Goal: Feedback & Contribution: Submit feedback/report problem

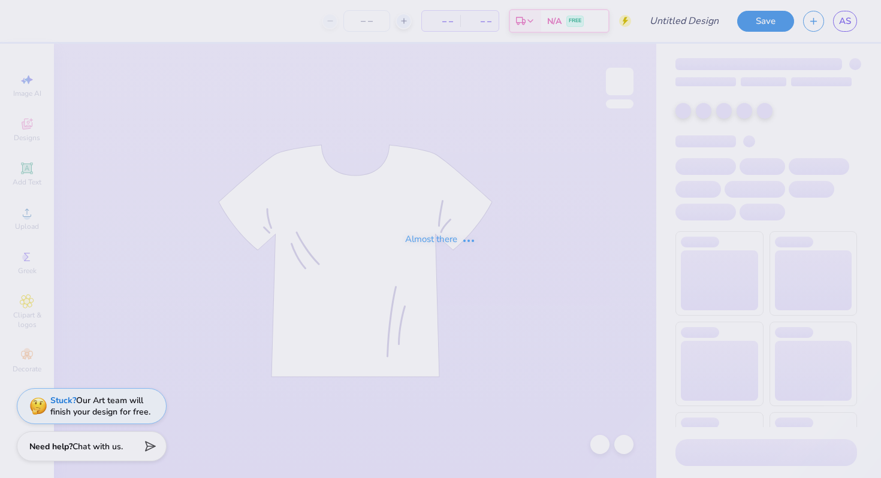
type input "[GEOGRAPHIC_DATA] : [PERSON_NAME]"
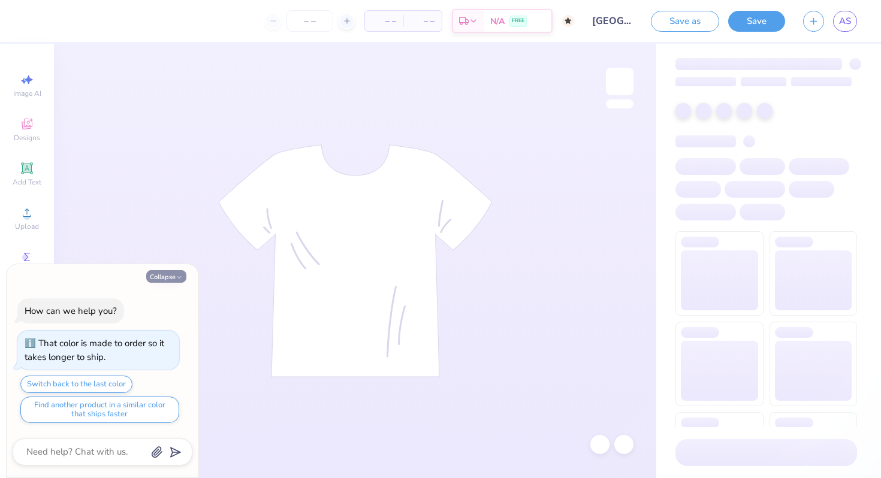
click at [176, 280] on icon "button" at bounding box center [179, 277] width 7 height 7
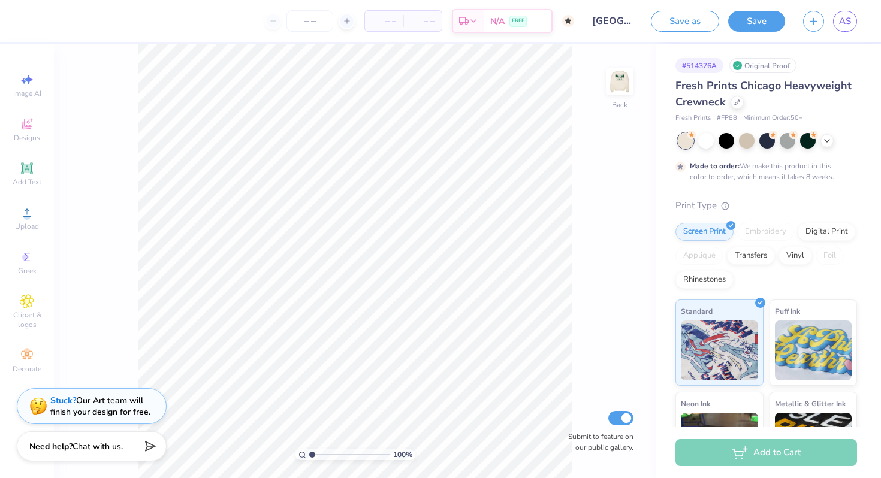
type textarea "x"
click at [616, 83] on img at bounding box center [620, 82] width 48 height 48
drag, startPoint x: 312, startPoint y: 452, endPoint x: 319, endPoint y: 452, distance: 7.2
type input "1.92"
click at [319, 452] on input "range" at bounding box center [349, 454] width 81 height 11
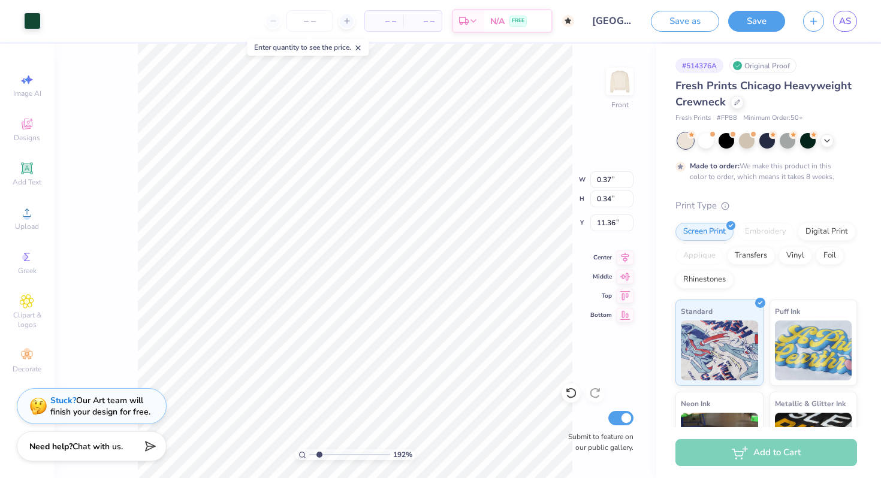
type input "0.37"
type input "0.34"
type input "11.93"
click at [315, 455] on input "range" at bounding box center [349, 454] width 81 height 11
click at [58, 13] on div at bounding box center [54, 19] width 17 height 17
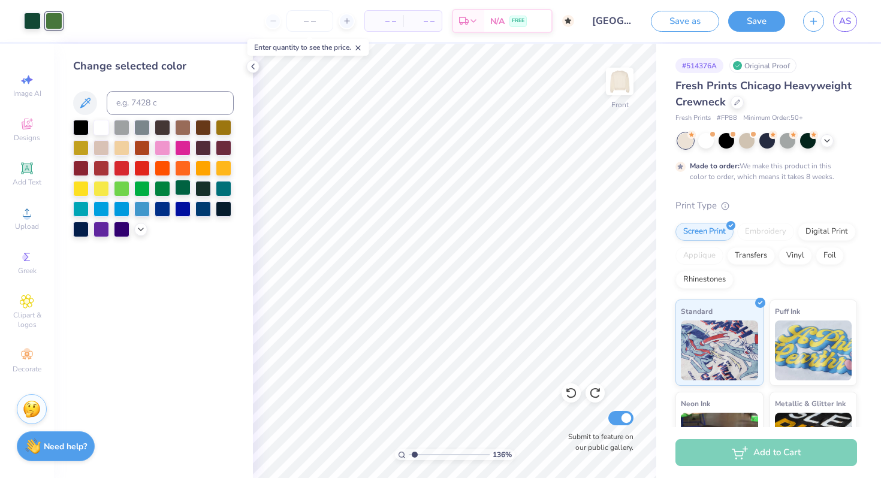
click at [184, 188] on div at bounding box center [183, 188] width 16 height 16
click at [101, 128] on div at bounding box center [101, 127] width 16 height 16
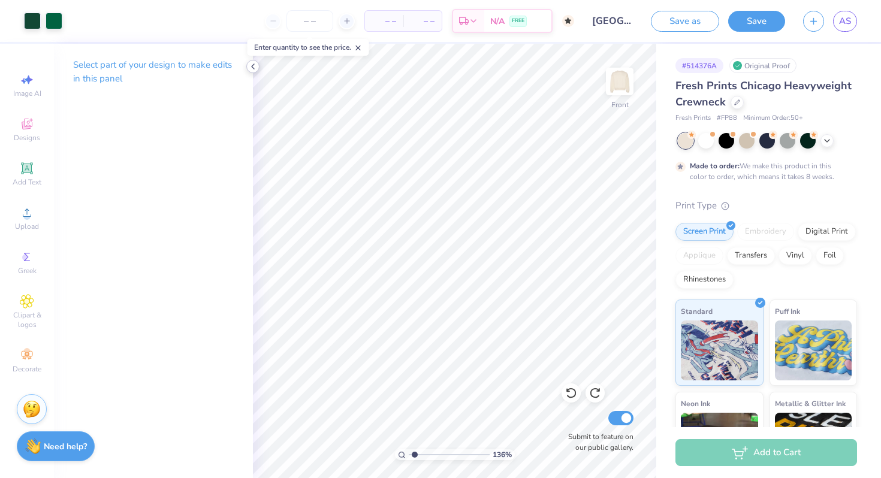
click at [252, 69] on icon at bounding box center [253, 67] width 10 height 10
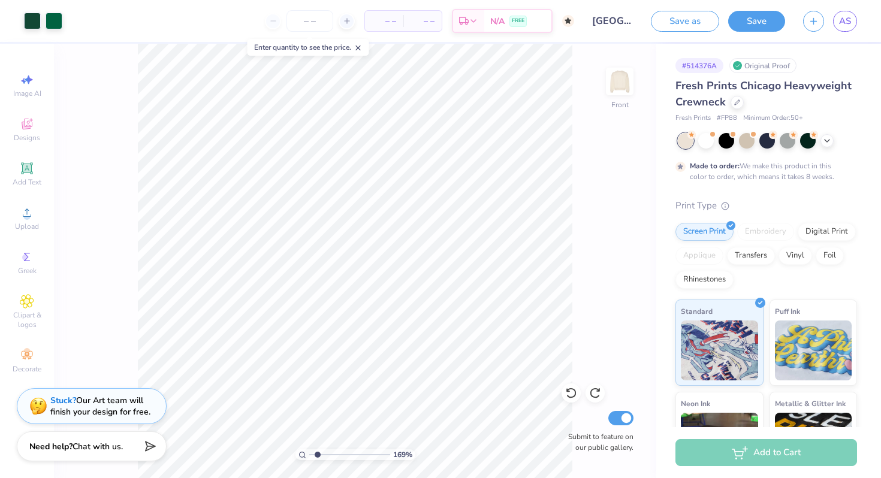
click at [317, 455] on input "range" at bounding box center [349, 454] width 81 height 11
type input "2.18"
click at [321, 452] on input "range" at bounding box center [349, 454] width 81 height 11
type input "3.18"
type input "0.99"
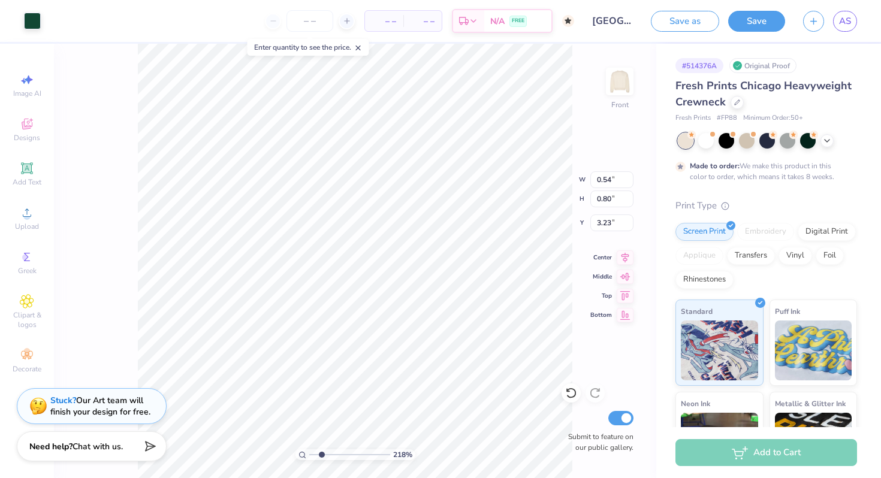
type input "0.87"
type input "3.18"
type input "6.78"
type input "0.85"
type input "3.20"
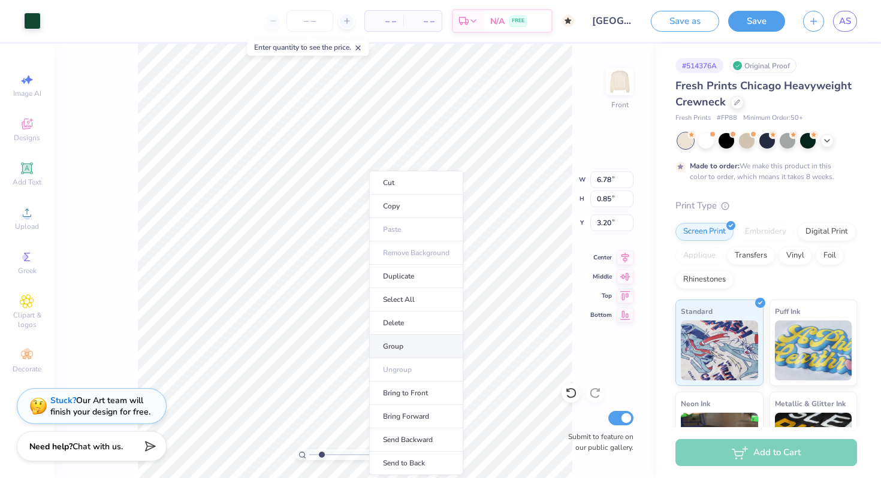
click at [404, 346] on li "Group" at bounding box center [416, 346] width 94 height 23
type input "1.06"
type input "0.81"
type input "3.20"
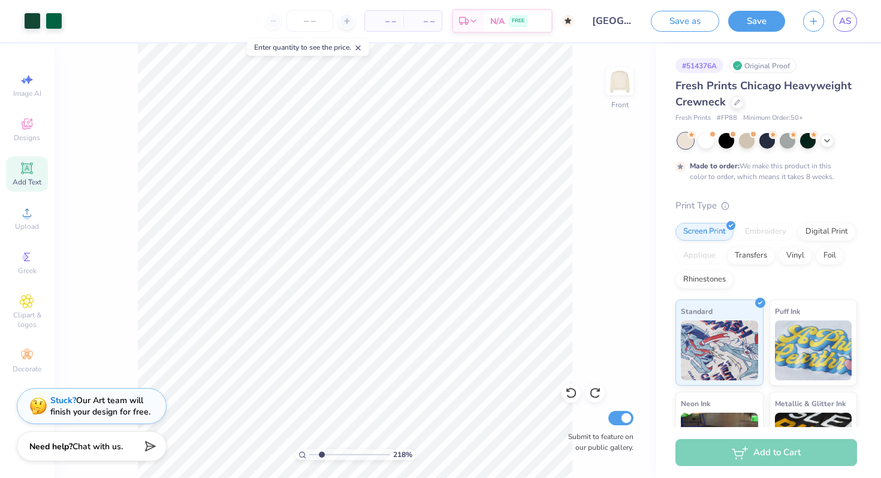
click at [28, 167] on icon at bounding box center [26, 167] width 11 height 11
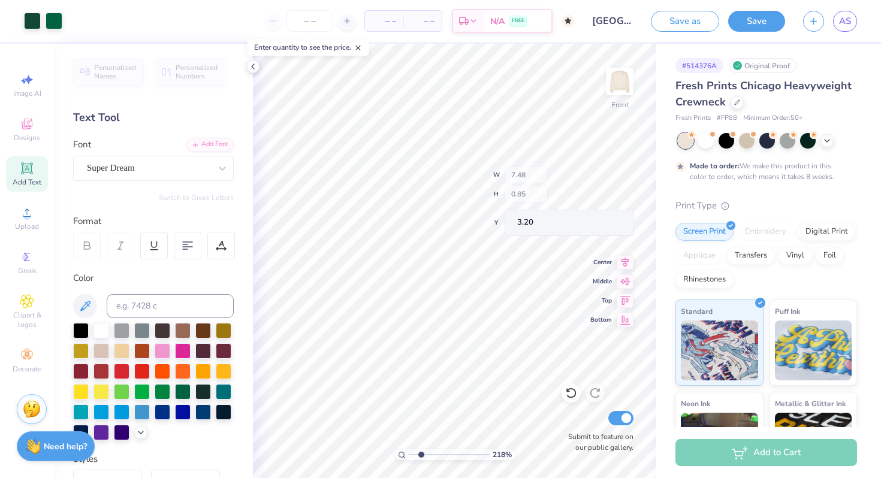
type input "12.20"
type input "7.50"
type input "3.00"
type input "1.34"
click at [414, 454] on input "range" at bounding box center [449, 454] width 81 height 11
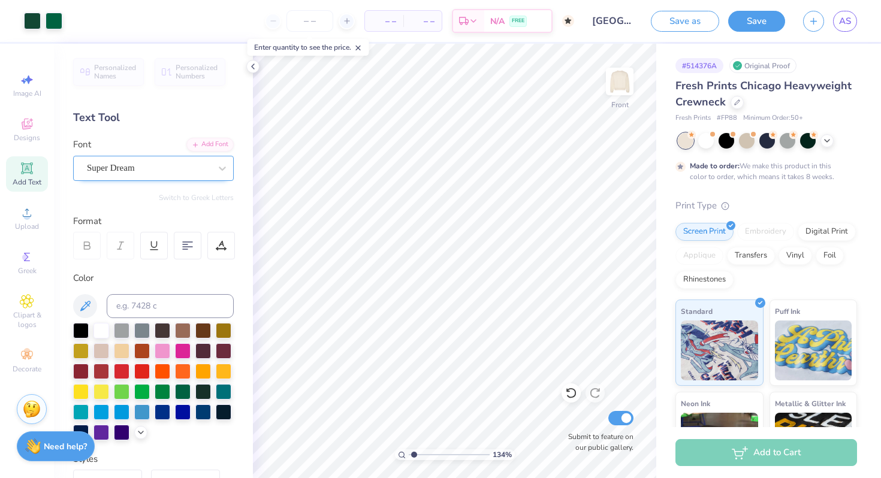
click at [133, 173] on div "Super Dream" at bounding box center [149, 168] width 126 height 19
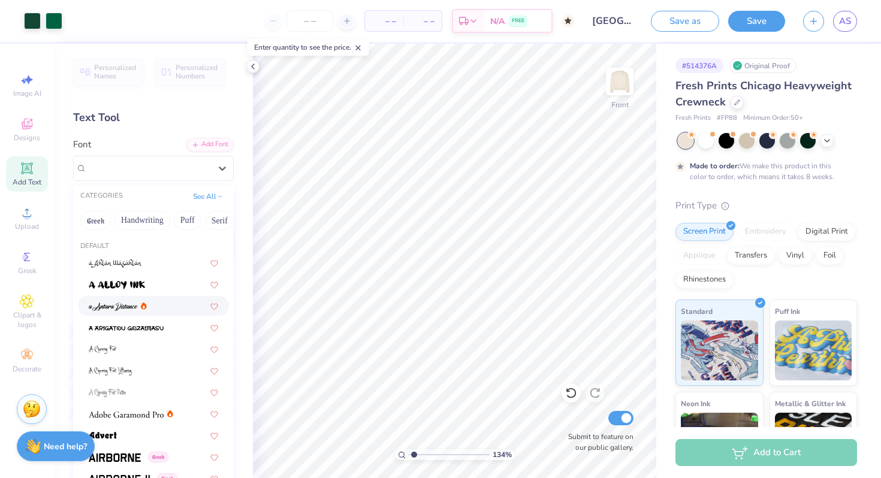
scroll to position [95, 0]
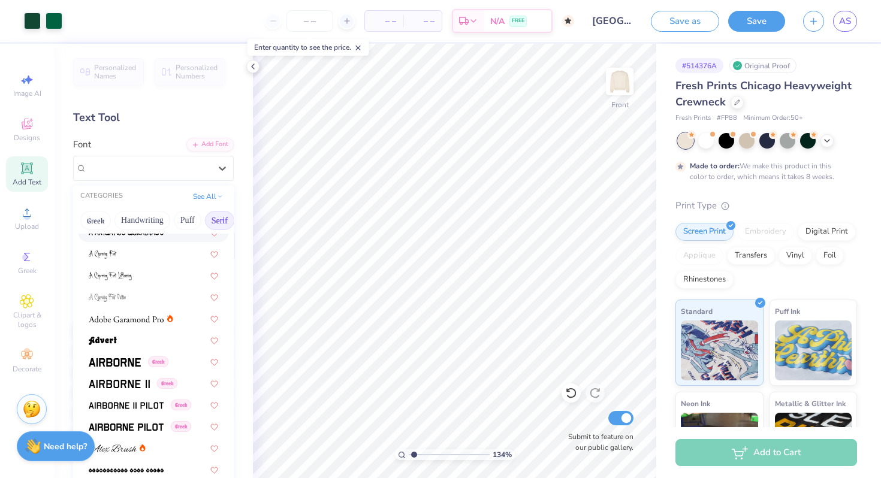
click at [211, 222] on button "Serif" at bounding box center [219, 220] width 29 height 19
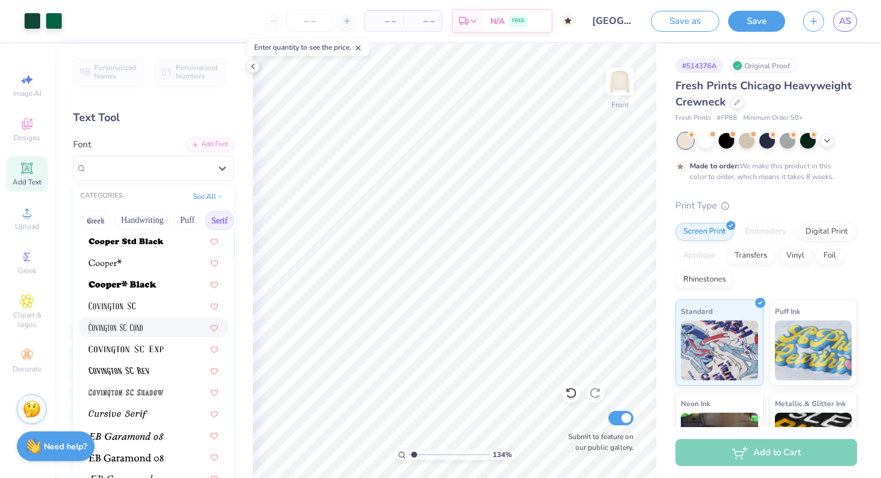
scroll to position [709, 0]
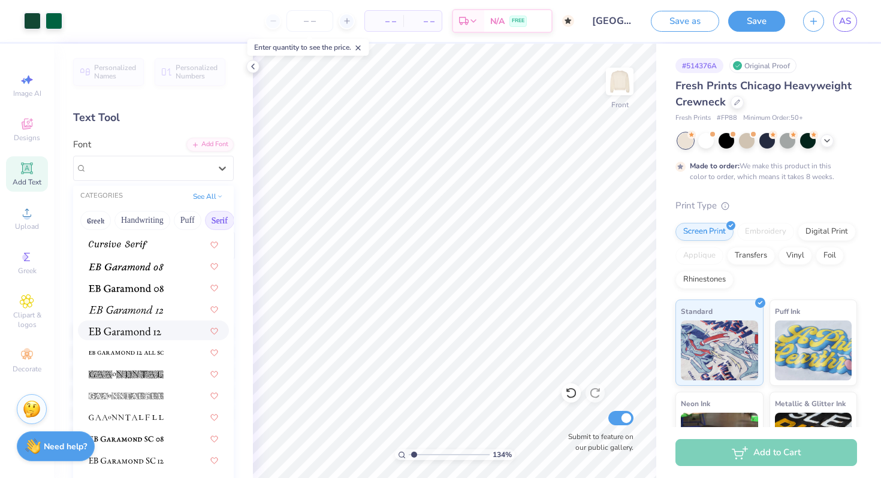
click at [168, 333] on div at bounding box center [153, 330] width 129 height 13
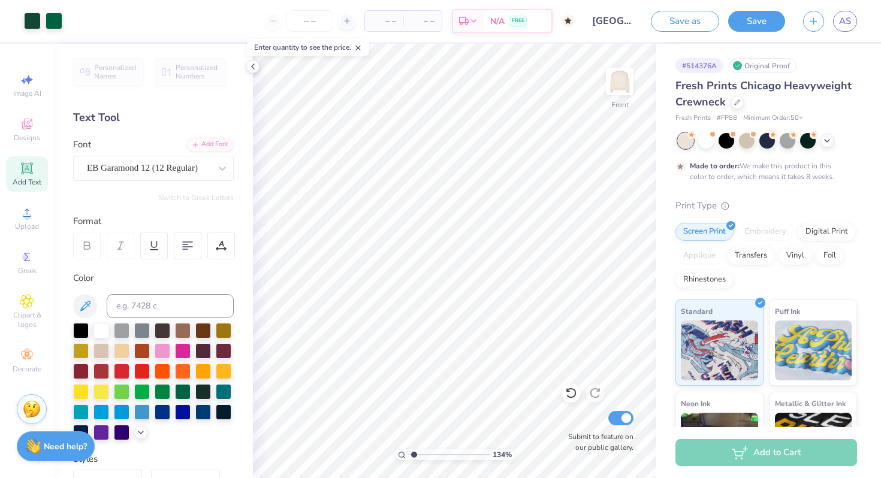
click at [22, 165] on icon at bounding box center [27, 168] width 14 height 14
type input "12.83"
type textarea "T"
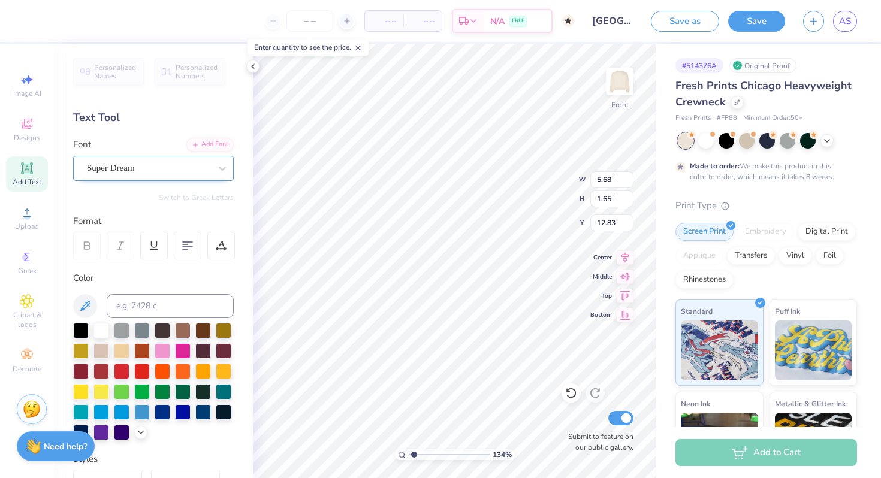
type textarea "S'MORES 2025"
click at [185, 176] on div at bounding box center [148, 168] width 123 height 16
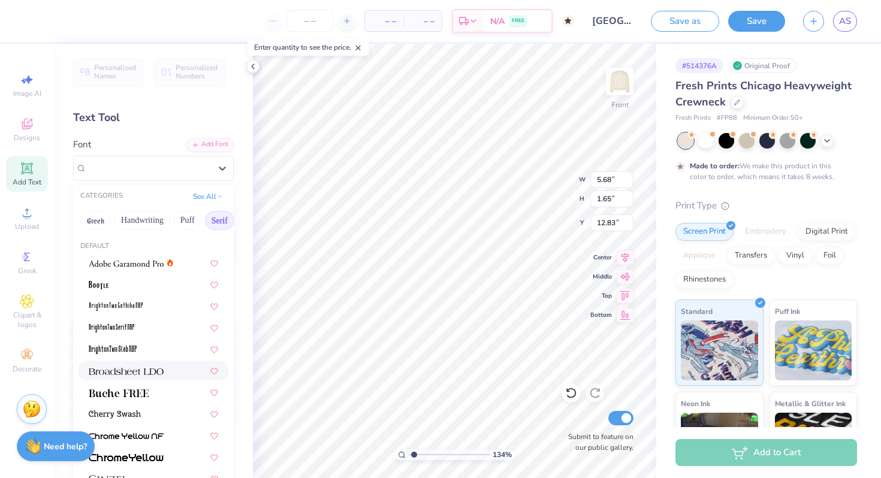
click at [137, 373] on img at bounding box center [126, 371] width 75 height 8
click at [162, 165] on div "Broadsheet LDO" at bounding box center [149, 168] width 126 height 19
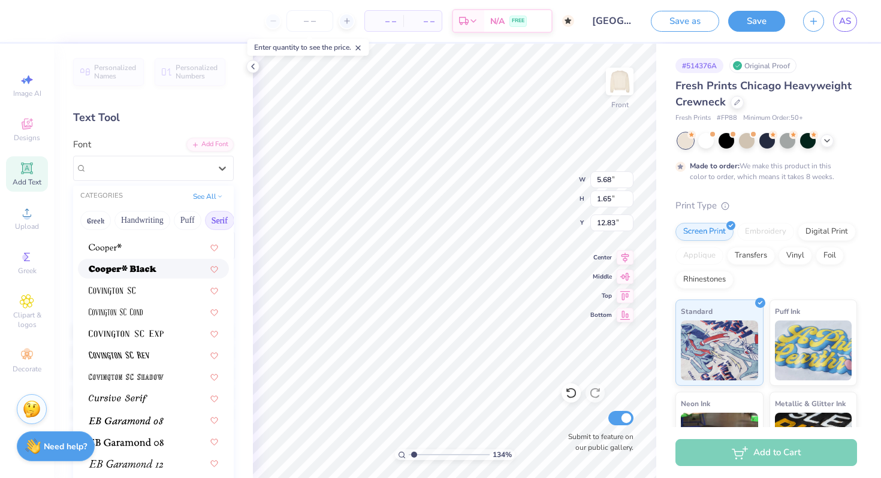
scroll to position [683, 0]
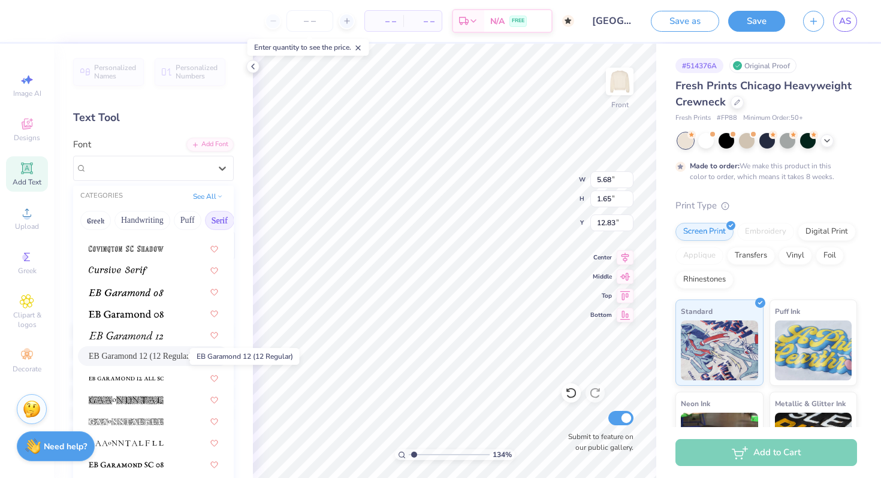
click at [146, 359] on span "EB Garamond 12 (12 Regular)" at bounding box center [141, 356] width 104 height 13
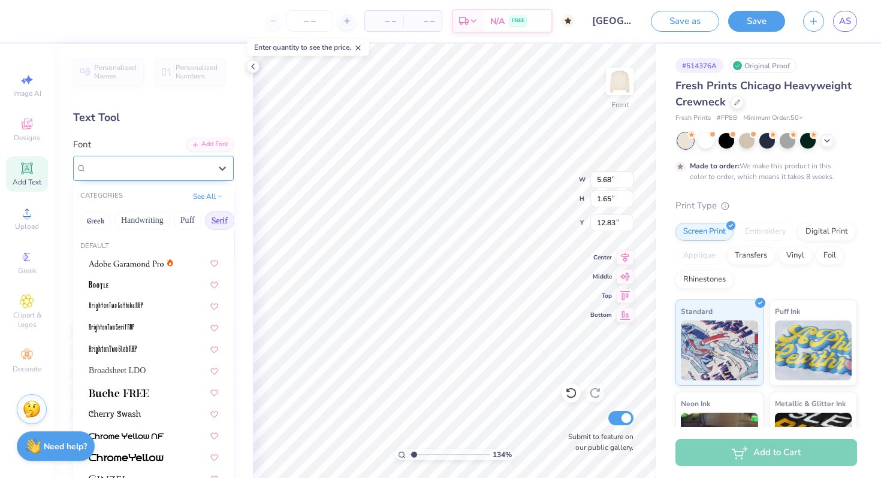
click at [193, 165] on div "EB Garamond 12 (12 Regular)" at bounding box center [149, 168] width 126 height 19
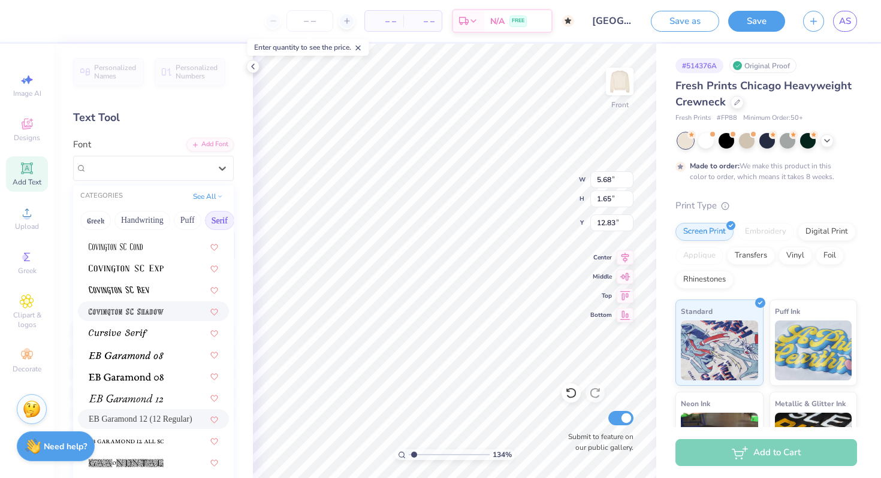
scroll to position [628, 0]
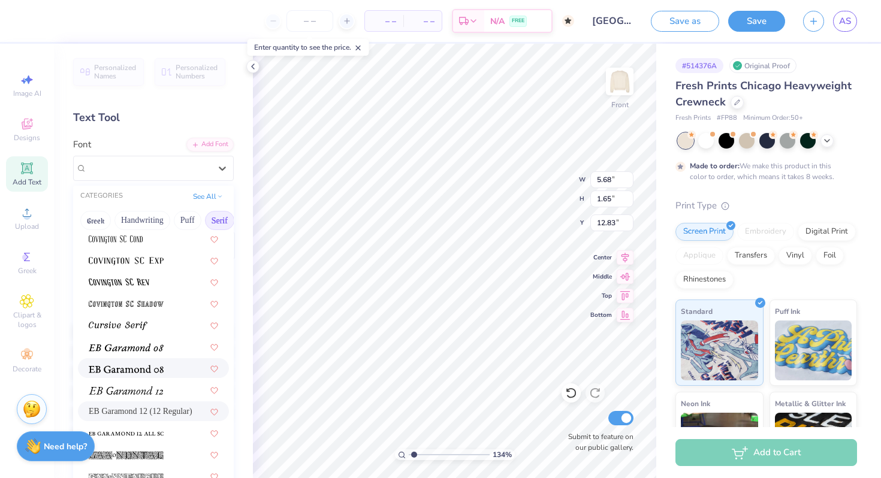
click at [157, 373] on img at bounding box center [126, 369] width 75 height 8
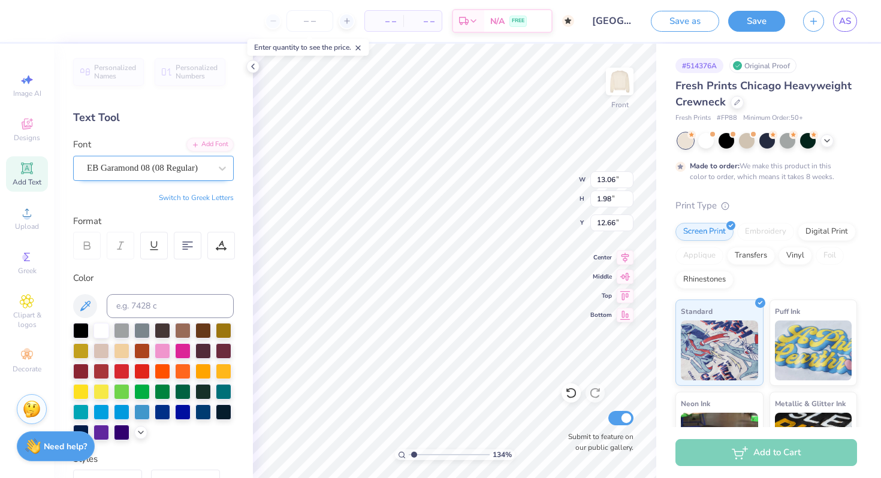
click at [170, 164] on div "EB Garamond 08 (08 Regular)" at bounding box center [149, 168] width 126 height 19
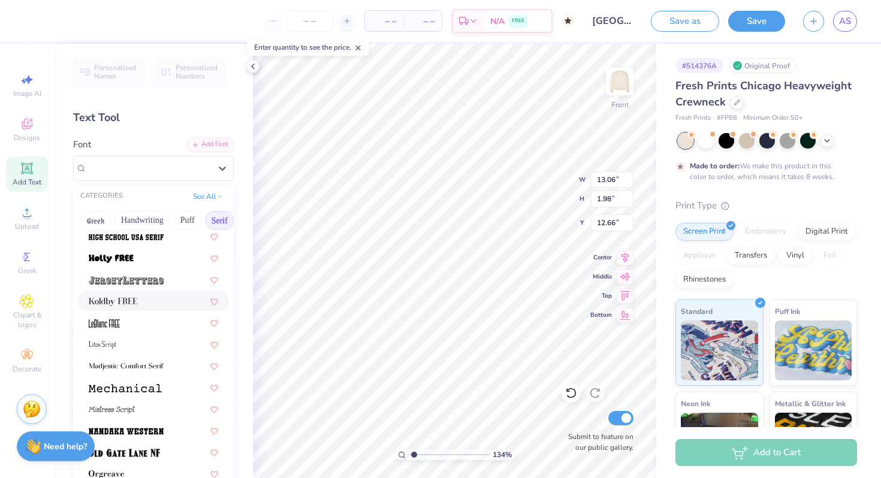
scroll to position [1108, 0]
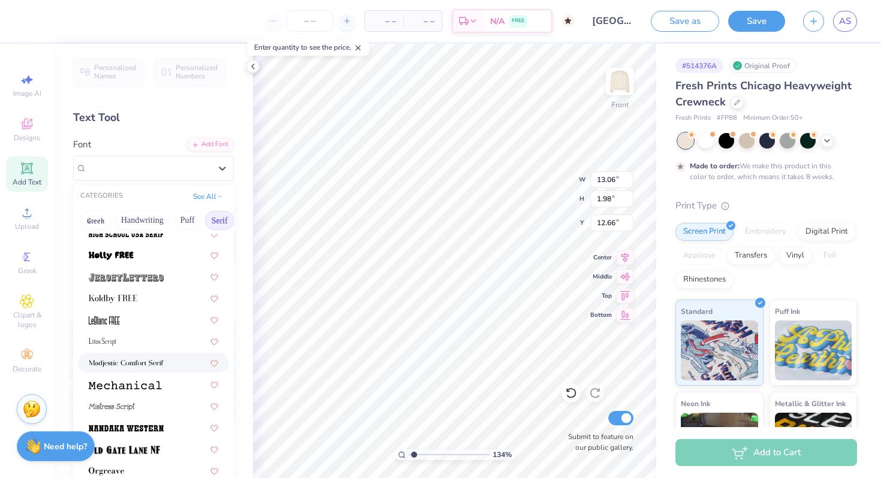
click at [132, 361] on img at bounding box center [126, 363] width 75 height 8
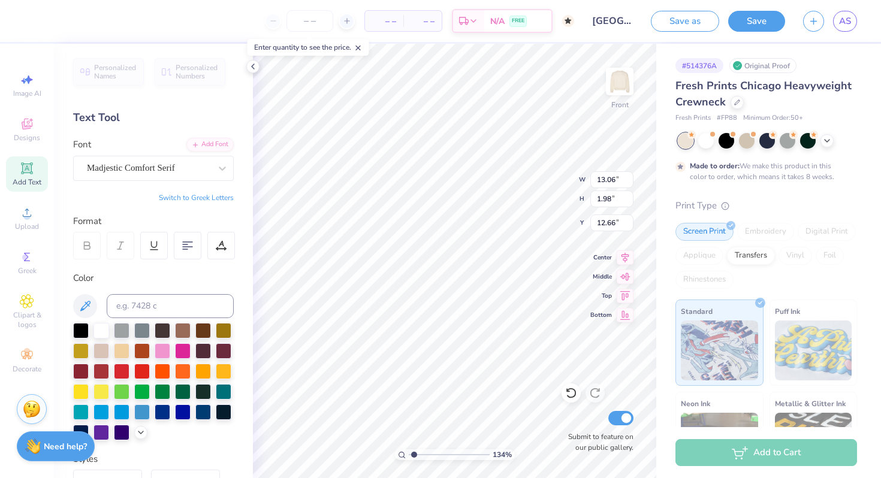
type input "17.02"
type input "2.00"
type input "12.65"
click at [200, 164] on div "Madjestic Comfort Serif" at bounding box center [149, 168] width 126 height 19
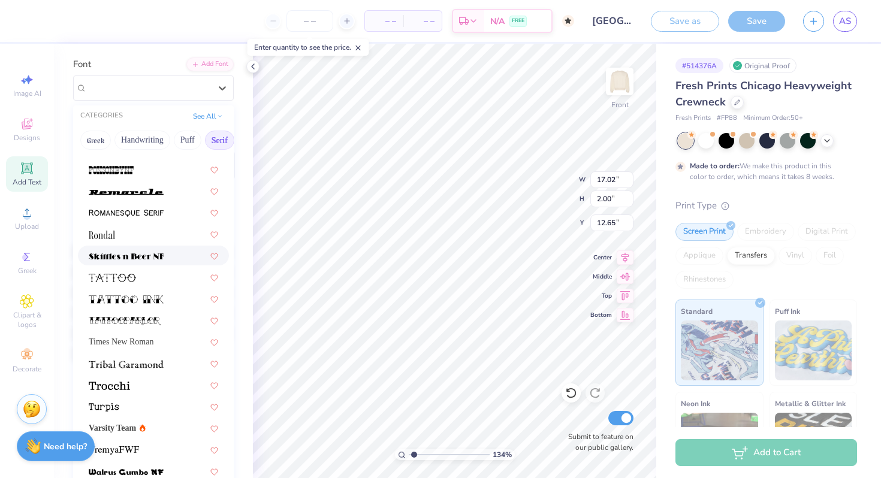
scroll to position [114, 0]
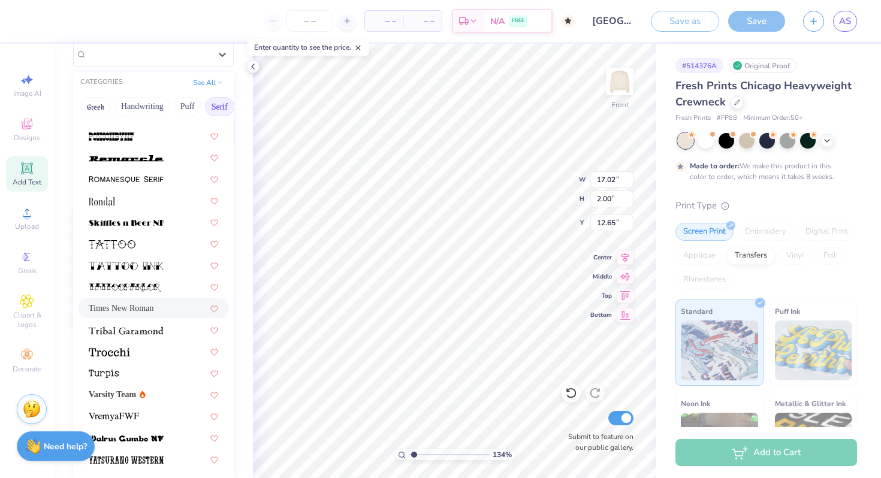
click at [170, 309] on div "Times New Roman" at bounding box center [153, 308] width 129 height 13
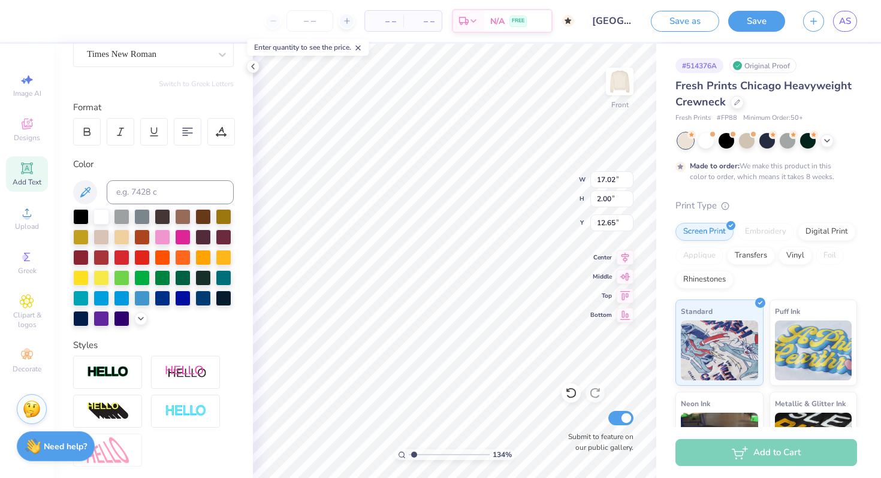
type input "12.55"
type input "1.46"
type input "12.81"
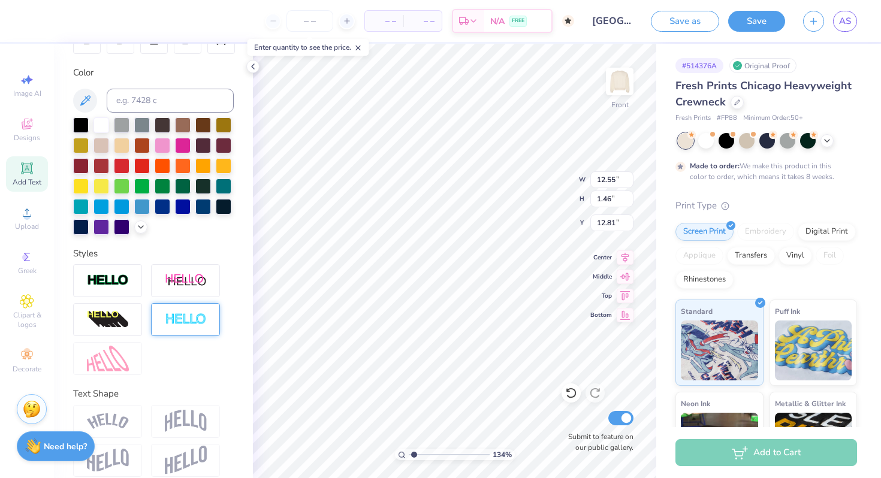
scroll to position [218, 0]
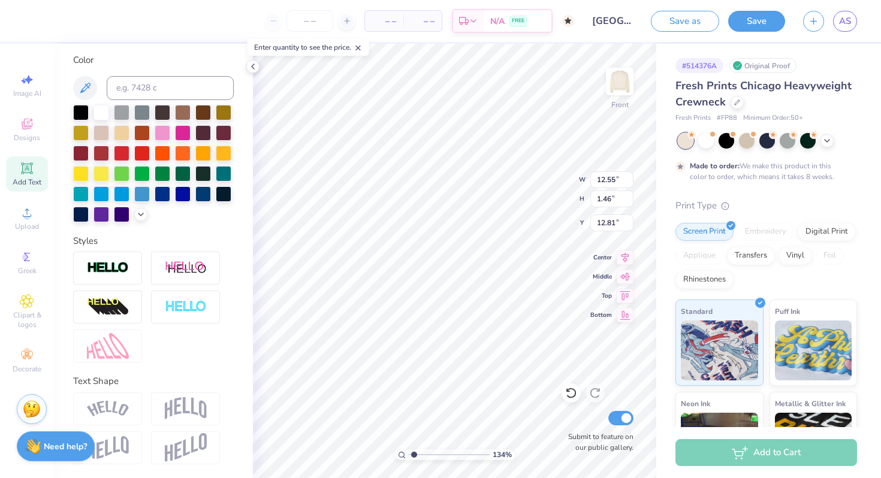
click at [191, 409] on img at bounding box center [186, 408] width 42 height 23
click at [206, 404] on img at bounding box center [186, 408] width 42 height 23
click at [201, 401] on img at bounding box center [186, 408] width 42 height 23
click at [110, 353] on img at bounding box center [108, 346] width 42 height 26
click at [116, 339] on img at bounding box center [108, 346] width 42 height 26
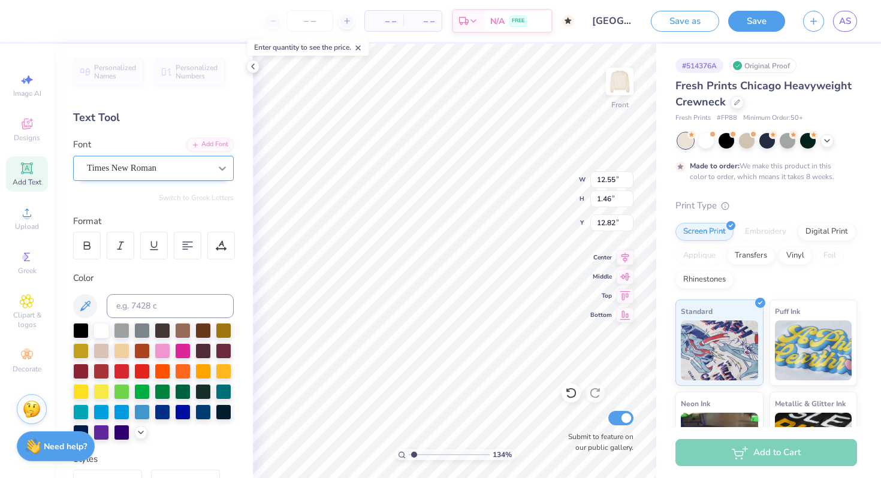
scroll to position [0, 3]
click at [144, 172] on div "Times New Roman" at bounding box center [149, 168] width 126 height 19
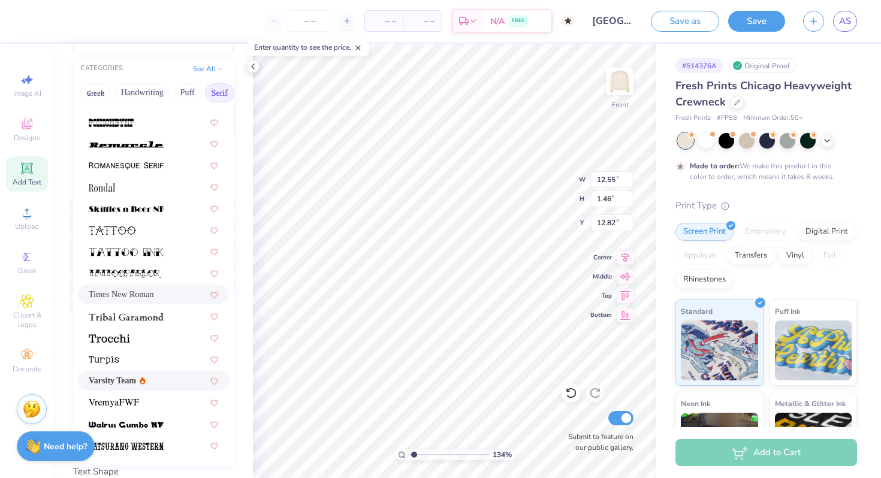
scroll to position [148, 0]
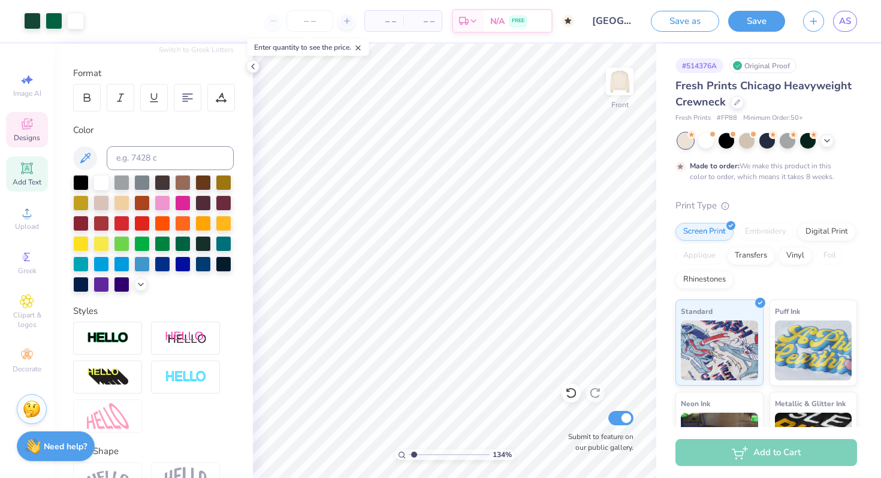
click at [20, 125] on icon at bounding box center [27, 124] width 14 height 14
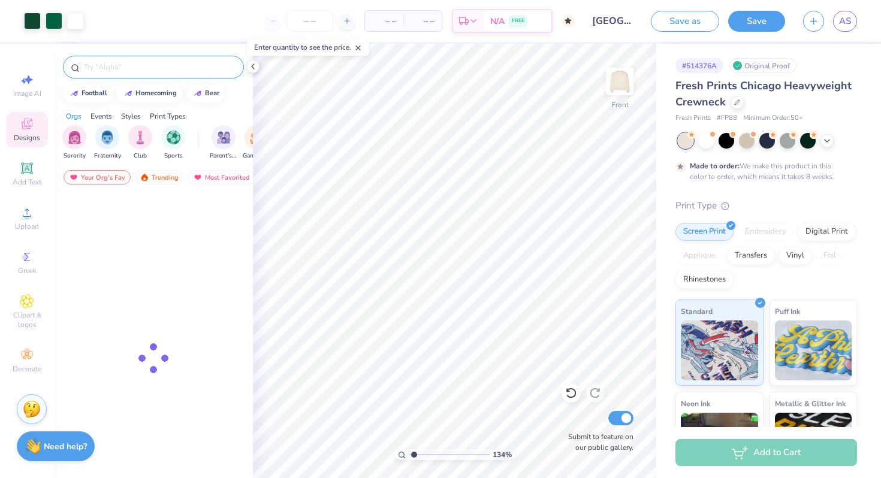
click at [159, 58] on div at bounding box center [153, 67] width 181 height 23
click at [158, 62] on input "text" at bounding box center [159, 67] width 153 height 12
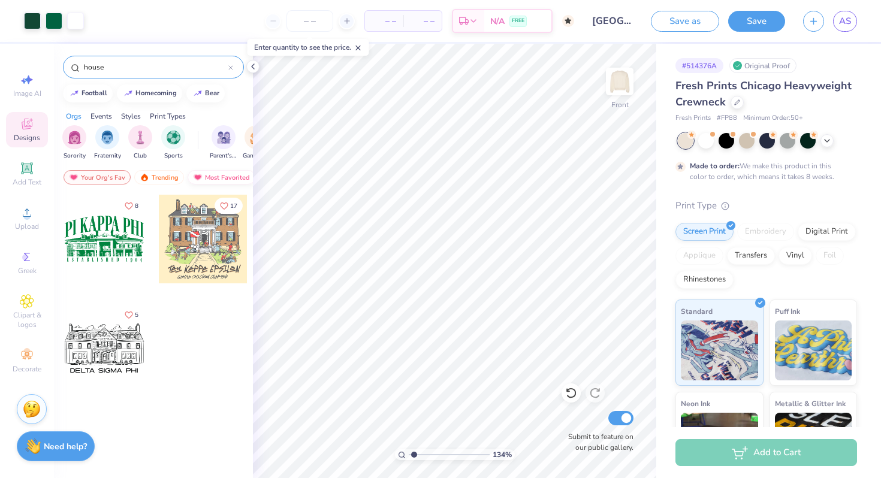
type input "house"
click at [207, 178] on div "Most Favorited" at bounding box center [222, 177] width 68 height 14
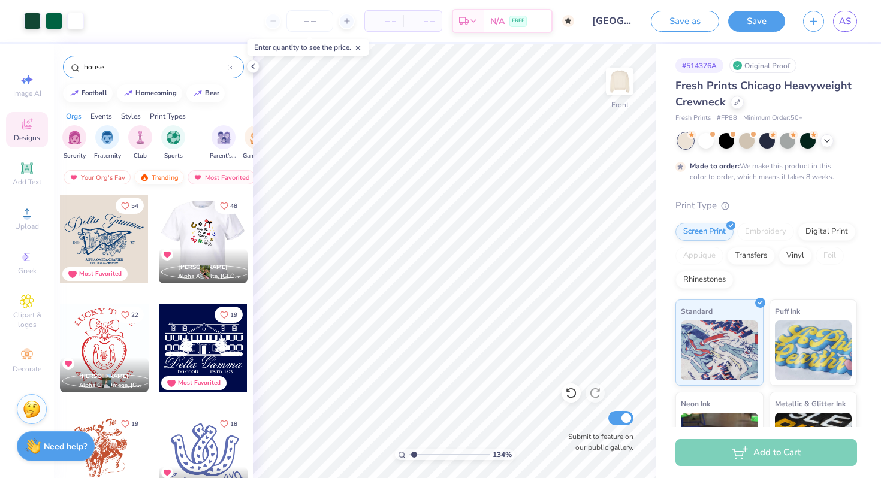
click at [171, 175] on div "Trending" at bounding box center [159, 177] width 50 height 14
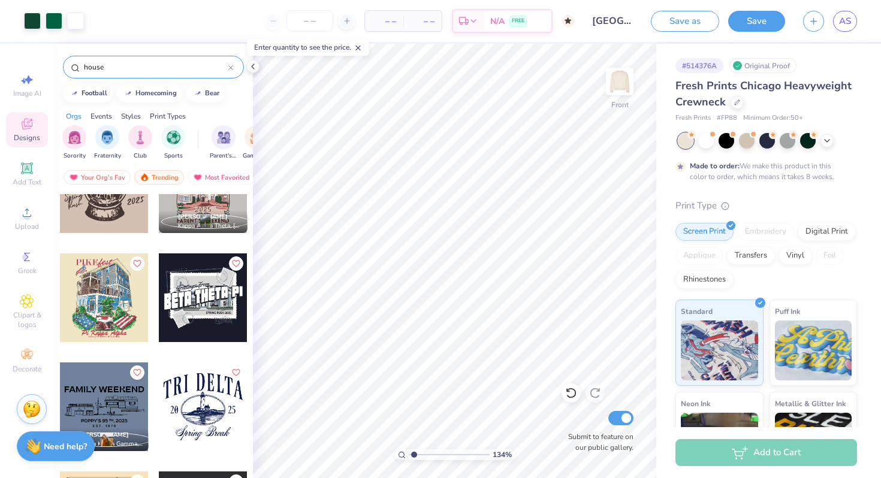
scroll to position [1117, 0]
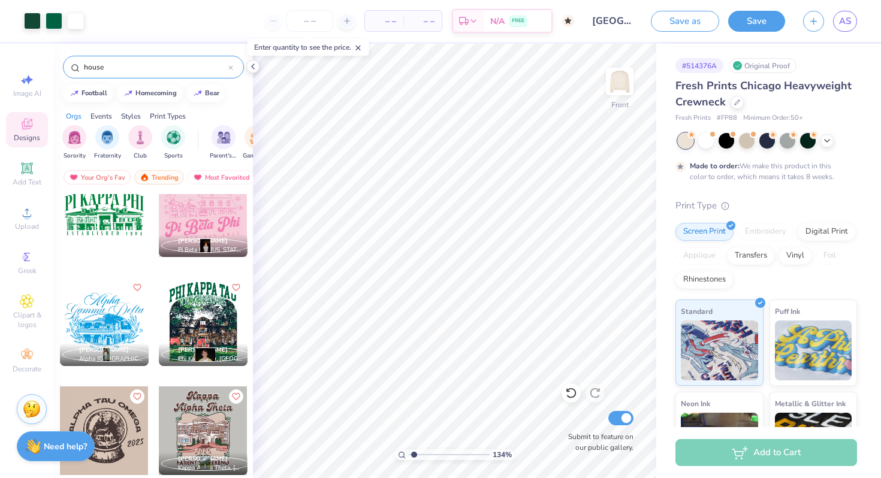
click at [120, 217] on div at bounding box center [104, 212] width 89 height 89
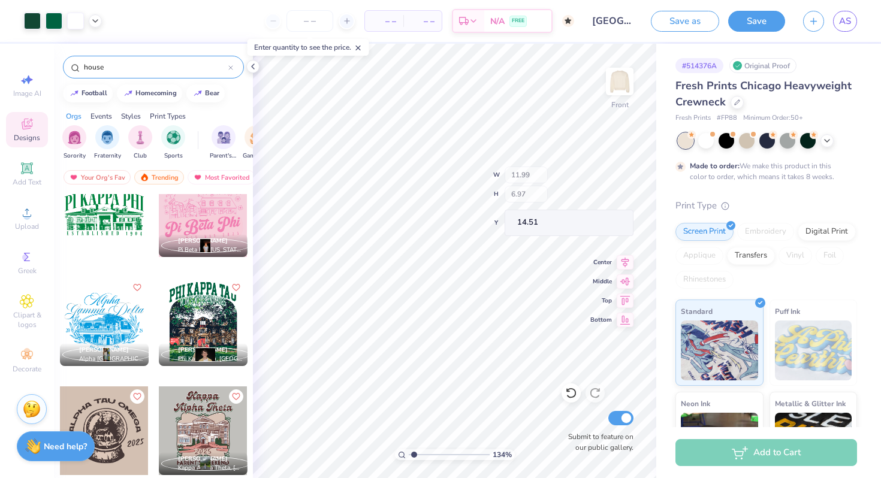
type input "14.51"
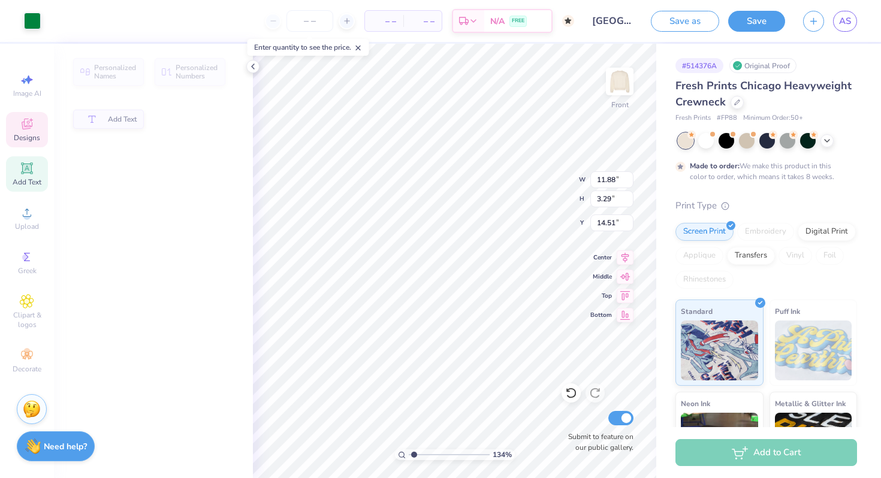
type input "11.88"
type input "3.29"
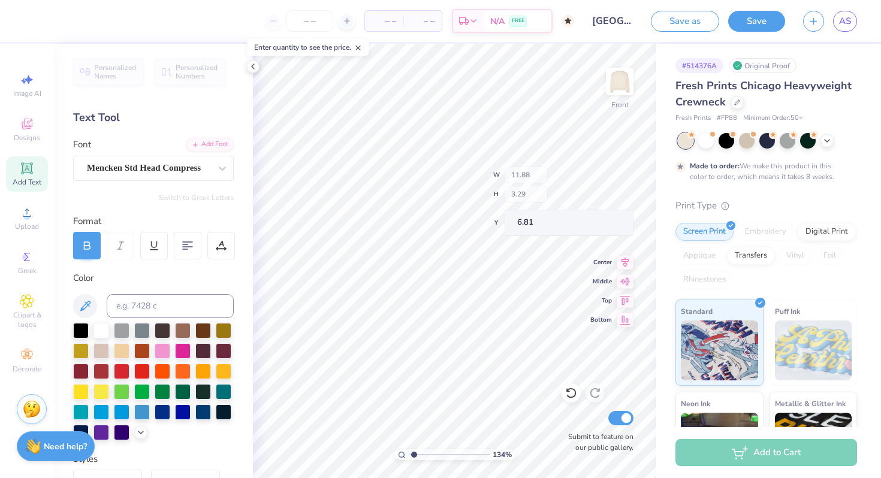
type input "5.81"
type input "0.50"
type input "0.84"
type input "3.21"
type input "1.44"
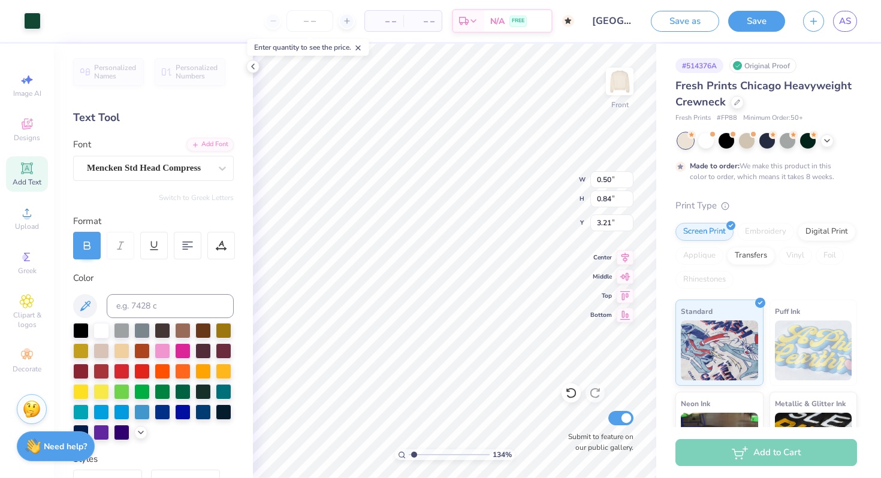
type input "0.82"
type input "3.22"
type input "1.74"
type textarea "I"
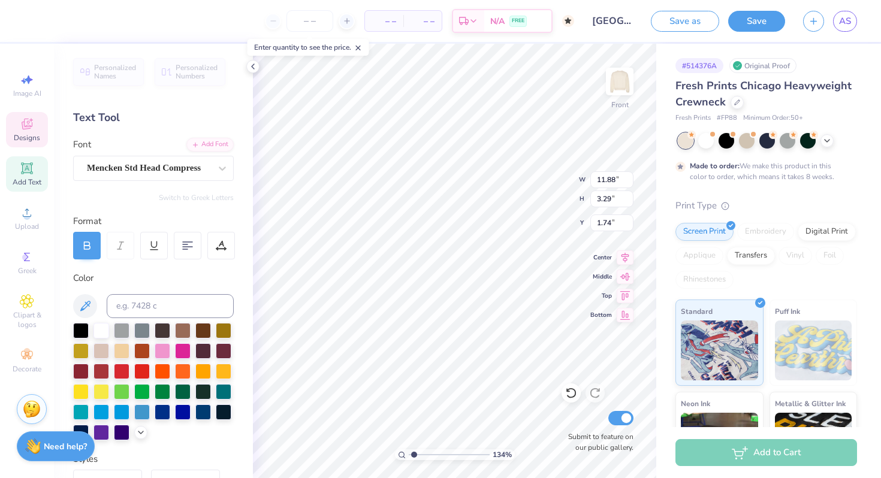
type textarea "S'MORES 2025"
click at [74, 247] on div at bounding box center [87, 246] width 28 height 28
click at [96, 249] on div at bounding box center [87, 246] width 28 height 28
type input "1.81"
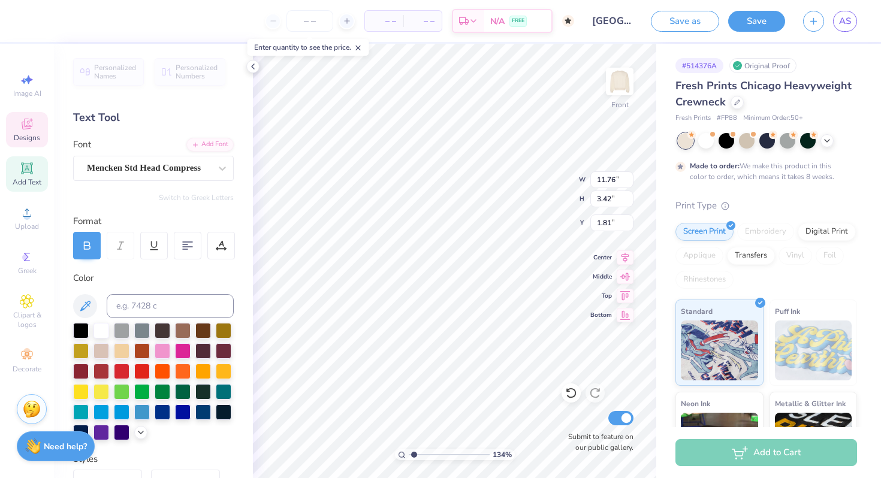
click at [90, 247] on icon at bounding box center [86, 245] width 11 height 11
click at [86, 246] on icon at bounding box center [86, 245] width 11 height 11
type input "9.48"
type input "2.76"
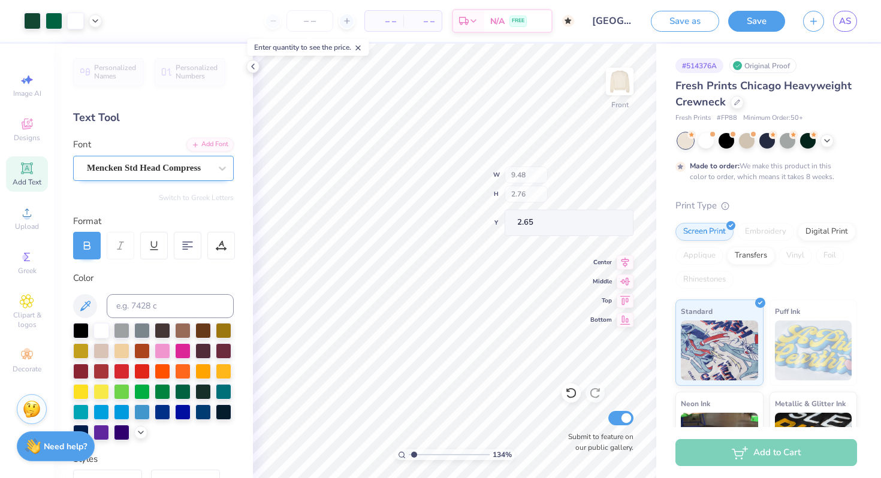
type input "1.62"
drag, startPoint x: 414, startPoint y: 454, endPoint x: 408, endPoint y: 455, distance: 6.0
type input "1"
click at [409, 455] on input "range" at bounding box center [449, 454] width 81 height 11
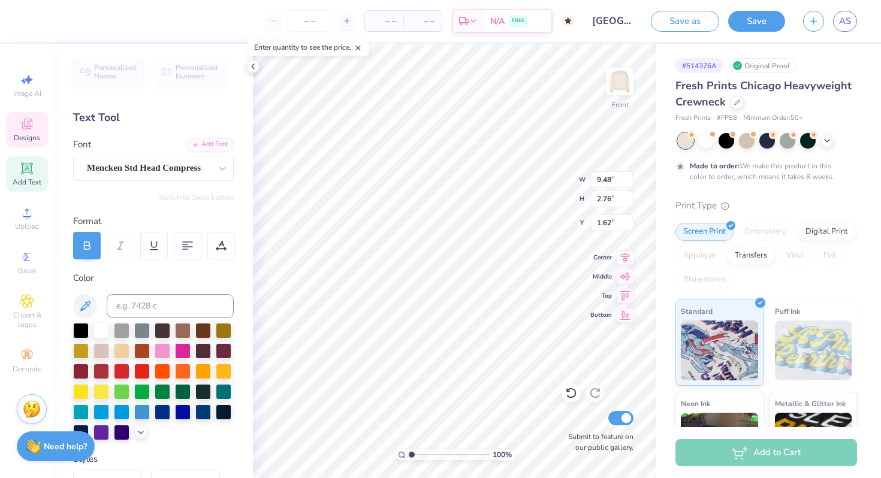
scroll to position [0, 7]
type textarea "SIGMA DELTA TAU X DELTA CHI"
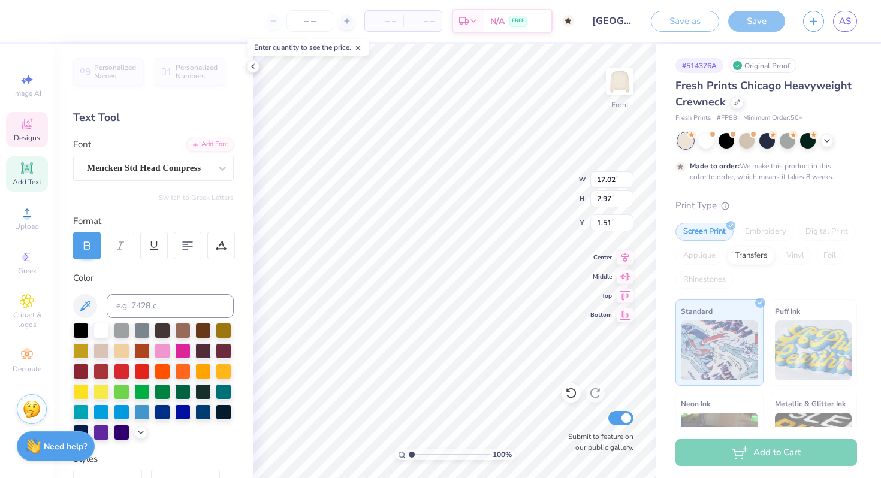
scroll to position [0, 0]
type textarea "SDT X DX"
click at [608, 283] on div "100 % Front W 17.02 17.02 " H 2.97 2.97 " Y 1.51 1.51 " Center Middle Top Botto…" at bounding box center [454, 261] width 403 height 434
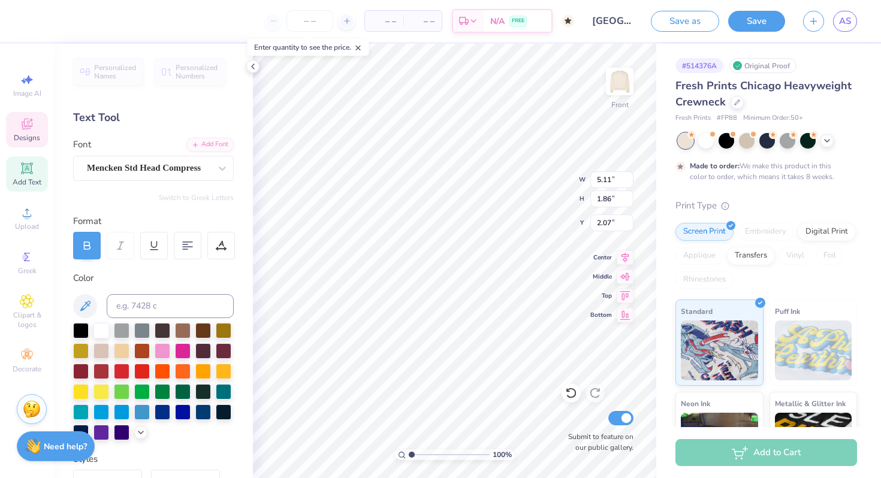
type input "3.24"
type input "1.43"
click at [415, 454] on input "range" at bounding box center [449, 454] width 81 height 11
type input "6.52"
type input "2.37"
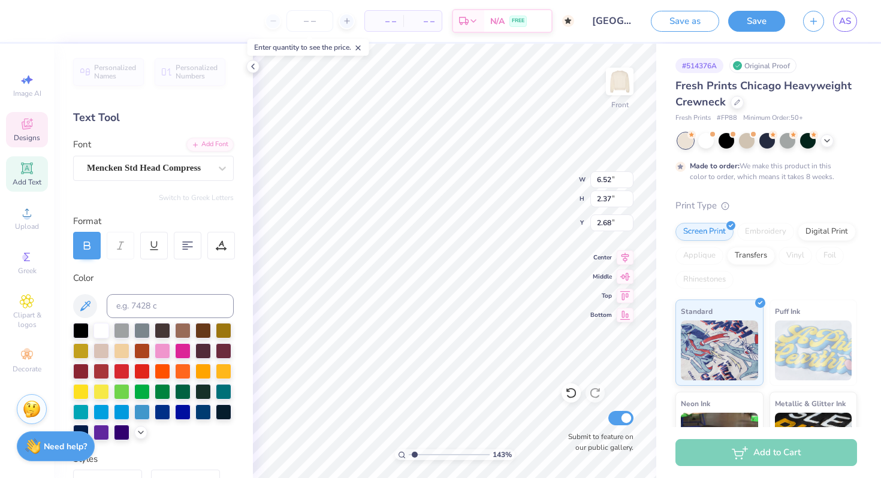
type input "2.60"
type input "7.66"
type input "2.78"
type input "2.19"
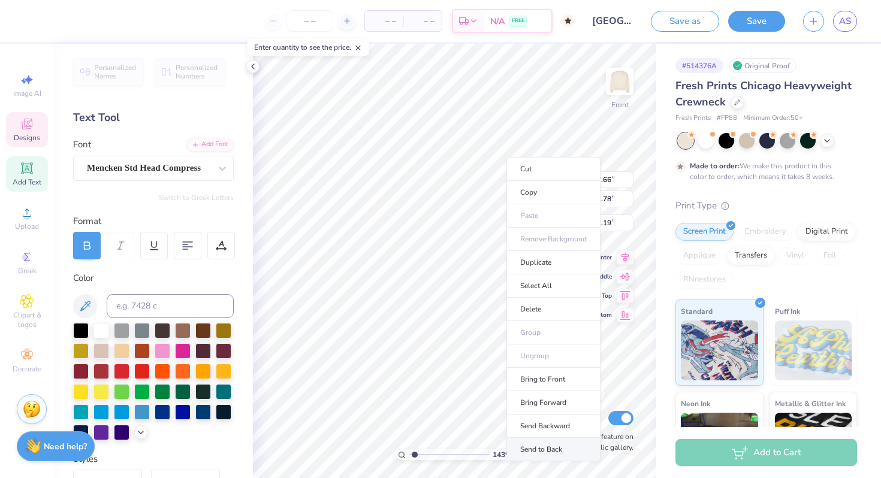
click at [539, 442] on li "Send to Back" at bounding box center [553, 449] width 94 height 23
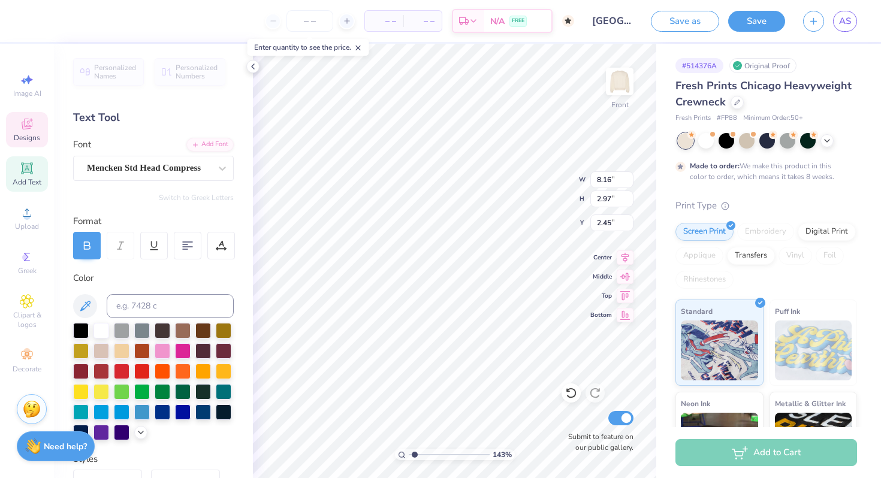
type input "8.16"
type input "2.97"
type input "2.06"
click at [87, 303] on icon at bounding box center [85, 306] width 14 height 14
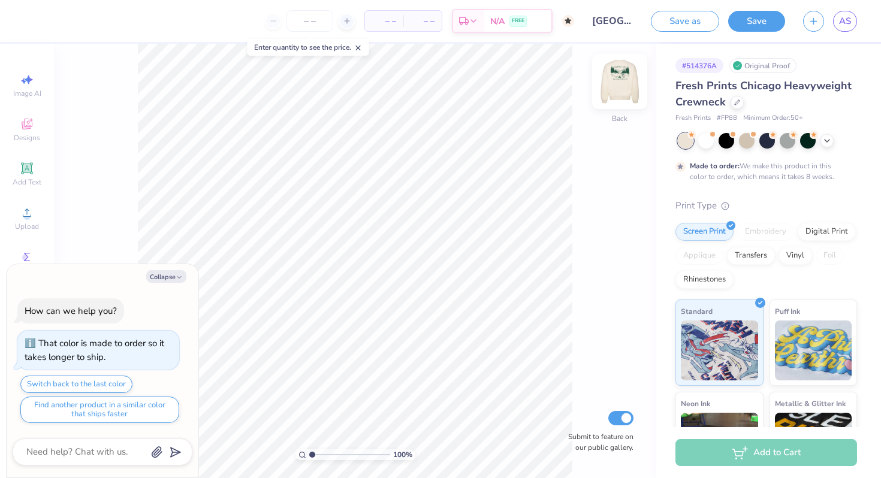
click at [611, 85] on img at bounding box center [620, 82] width 48 height 48
click at [174, 282] on button "Collapse" at bounding box center [166, 276] width 40 height 13
type textarea "x"
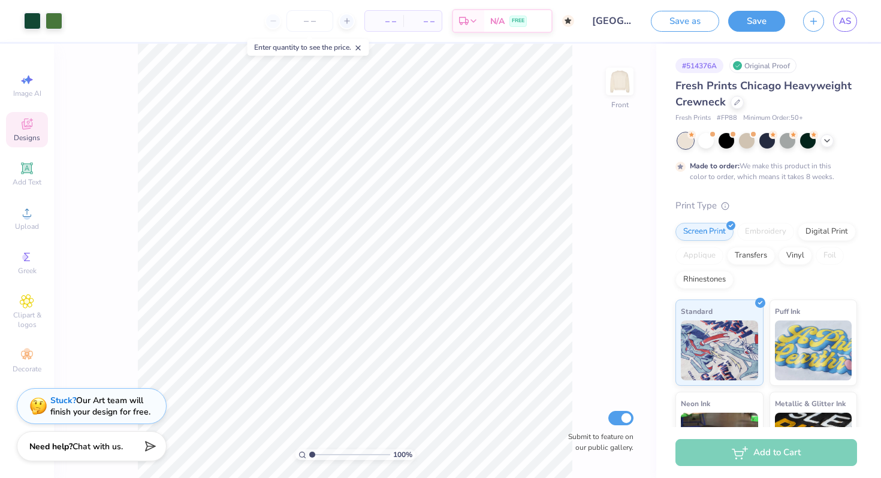
click at [40, 120] on div "Designs" at bounding box center [27, 129] width 42 height 35
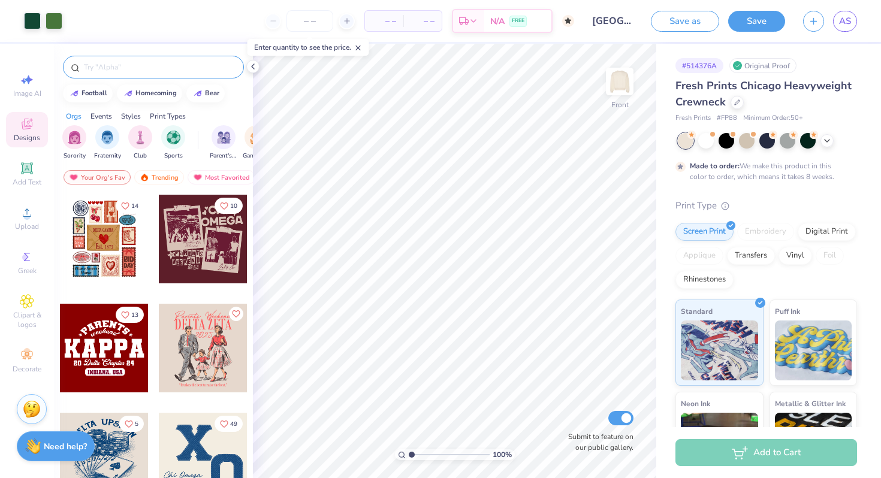
click at [140, 69] on input "text" at bounding box center [159, 67] width 153 height 12
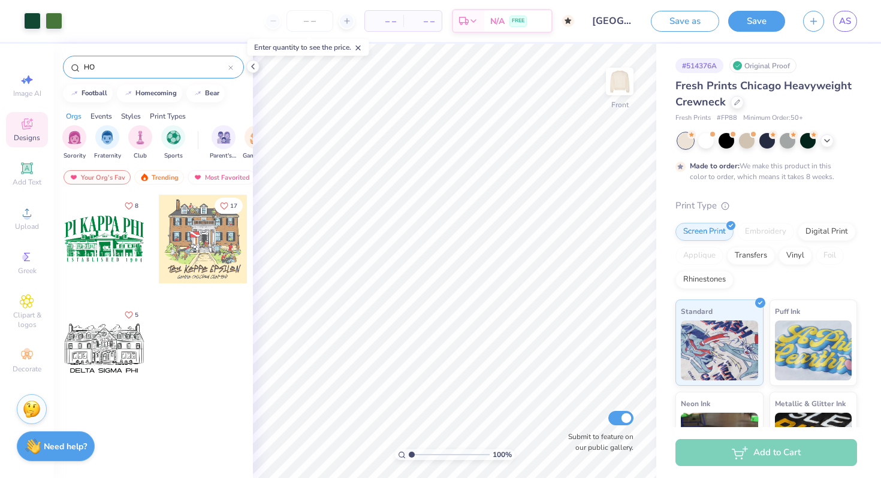
type input "H"
type input "house"
click at [165, 177] on div "Trending" at bounding box center [159, 177] width 50 height 14
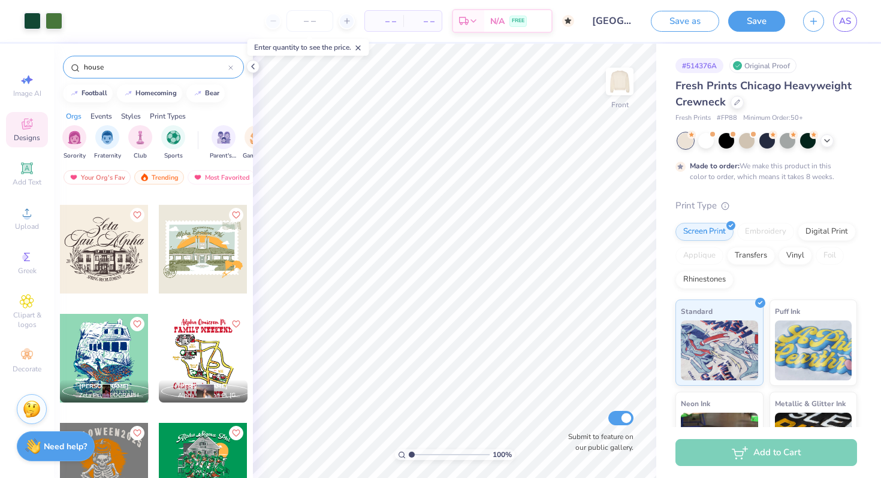
scroll to position [3428, 0]
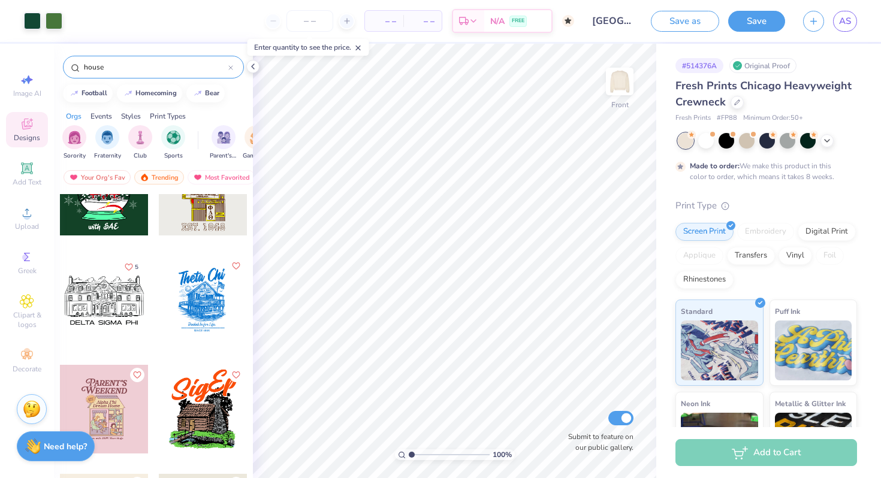
drag, startPoint x: 118, startPoint y: 70, endPoint x: 76, endPoint y: 70, distance: 41.9
click at [77, 70] on div "house" at bounding box center [153, 67] width 181 height 23
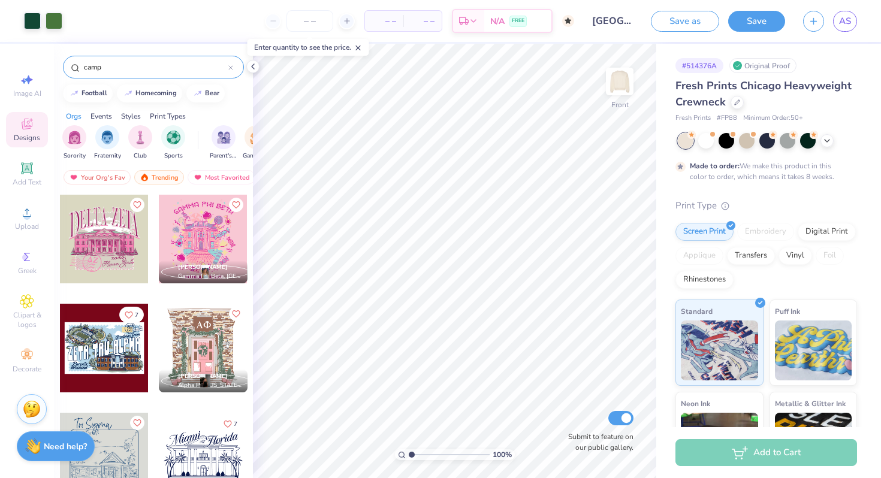
type input "camp"
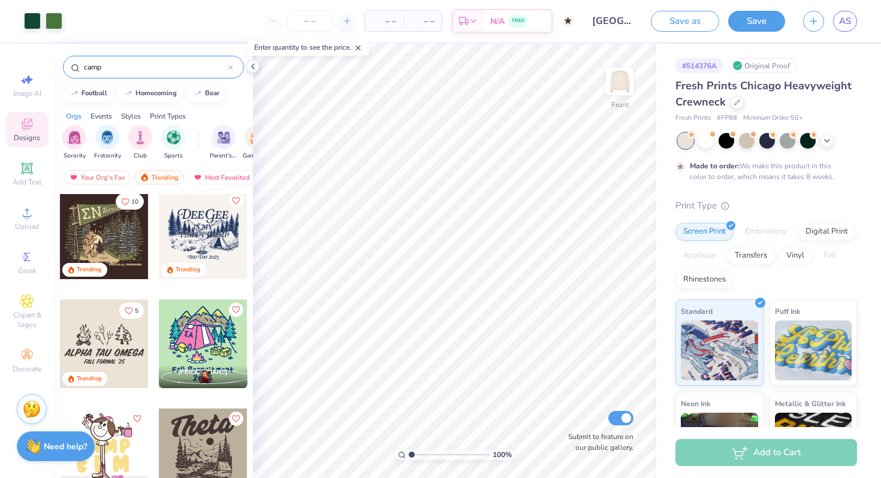
scroll to position [0, 0]
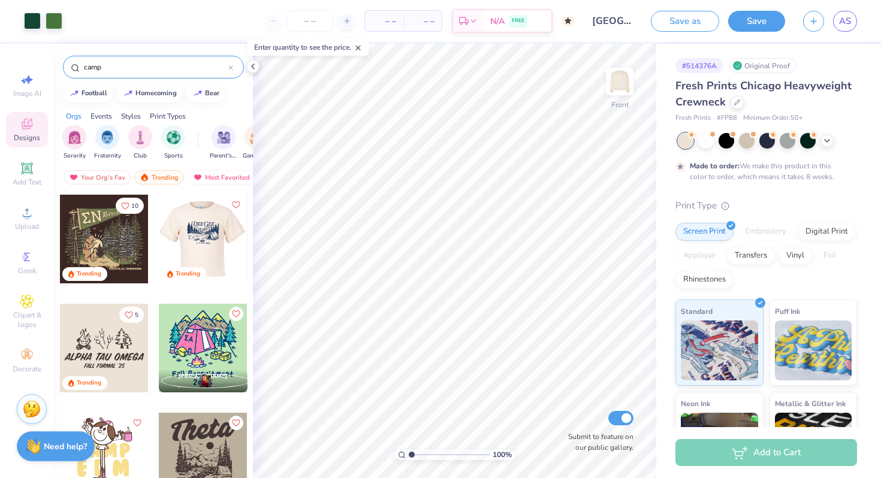
click at [221, 228] on div at bounding box center [203, 239] width 266 height 89
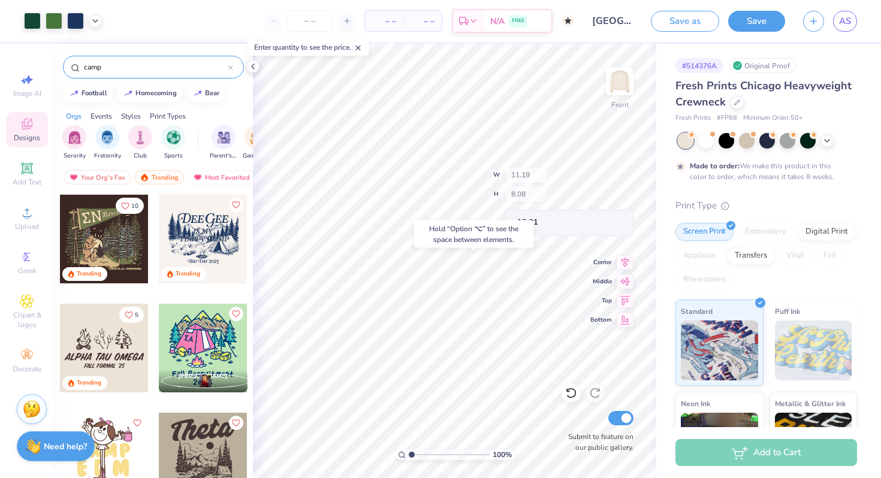
type input "13.01"
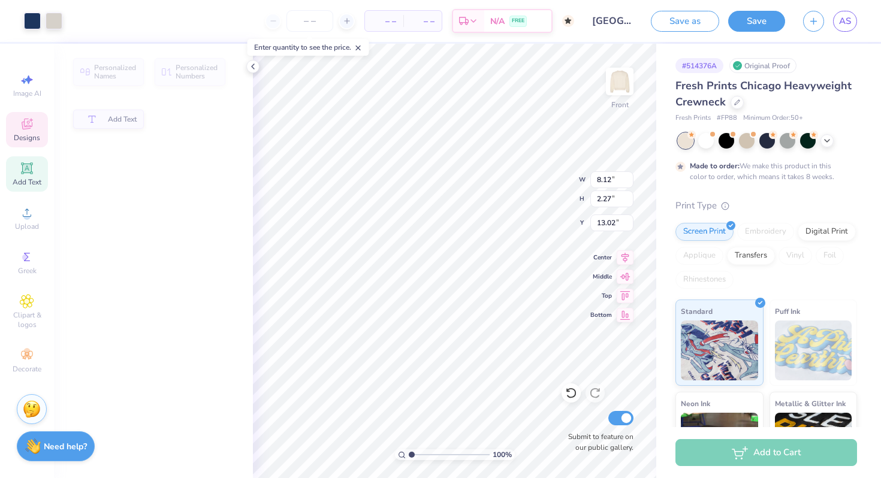
type input "8.12"
type input "2.27"
type input "13.02"
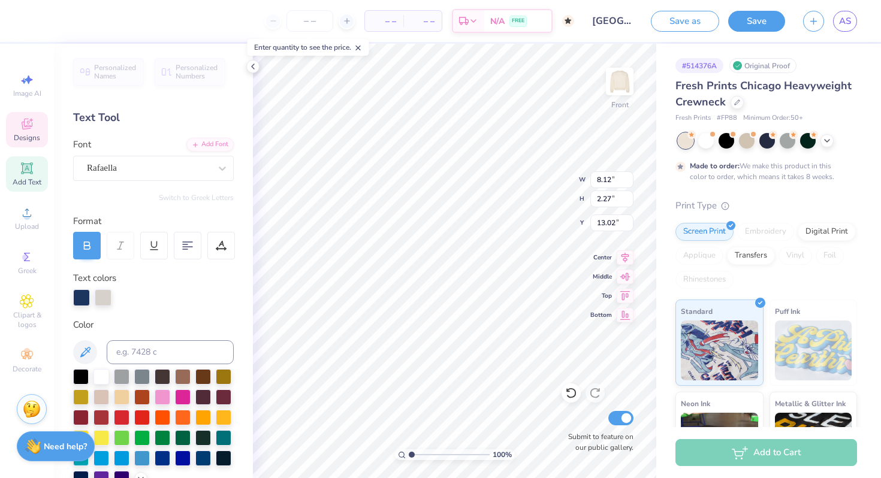
scroll to position [0, 1]
type textarea "Sdt x Dx"
type input "4.53"
type input "12.30"
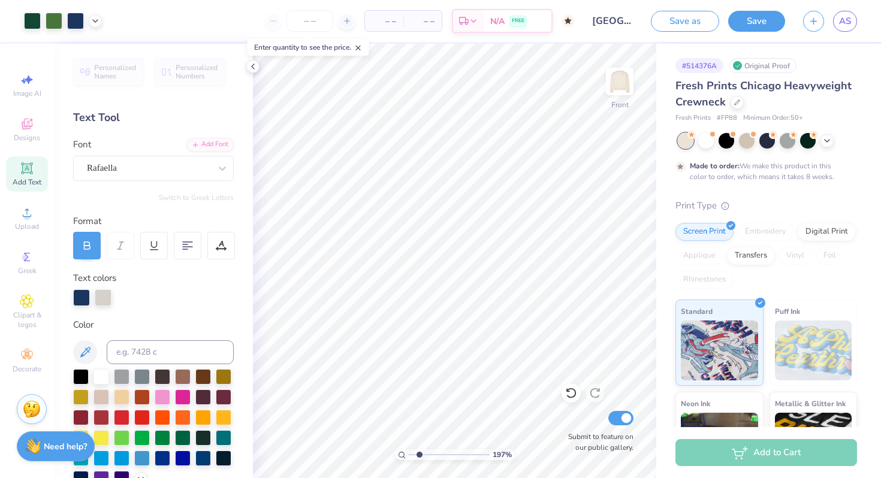
type input "1.79"
click at [418, 455] on input "range" at bounding box center [449, 454] width 81 height 11
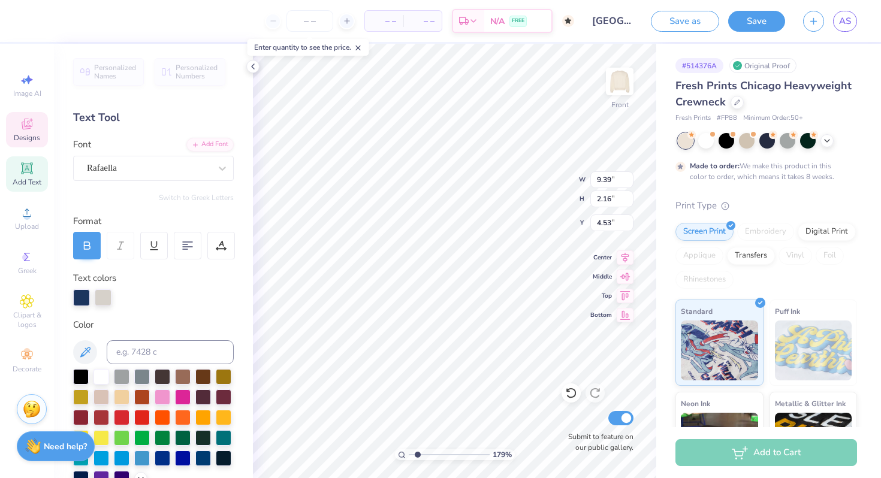
click at [35, 20] on div "– – Per Item – – Total Est. Delivery N/A FREE" at bounding box center [303, 21] width 541 height 42
click at [84, 300] on div at bounding box center [81, 296] width 17 height 17
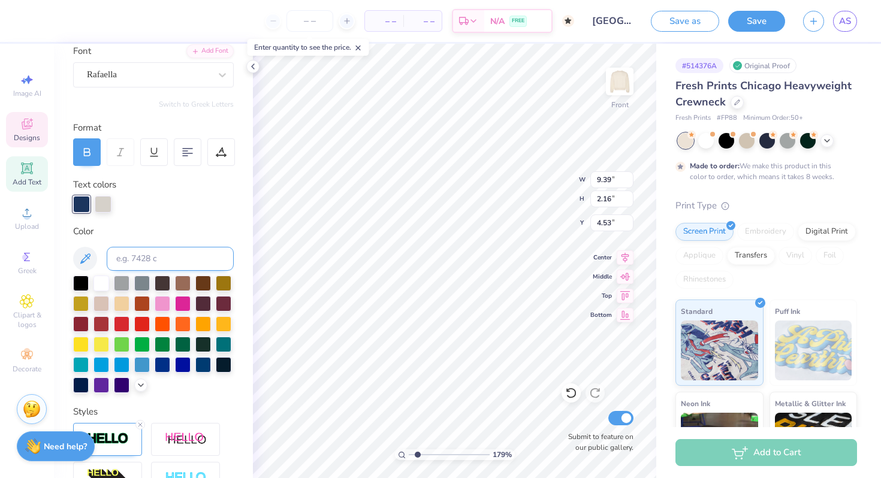
scroll to position [95, 0]
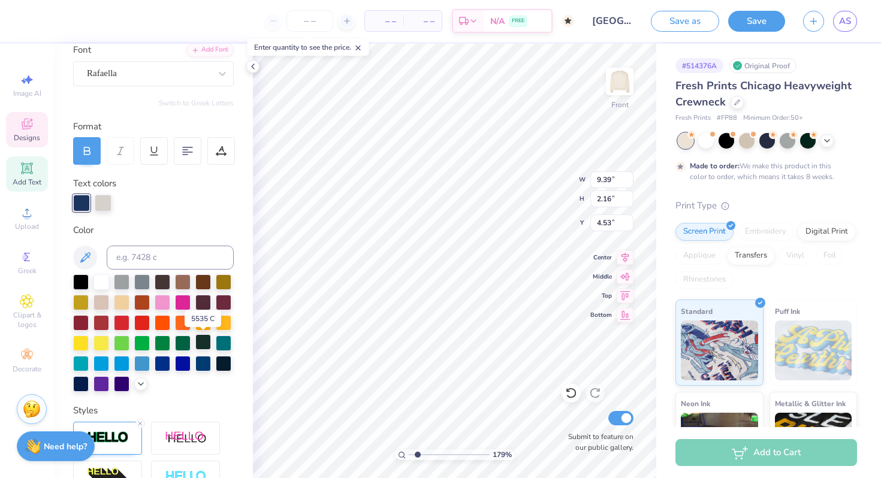
click at [204, 346] on div at bounding box center [203, 342] width 16 height 16
click at [204, 345] on div at bounding box center [203, 342] width 16 height 16
click at [89, 262] on icon at bounding box center [85, 257] width 14 height 14
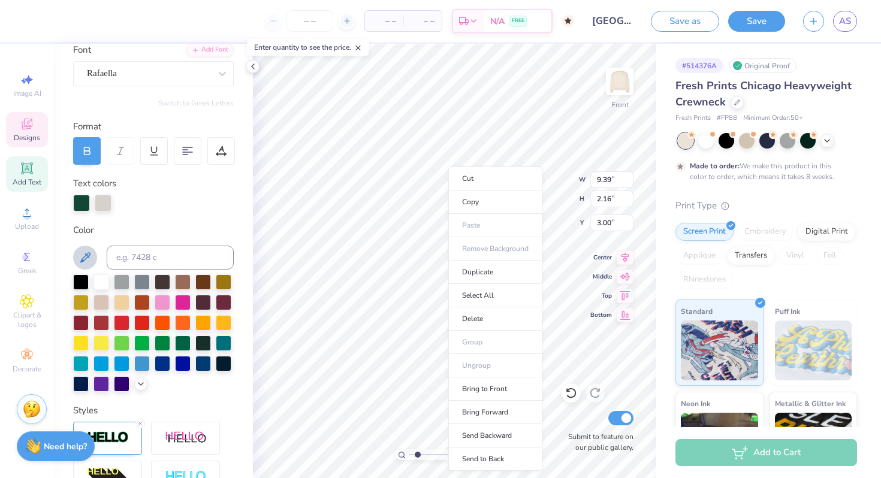
type input "3.00"
click at [512, 389] on li "Bring to Front" at bounding box center [495, 388] width 94 height 23
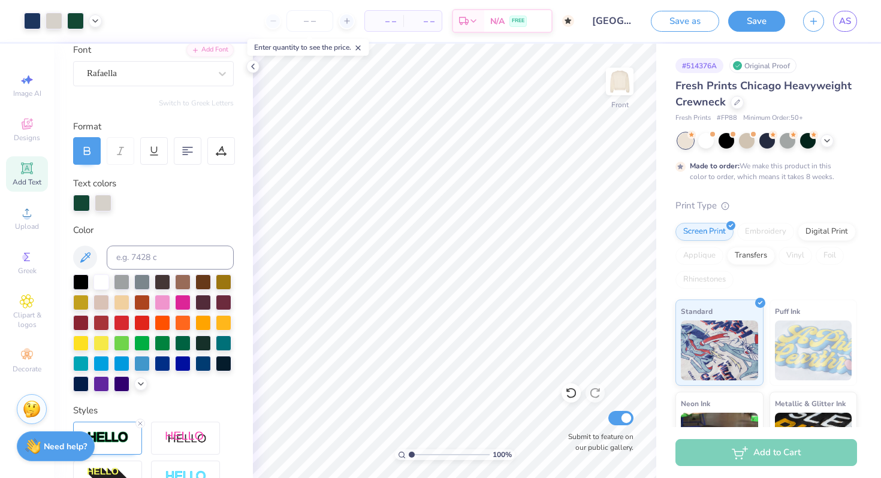
drag, startPoint x: 419, startPoint y: 454, endPoint x: 401, endPoint y: 457, distance: 17.6
type input "1"
click at [409, 457] on input "range" at bounding box center [449, 454] width 81 height 11
type input "5.59"
type input "14.10"
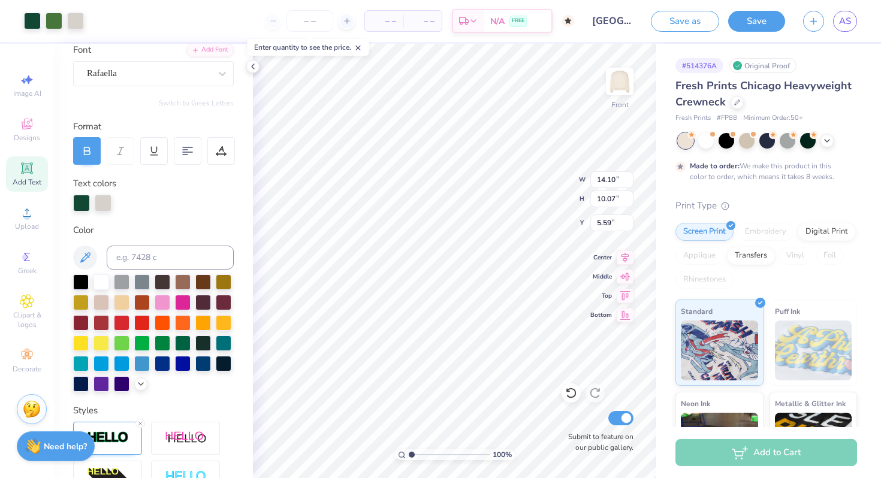
type input "10.07"
type input "4.45"
type input "14.95"
type input "10.68"
type input "4.38"
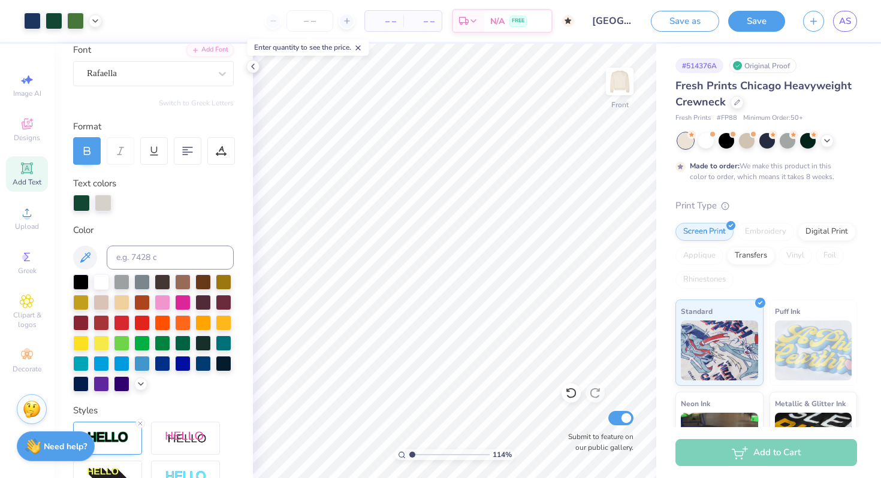
click at [412, 455] on input "range" at bounding box center [449, 454] width 81 height 11
type input "1.71"
click at [417, 455] on input "range" at bounding box center [449, 454] width 81 height 11
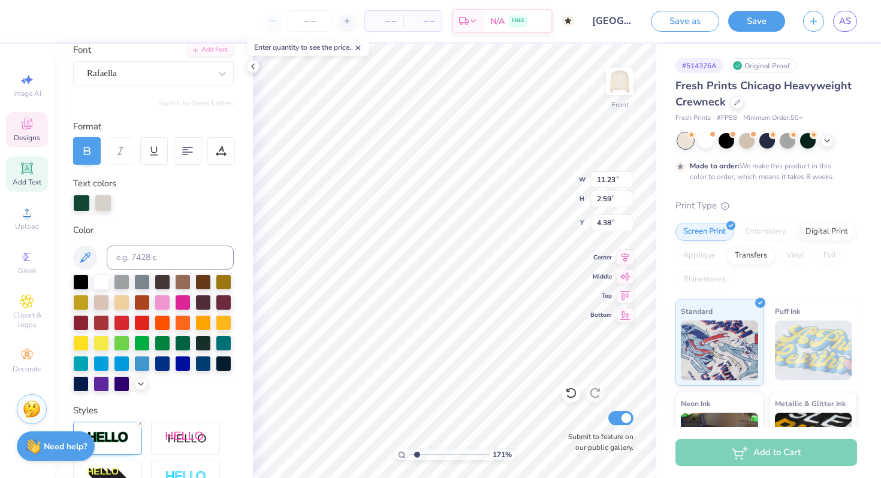
type input "4.69"
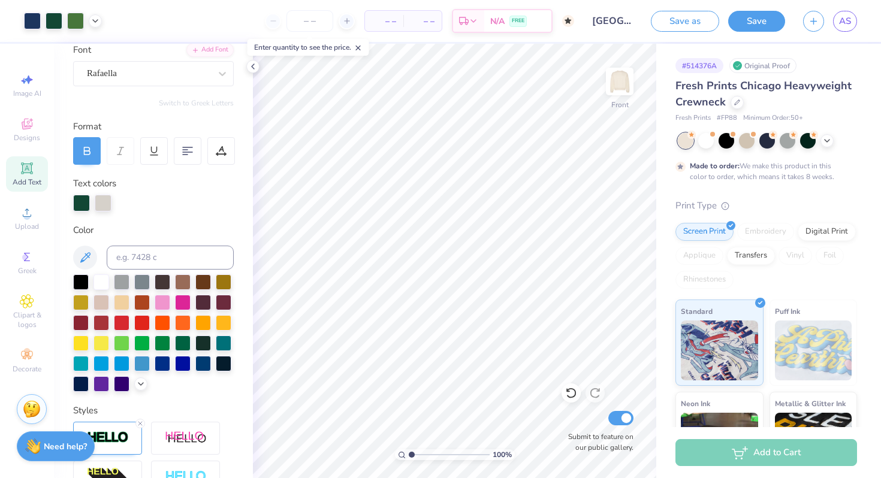
drag, startPoint x: 414, startPoint y: 454, endPoint x: 406, endPoint y: 454, distance: 8.4
type input "1"
click at [409, 454] on input "range" at bounding box center [449, 454] width 81 height 11
drag, startPoint x: 406, startPoint y: 454, endPoint x: 429, endPoint y: 456, distance: 23.5
click at [429, 456] on div "100 %" at bounding box center [455, 454] width 120 height 11
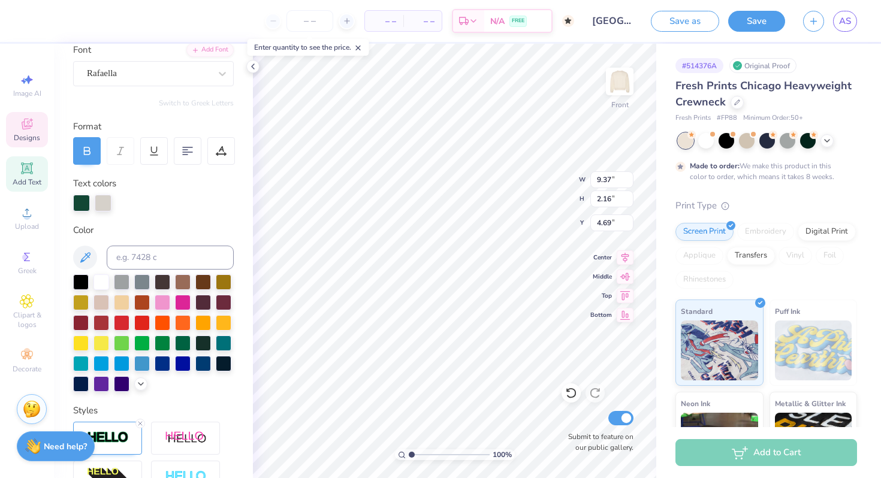
type input "9.37"
type input "2.16"
type input "4.89"
click at [141, 427] on icon at bounding box center [140, 423] width 7 height 7
type input "9.31"
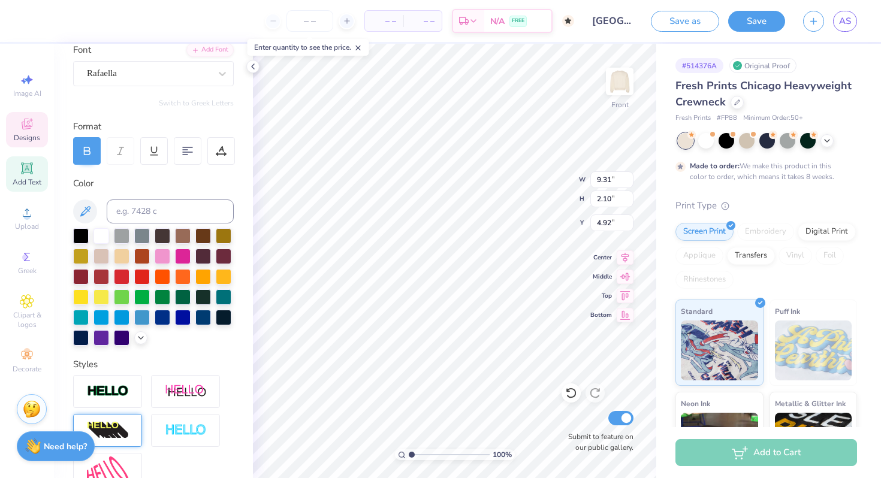
type input "2.10"
type input "4.92"
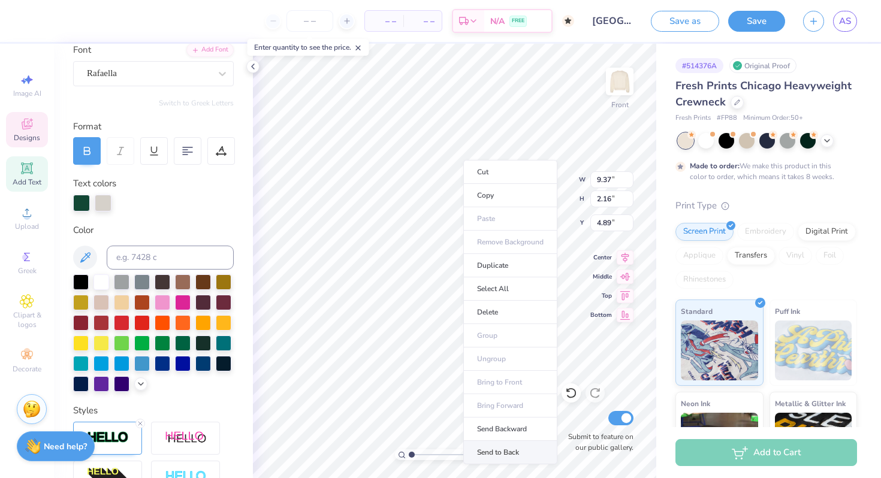
click at [484, 453] on li "Send to Back" at bounding box center [510, 452] width 94 height 23
type input "5.09"
type input "4.79"
click at [141, 422] on line at bounding box center [140, 424] width 4 height 4
type input "9.31"
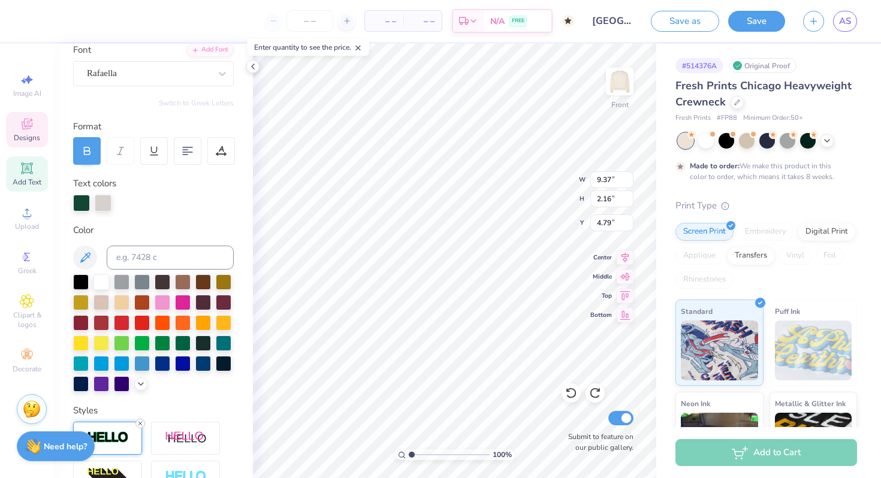
type input "2.10"
type input "4.82"
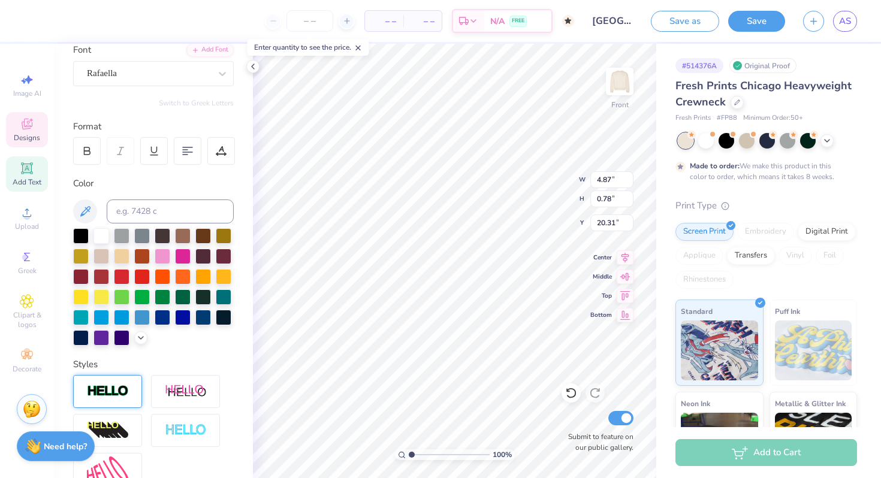
scroll to position [1, 0]
type textarea "S"
type textarea "s'mores 2025"
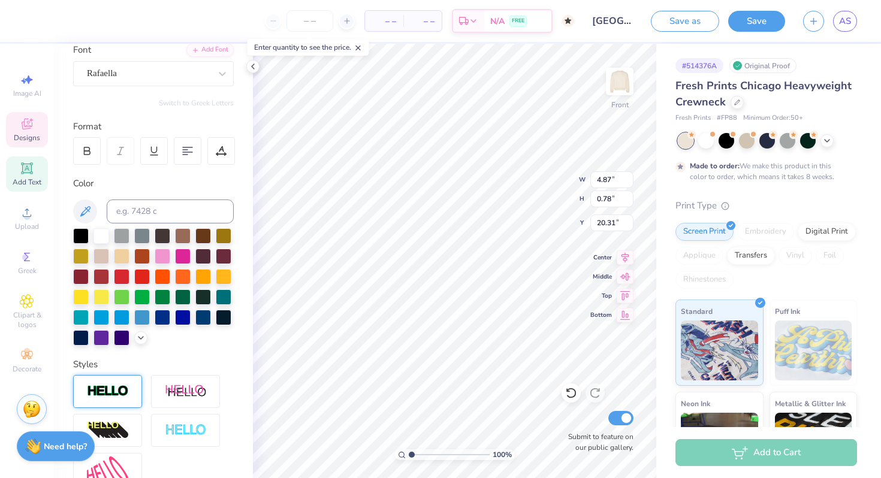
scroll to position [0, 2]
click at [81, 216] on icon at bounding box center [85, 211] width 10 height 10
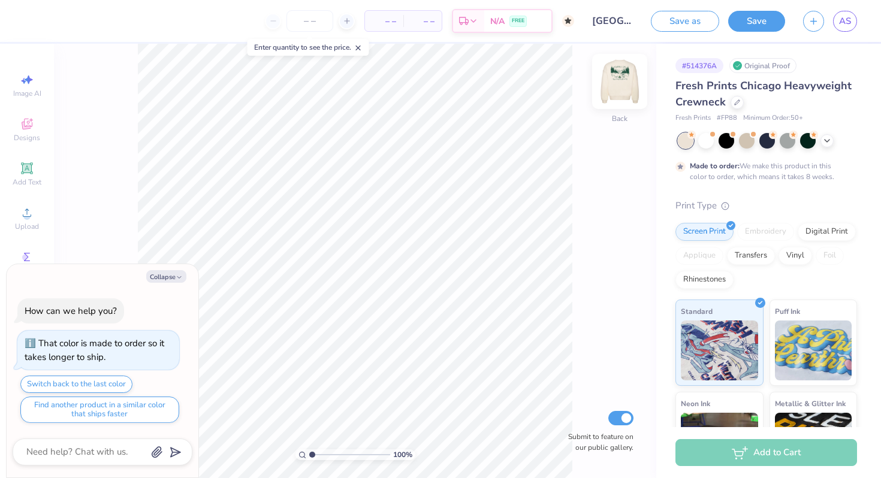
click at [621, 76] on img at bounding box center [620, 82] width 48 height 48
click at [167, 279] on button "Collapse" at bounding box center [166, 276] width 40 height 13
type textarea "x"
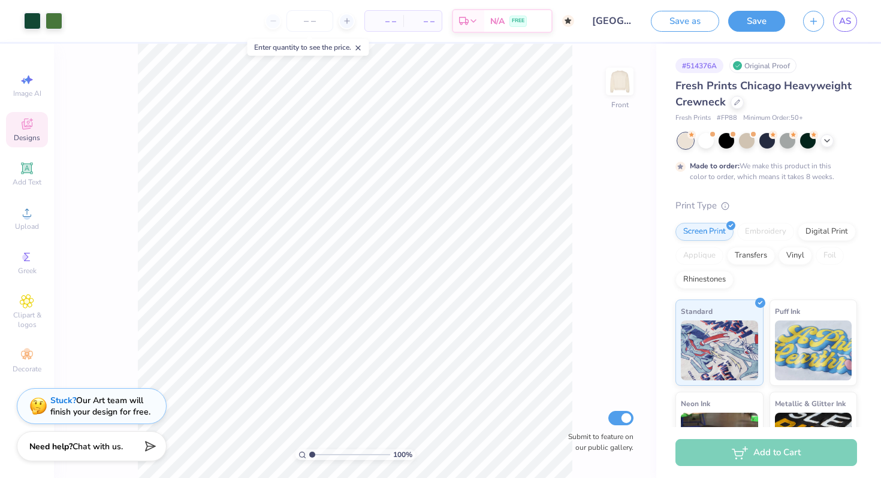
click at [32, 135] on span "Designs" at bounding box center [27, 138] width 26 height 10
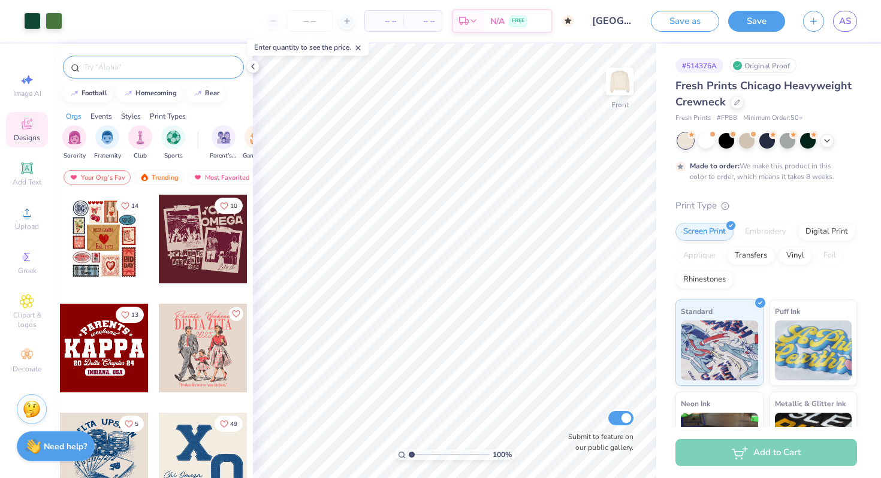
click at [140, 69] on input "text" at bounding box center [159, 67] width 153 height 12
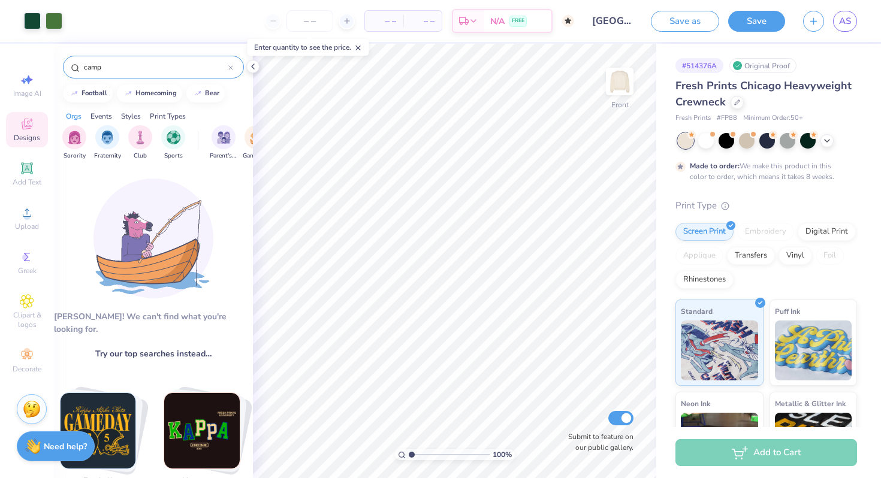
click at [132, 67] on input "camp" at bounding box center [156, 67] width 146 height 12
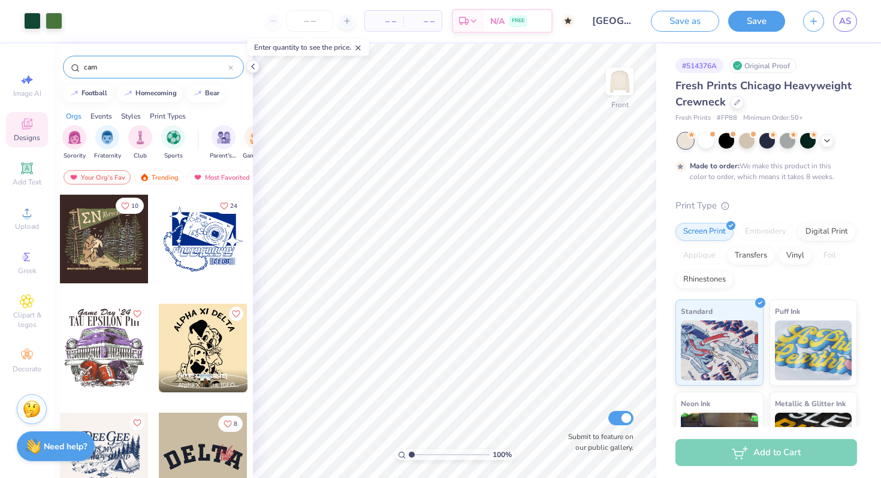
type input "camp"
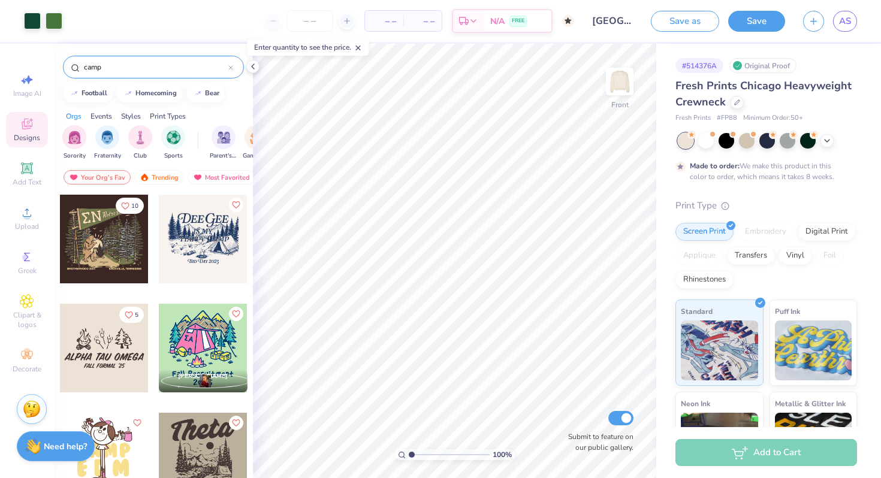
click at [189, 235] on div at bounding box center [203, 239] width 89 height 89
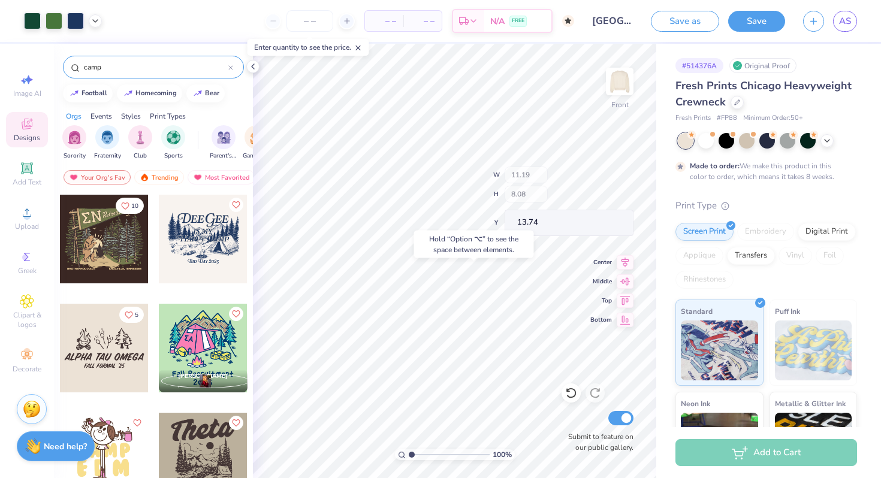
type input "13.74"
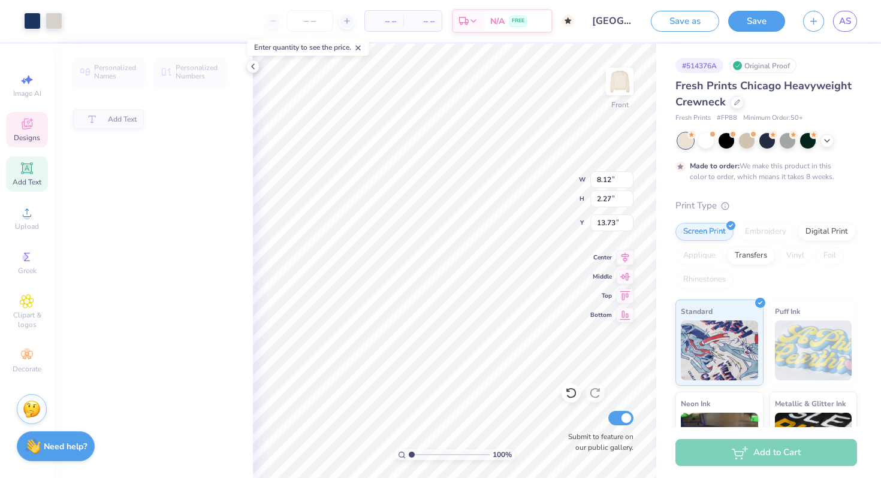
type input "8.12"
type input "2.27"
type input "13.73"
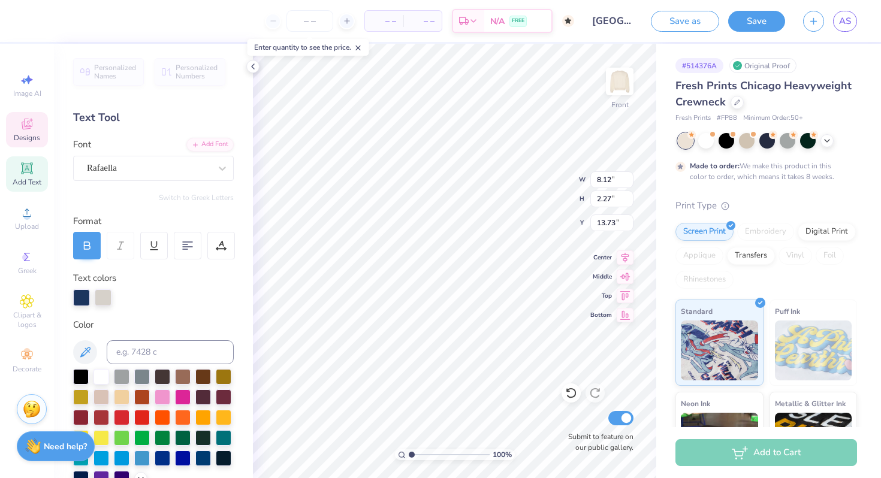
type textarea "Sdt x Dx"
type input "11.19"
type input "7.21"
type input "12.65"
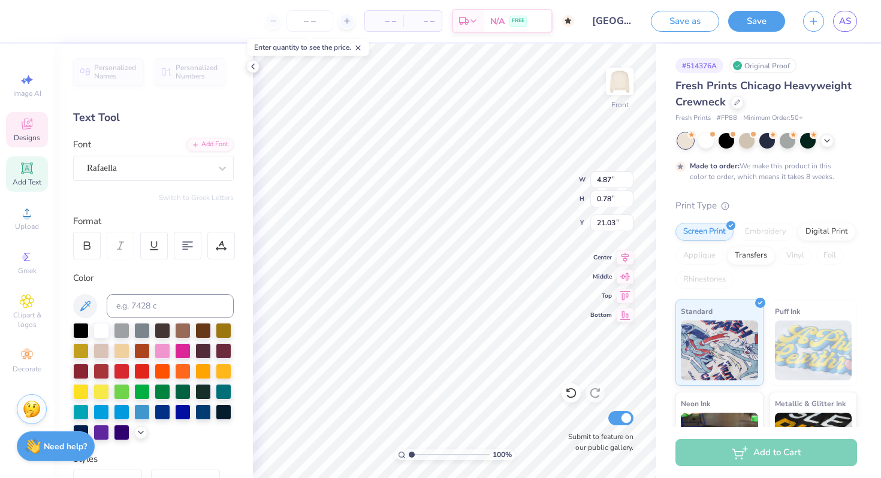
scroll to position [0, 0]
type textarea "S'mores 2025"
click at [217, 250] on icon at bounding box center [216, 249] width 1 height 1
type input "4.36"
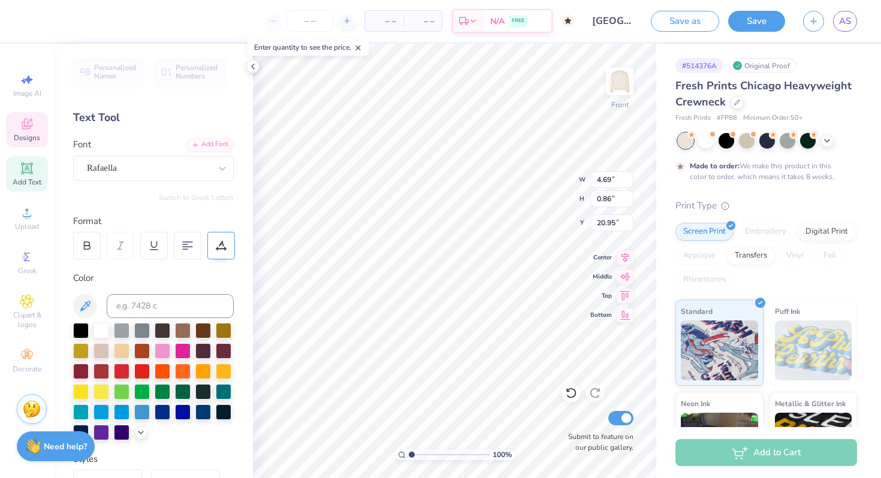
type input "0.80"
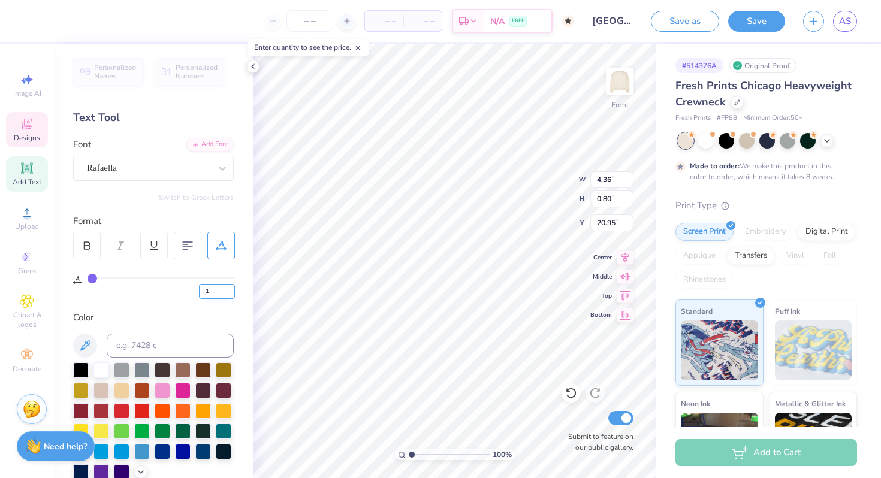
click at [231, 288] on input "1" at bounding box center [217, 291] width 36 height 15
type input "2"
click at [231, 288] on input "2" at bounding box center [217, 291] width 36 height 15
type input "2"
click at [229, 303] on div "Personalized Names Personalized Numbers Text Tool Add Font Font Rafaella Switch…" at bounding box center [153, 261] width 199 height 434
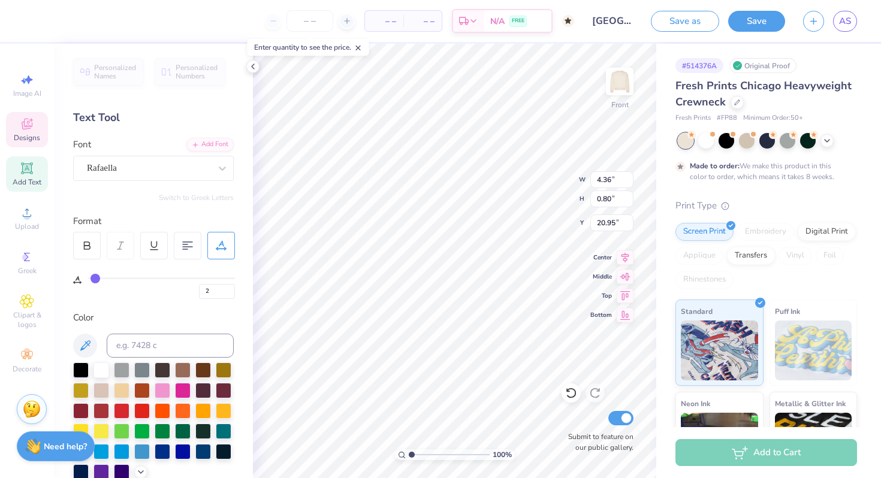
type input "4.51"
type input "20.55"
type input "2.68"
type input "0.47"
type input "20.47"
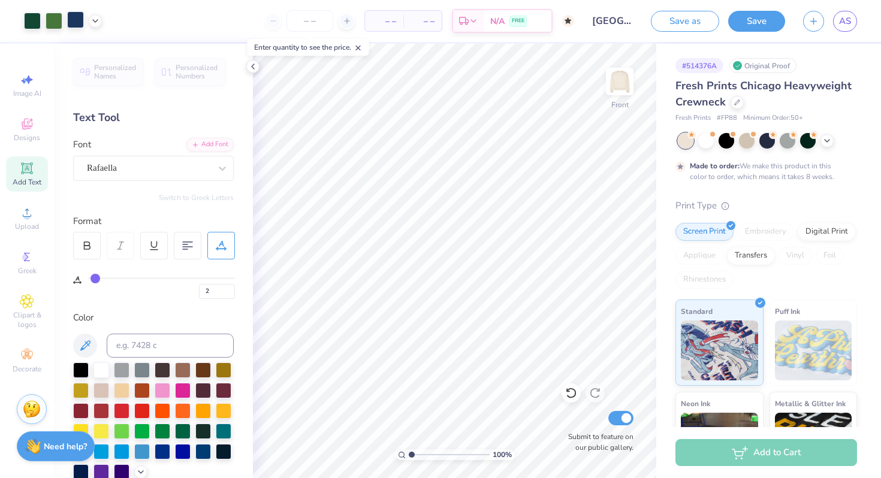
click at [79, 15] on div at bounding box center [75, 19] width 17 height 17
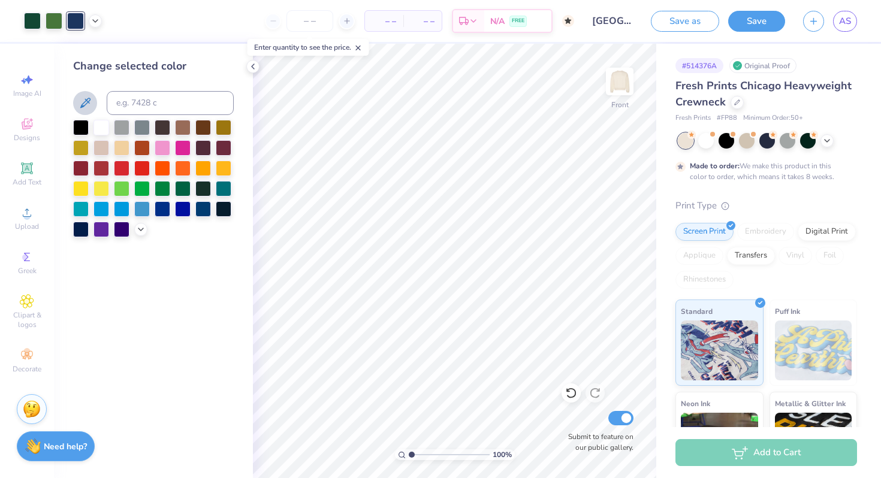
click at [88, 102] on icon at bounding box center [85, 103] width 14 height 14
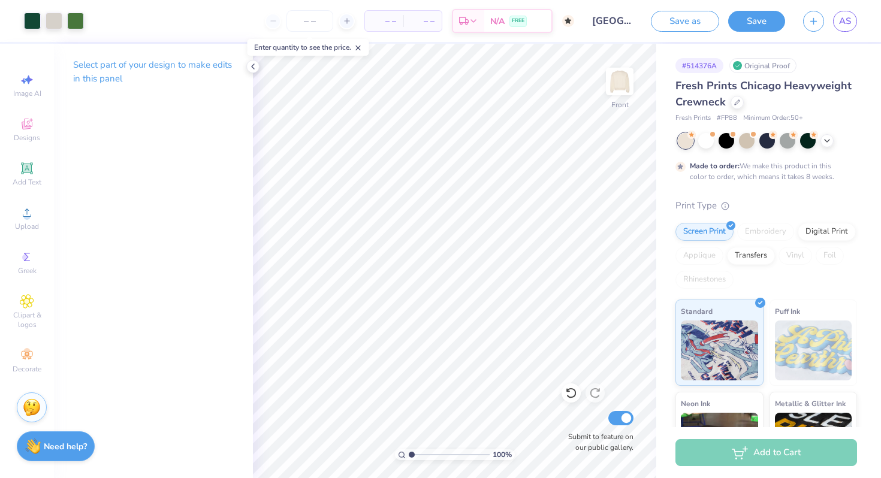
click at [29, 398] on img at bounding box center [32, 407] width 18 height 18
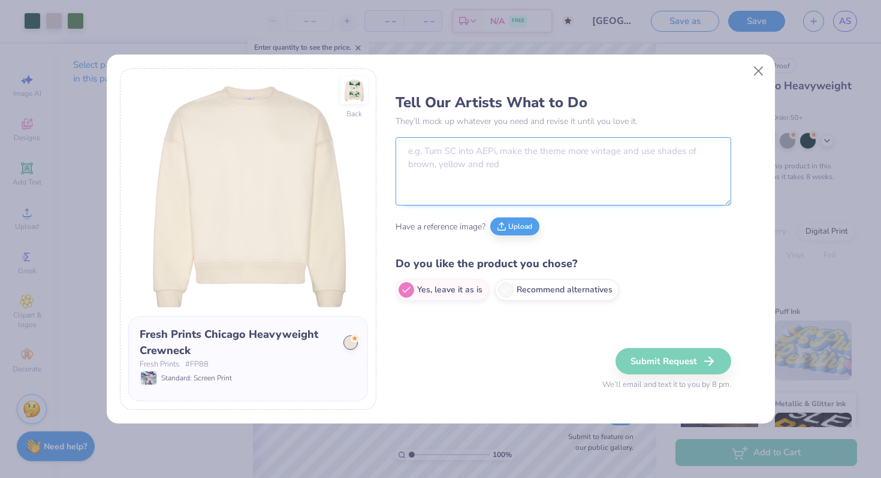
click at [577, 158] on textarea at bounding box center [563, 171] width 336 height 68
click at [358, 95] on img at bounding box center [354, 90] width 55 height 55
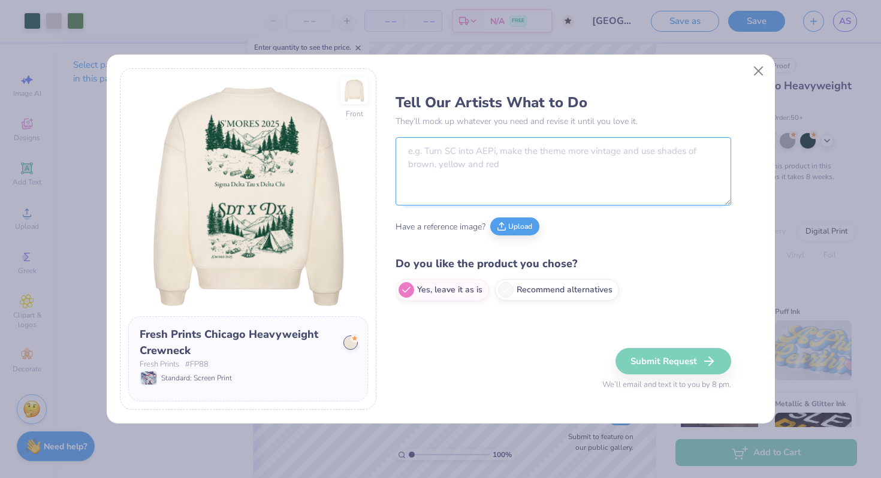
click at [494, 179] on textarea at bounding box center [563, 171] width 336 height 68
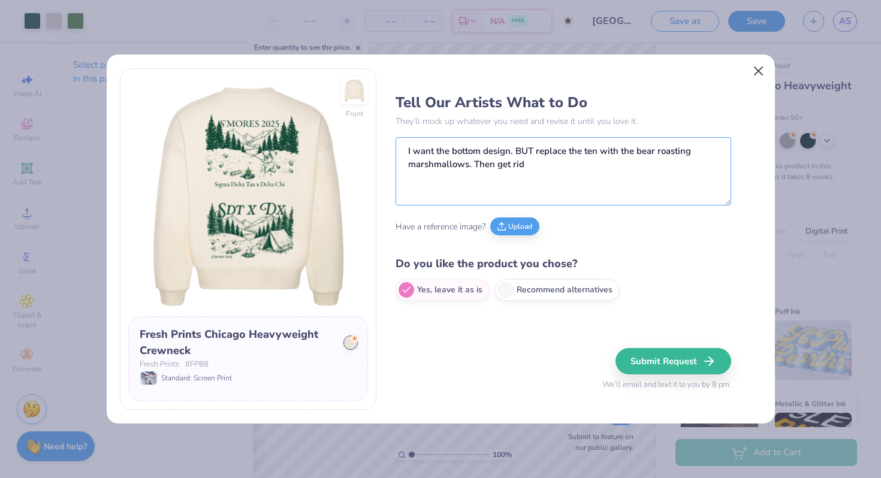
type textarea "I want the bottom design. BUT replace the ten with the bear roasting marshmallo…"
click at [753, 70] on button "Close" at bounding box center [758, 71] width 23 height 23
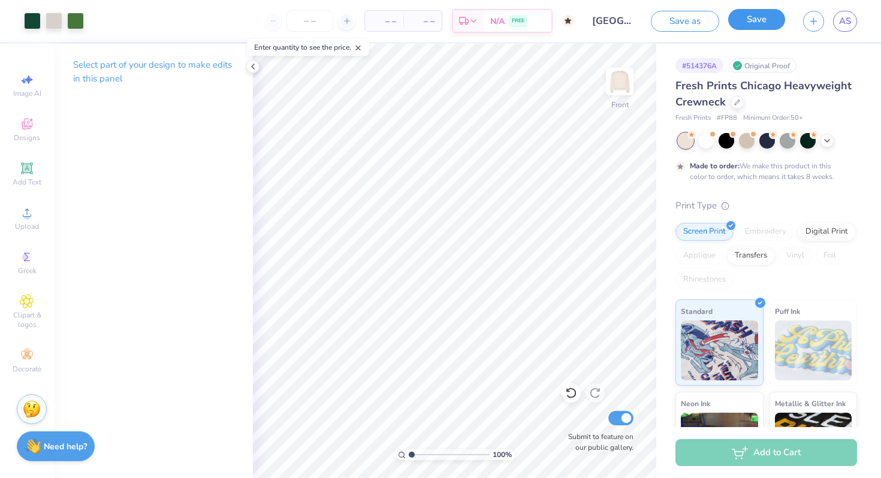
click at [756, 28] on button "Save" at bounding box center [756, 19] width 57 height 21
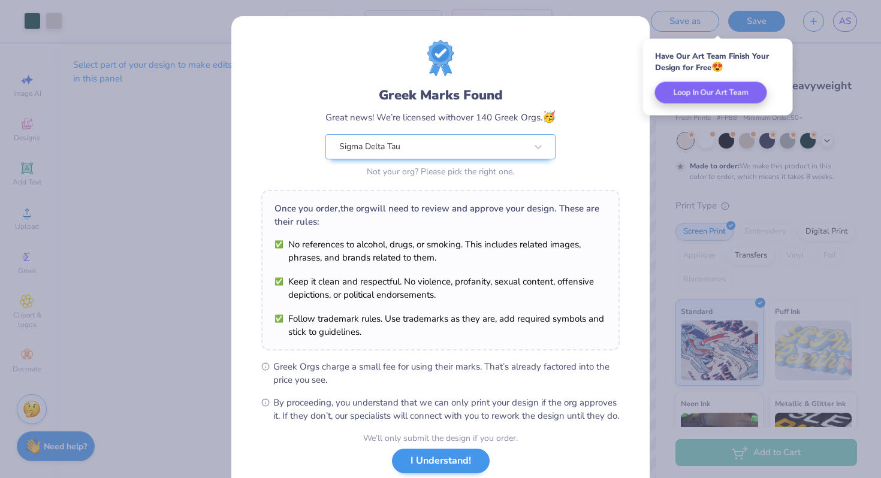
click at [483, 231] on body "Art colors – – Per Item – – Total Est. Delivery N/A FREE Design Title [GEOGRAPH…" at bounding box center [440, 239] width 881 height 478
type input "6.58"
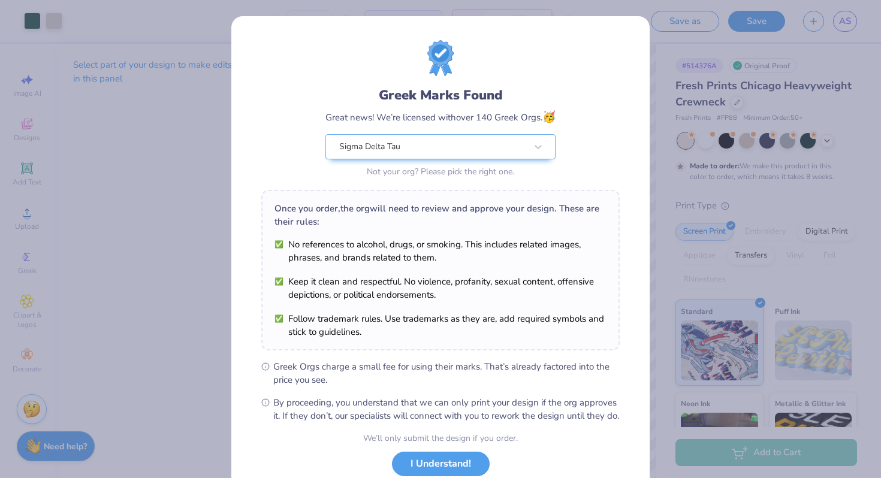
scroll to position [83, 0]
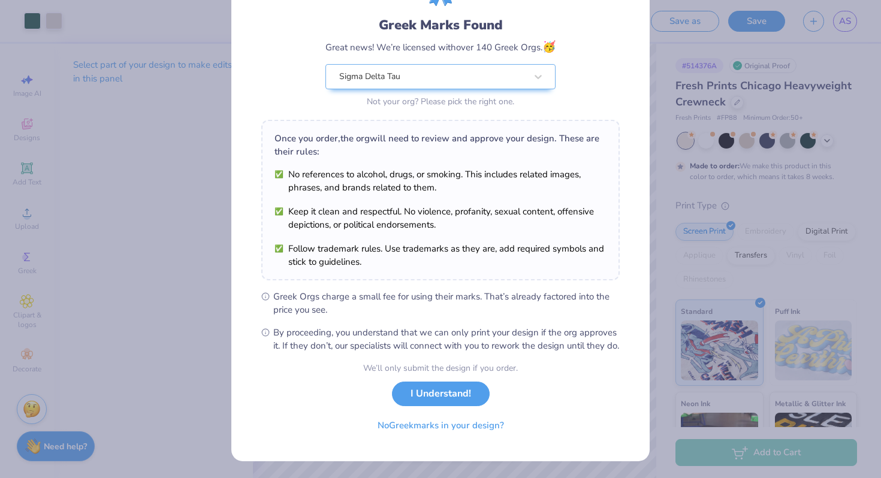
click at [445, 474] on div "Greek Marks Found Great news! We’re licensed with over 140 Greek Orgs. 🥳 Sigma …" at bounding box center [440, 239] width 881 height 478
click at [448, 395] on button "I Understand!" at bounding box center [441, 391] width 98 height 25
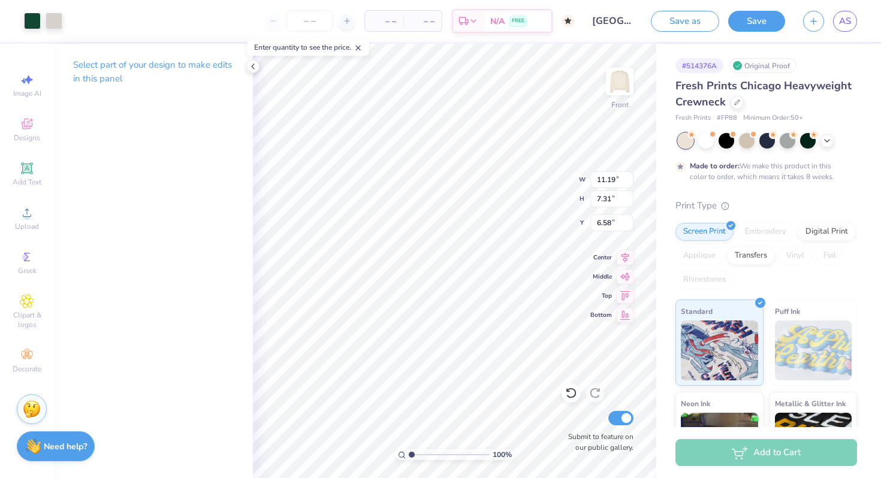
type input "13.37"
type input "8.74"
type input "4.74"
click at [253, 65] on polyline at bounding box center [253, 66] width 2 height 5
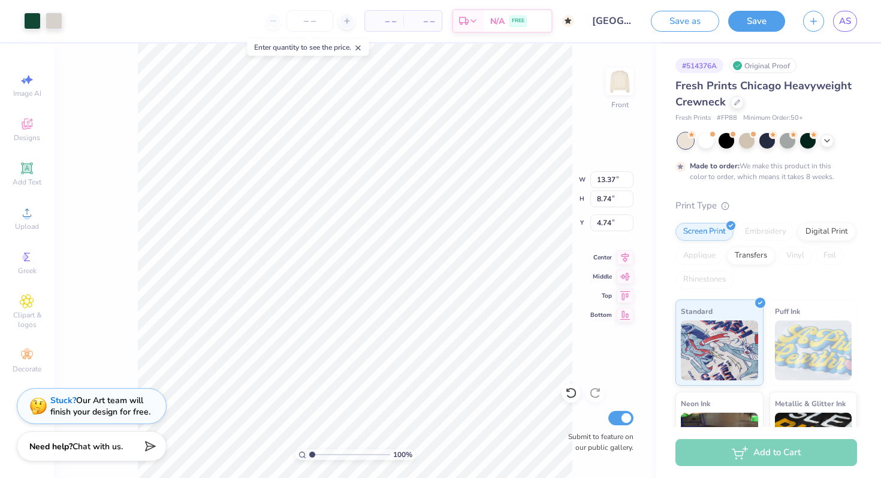
type input "14.29"
type input "9.34"
type input "3.00"
click at [61, 394] on strong "Stuck?" at bounding box center [63, 398] width 26 height 11
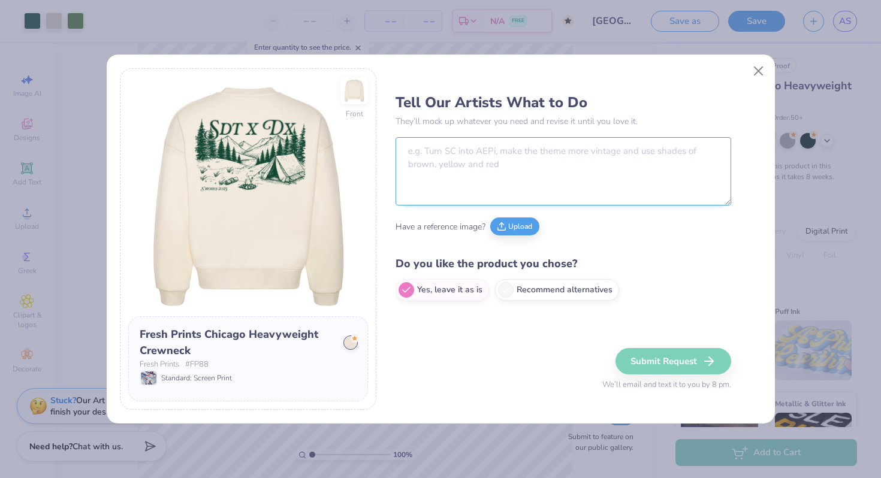
click at [530, 165] on textarea at bounding box center [563, 171] width 336 height 68
click at [504, 231] on button "Upload" at bounding box center [514, 225] width 49 height 18
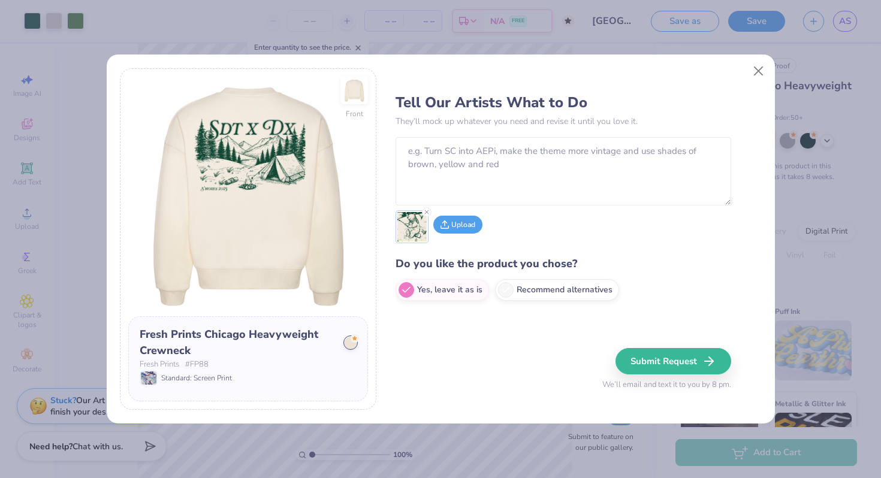
click at [470, 229] on button "Upload" at bounding box center [457, 225] width 49 height 18
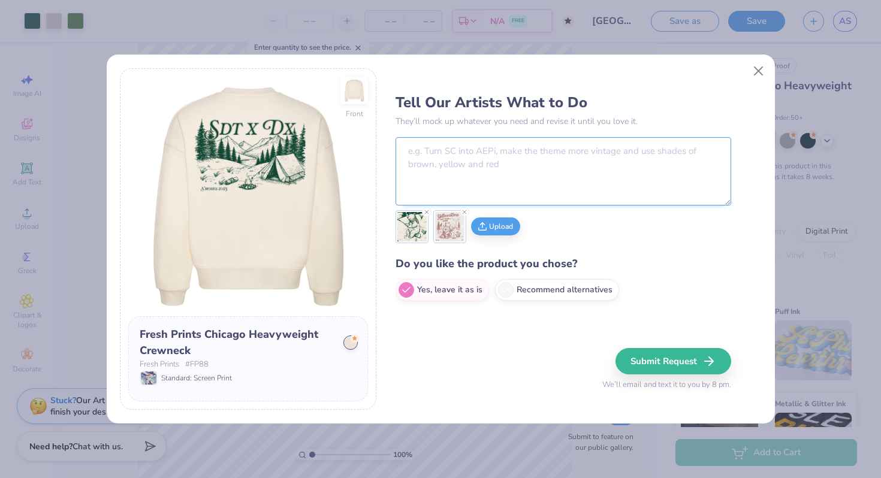
click at [525, 154] on textarea at bounding box center [563, 171] width 336 height 68
click at [408, 154] on textarea "replace the tent with a bear roasting marshmallows on a log." at bounding box center [563, 171] width 336 height 68
click at [560, 176] on textarea "completely remove the tent. replace the tent with a bear roasting marshmallows …" at bounding box center [563, 171] width 336 height 68
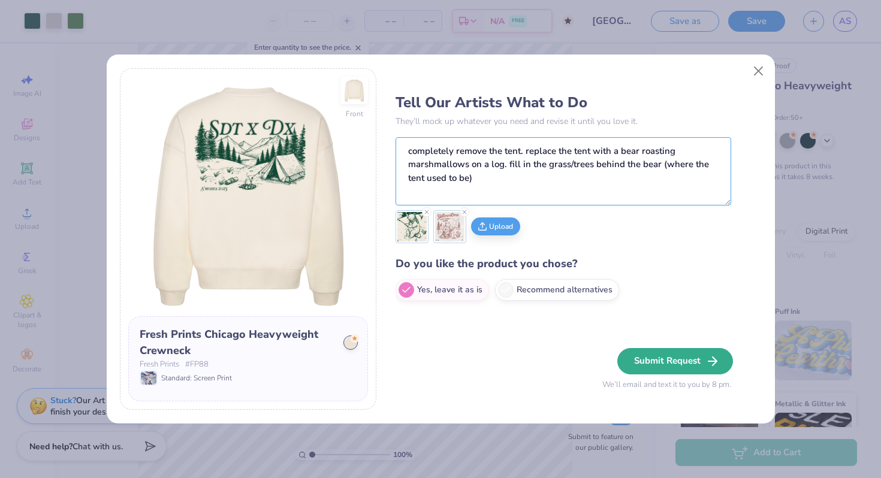
type textarea "completely remove the tent. replace the tent with a bear roasting marshmallows …"
click at [681, 365] on button "Submit Request" at bounding box center [675, 361] width 116 height 26
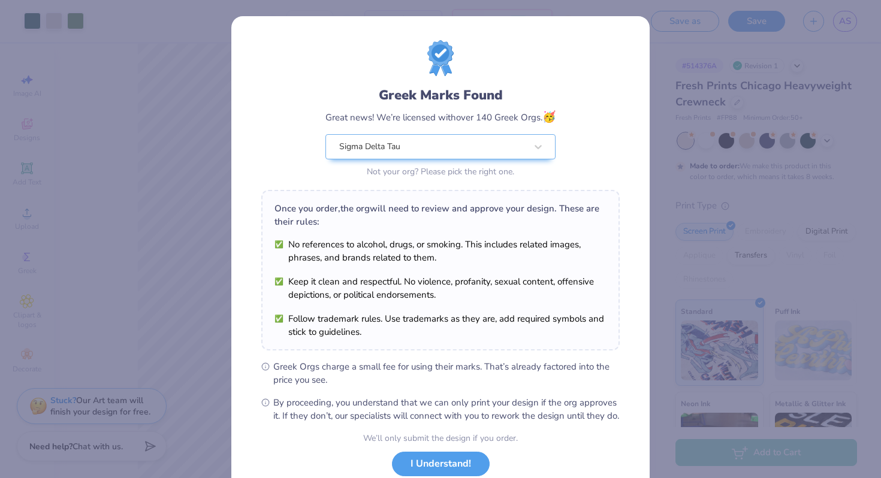
scroll to position [83, 0]
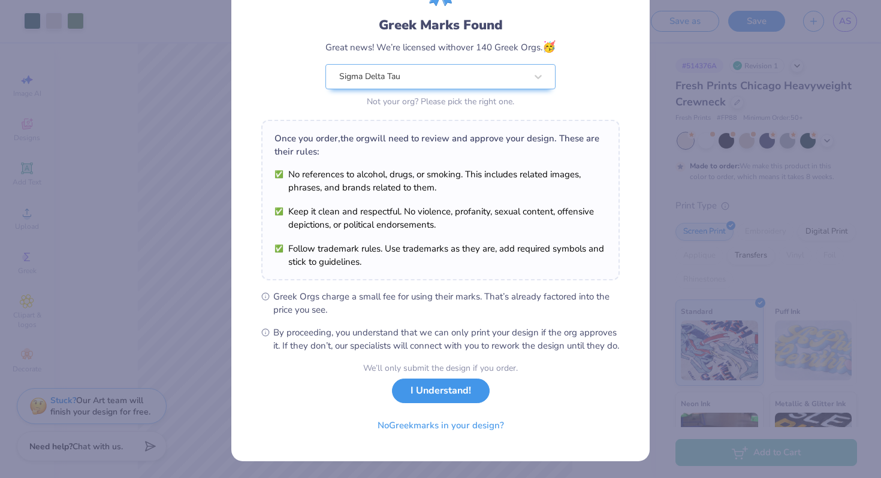
click at [457, 391] on button "I Understand!" at bounding box center [441, 391] width 98 height 25
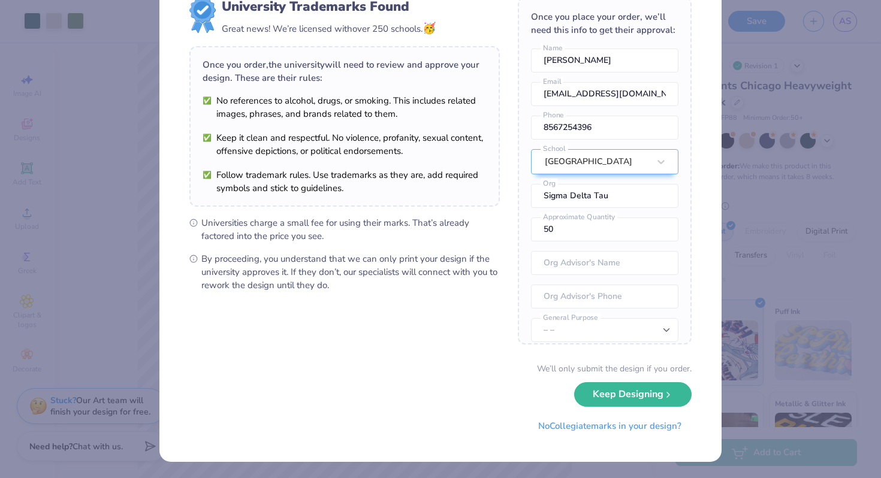
scroll to position [0, 0]
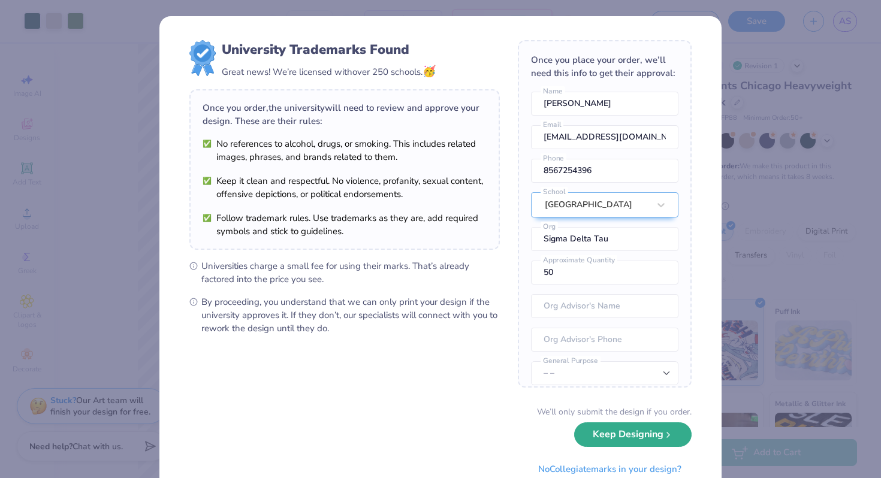
click at [628, 443] on button "Keep Designing" at bounding box center [632, 434] width 117 height 25
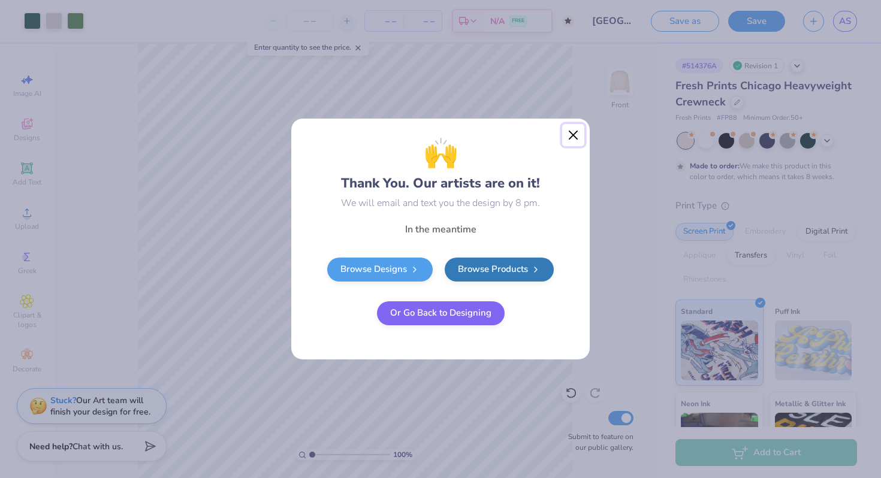
click at [570, 134] on button "Close" at bounding box center [573, 135] width 23 height 23
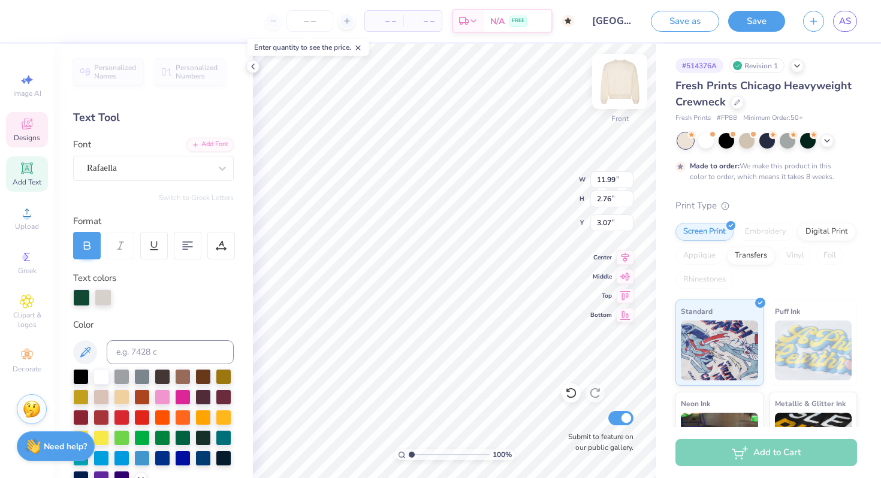
click at [623, 86] on img at bounding box center [620, 82] width 48 height 48
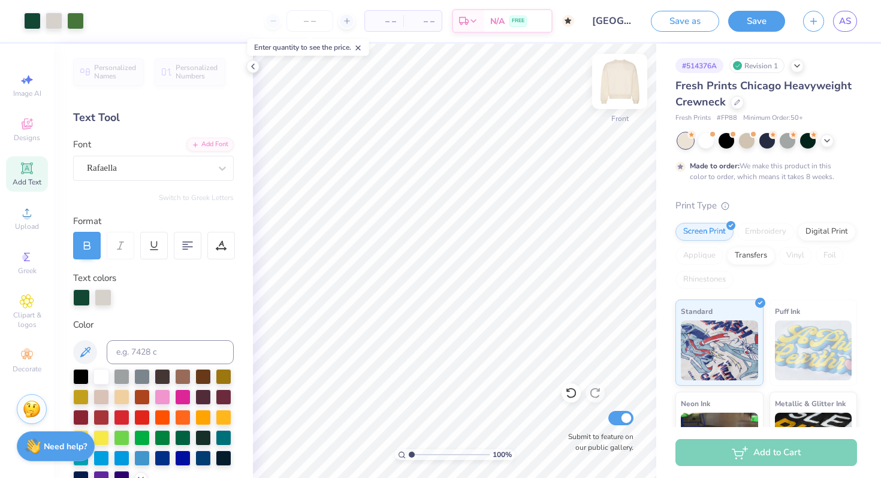
click at [614, 86] on img at bounding box center [620, 82] width 48 height 48
click at [760, 23] on button "Save" at bounding box center [756, 21] width 57 height 21
click at [613, 86] on img at bounding box center [620, 82] width 48 height 48
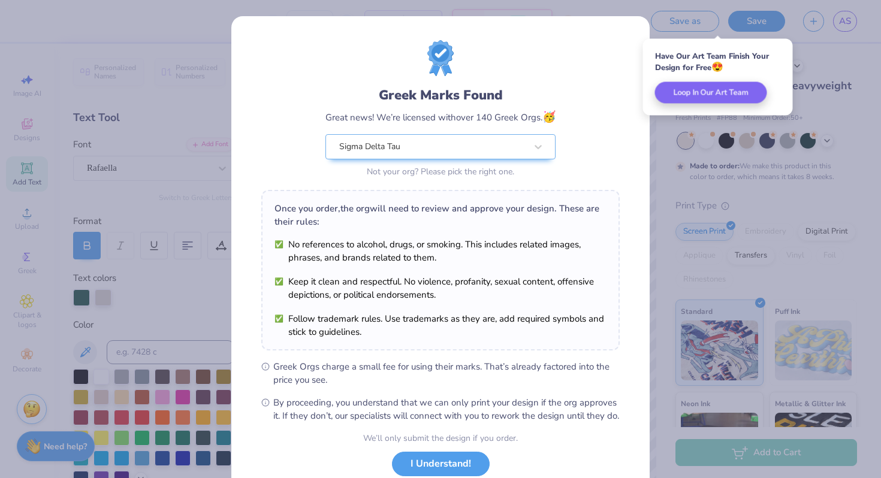
scroll to position [83, 0]
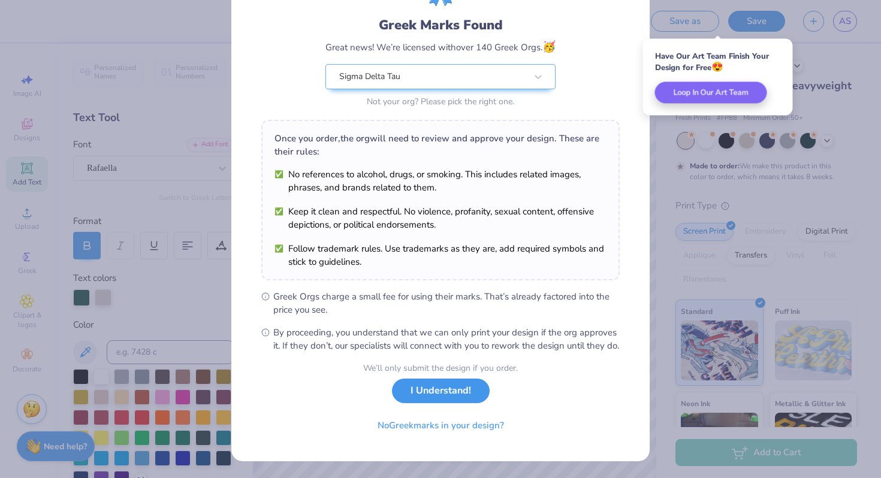
click at [440, 393] on button "I Understand!" at bounding box center [441, 391] width 98 height 25
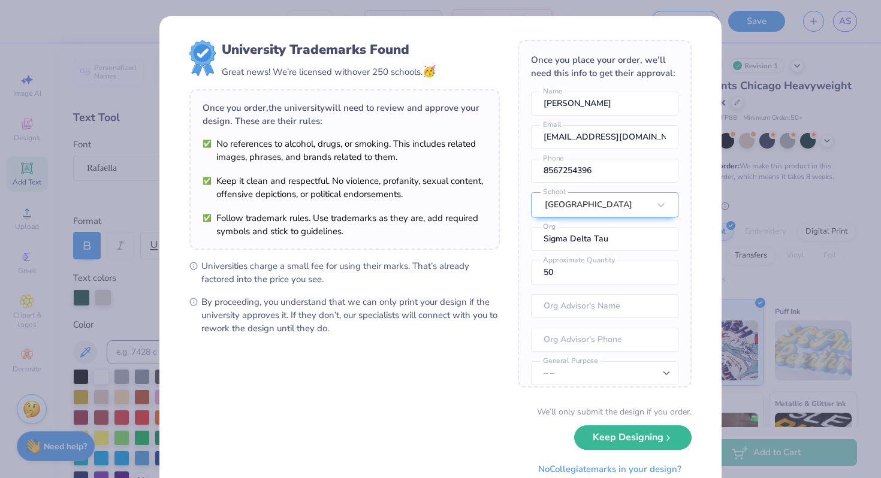
scroll to position [35, 0]
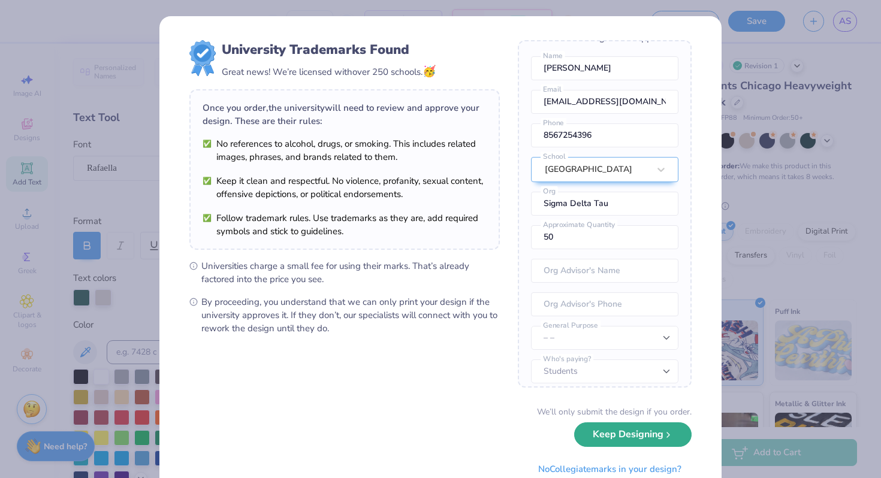
click at [599, 434] on button "Keep Designing" at bounding box center [632, 434] width 117 height 25
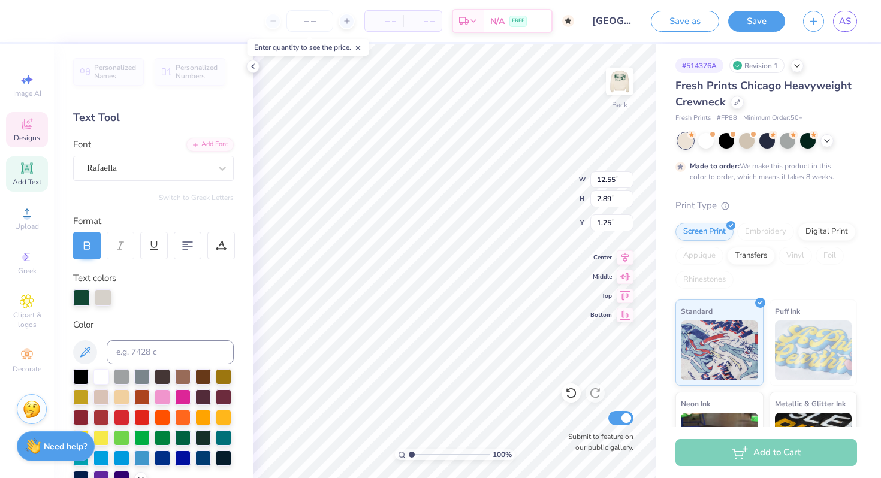
type input "4.22"
type input "0.97"
type input "3.91"
click at [533, 197] on div "100 % Back W 4.22 4.22 " H 0.97 0.97 " Y 3.91 3.91 " Center Middle Top Bottom S…" at bounding box center [454, 261] width 403 height 434
drag, startPoint x: 411, startPoint y: 456, endPoint x: 419, endPoint y: 455, distance: 8.4
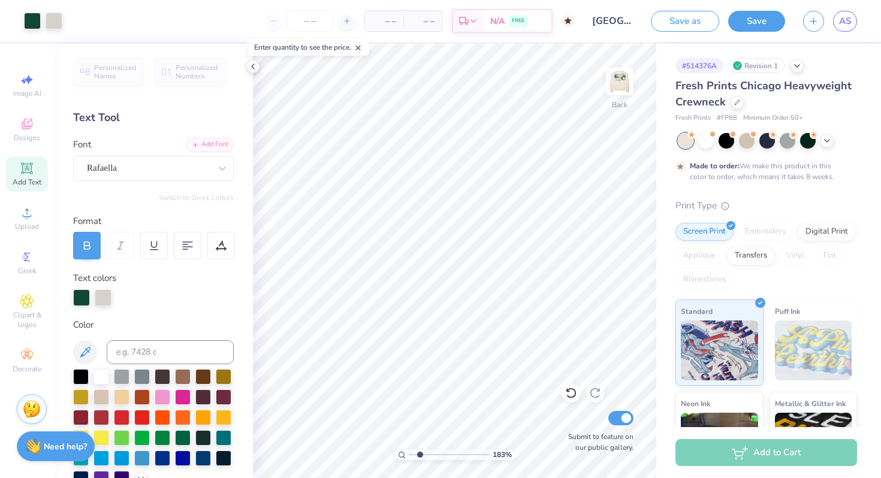
type input "2.01"
click at [419, 455] on input "range" at bounding box center [449, 454] width 81 height 11
type textarea "Sdt x Dx"
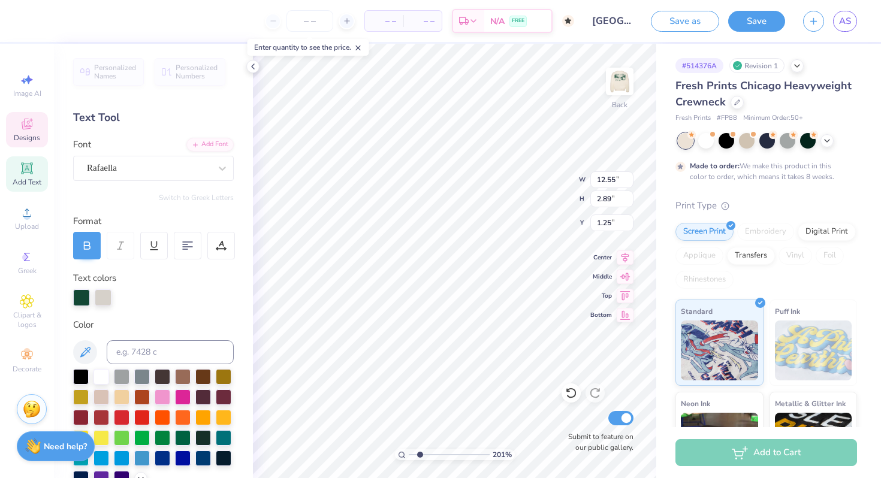
type input "7.19"
type input "4.22"
type input "0.97"
type input "3.93"
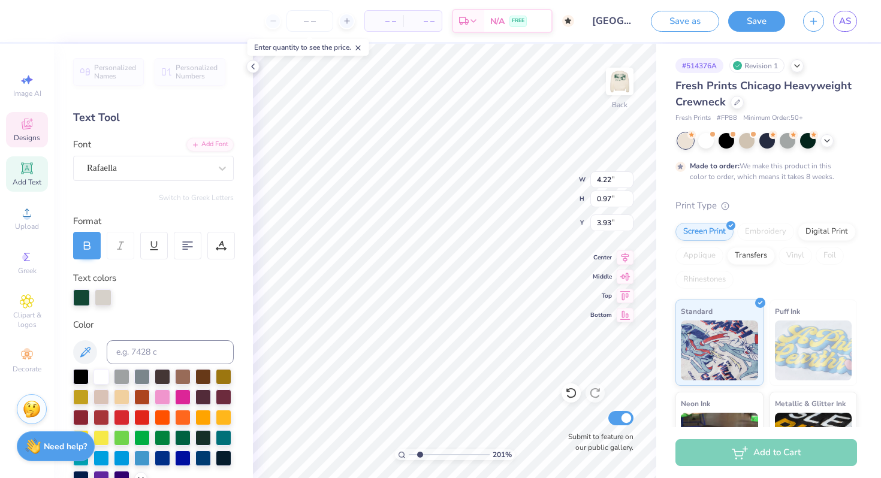
type textarea "Sdt"
type input "2.81"
type input "1.49"
type input "3.68"
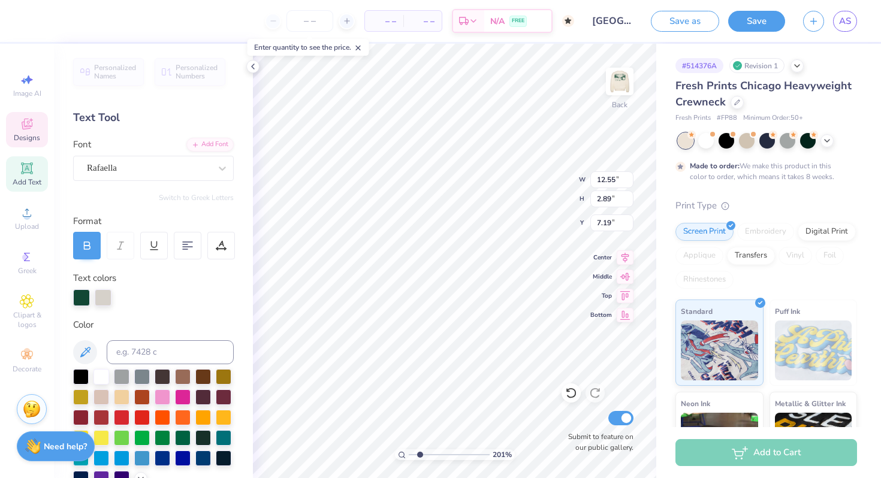
click at [228, 322] on div "– – Per Item – – Total Est. Delivery N/A FREE Design Title Cornell University :…" at bounding box center [440, 239] width 881 height 478
type textarea "x Dx"
type input "6.92"
type input "2.16"
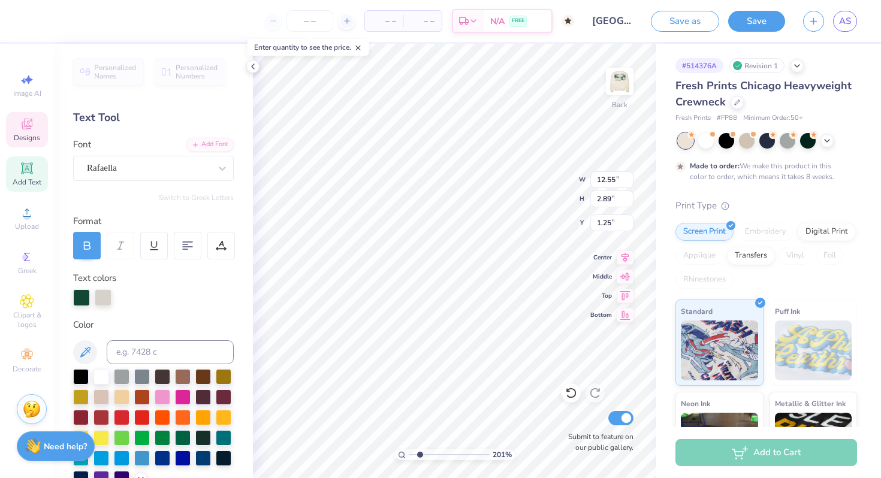
type input "7.56"
type textarea "Dx"
type input "7.22"
type input "2.41"
type input "1.13"
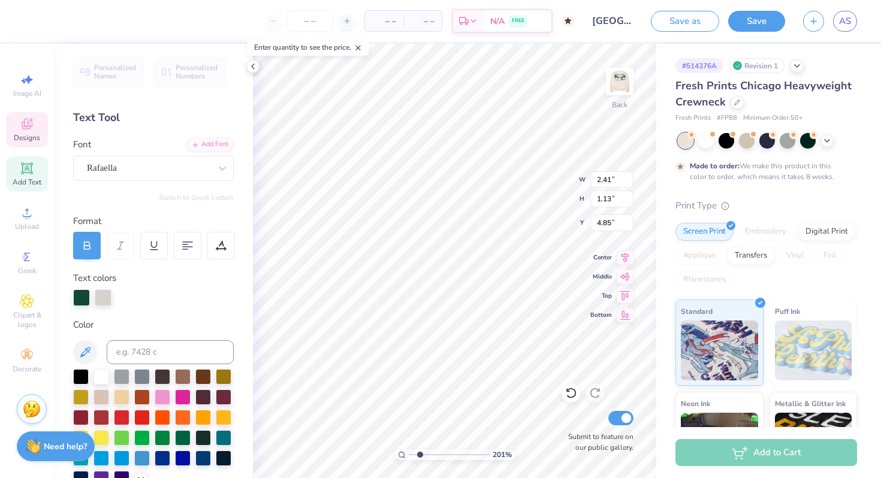
type input "4.79"
type textarea "x"
type input "0.86"
type input "0.77"
type input "7.65"
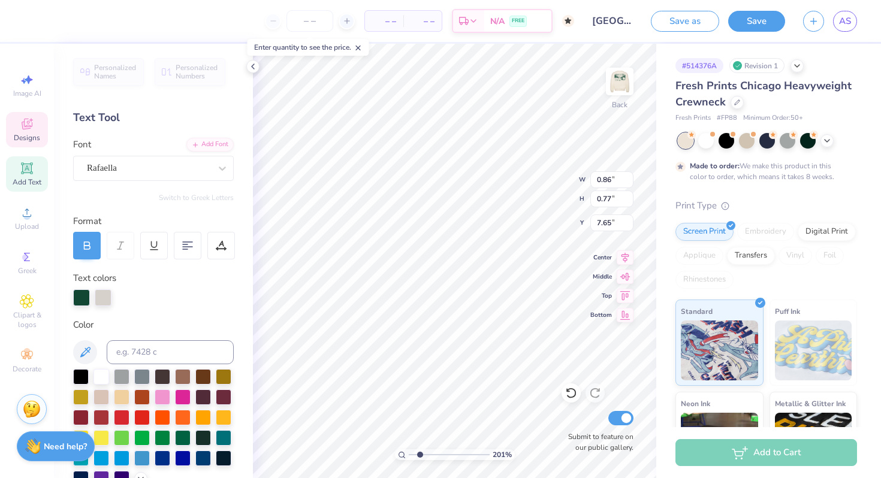
type input "0.50"
type input "0.45"
type input "4.34"
drag, startPoint x: 420, startPoint y: 454, endPoint x: 404, endPoint y: 451, distance: 16.4
type input "1"
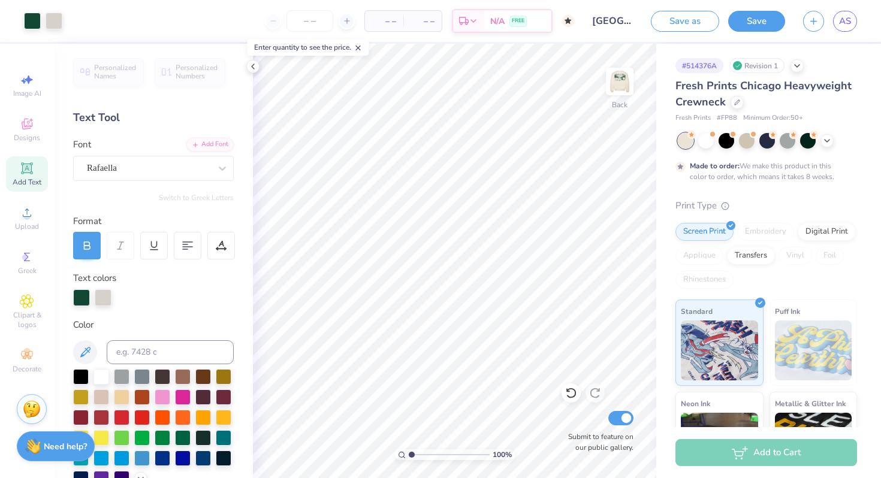
click at [409, 451] on input "range" at bounding box center [449, 454] width 81 height 11
type input "4.08"
type input "2.92"
type input "3.00"
click at [616, 96] on img at bounding box center [620, 82] width 48 height 48
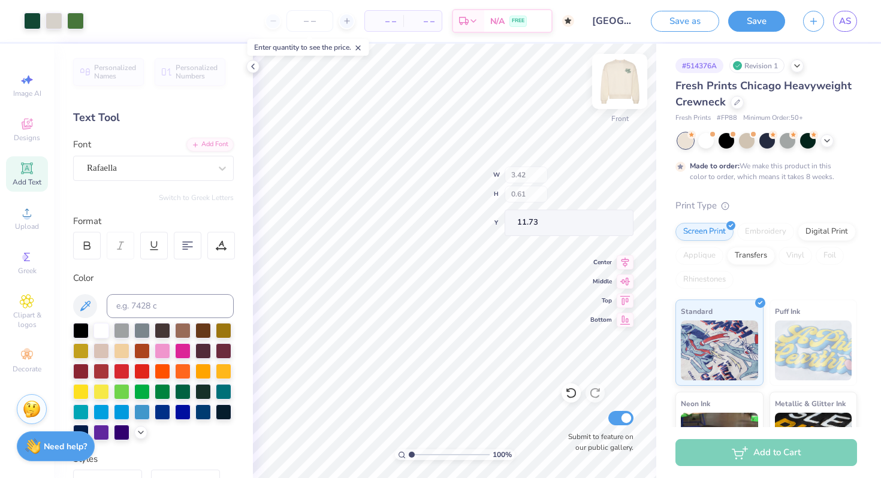
click at [619, 81] on img at bounding box center [620, 82] width 48 height 48
type input "5.92"
type input "2.22"
type input "0.39"
drag, startPoint x: 410, startPoint y: 455, endPoint x: 418, endPoint y: 455, distance: 7.2
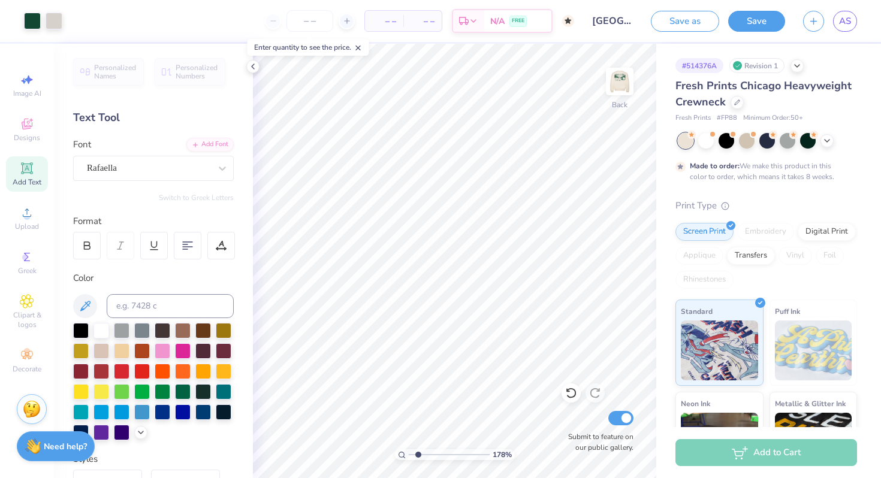
click at [418, 455] on input "range" at bounding box center [449, 454] width 81 height 11
drag, startPoint x: 415, startPoint y: 455, endPoint x: 428, endPoint y: 453, distance: 12.8
type input "3.08"
click at [428, 453] on input "range" at bounding box center [449, 454] width 81 height 11
type textarea "S'mores 2025"
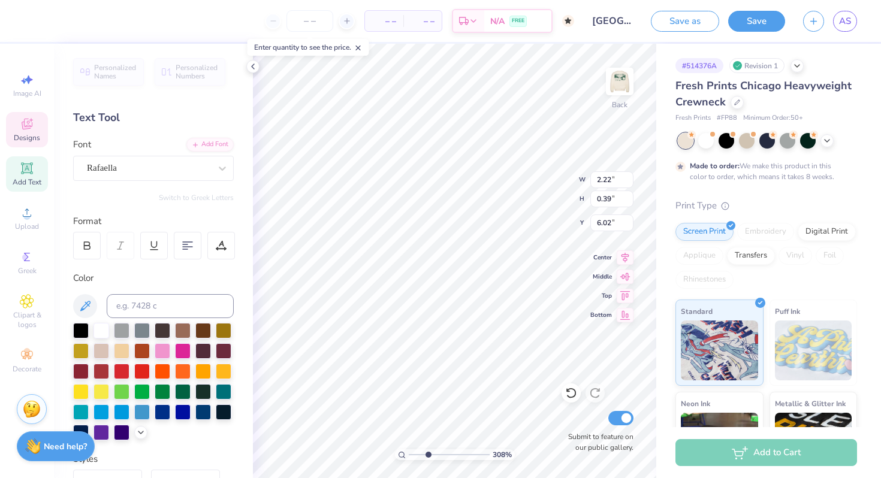
type input "6.03"
drag, startPoint x: 425, startPoint y: 452, endPoint x: 373, endPoint y: 450, distance: 52.2
click at [409, 450] on input "range" at bounding box center [449, 454] width 81 height 11
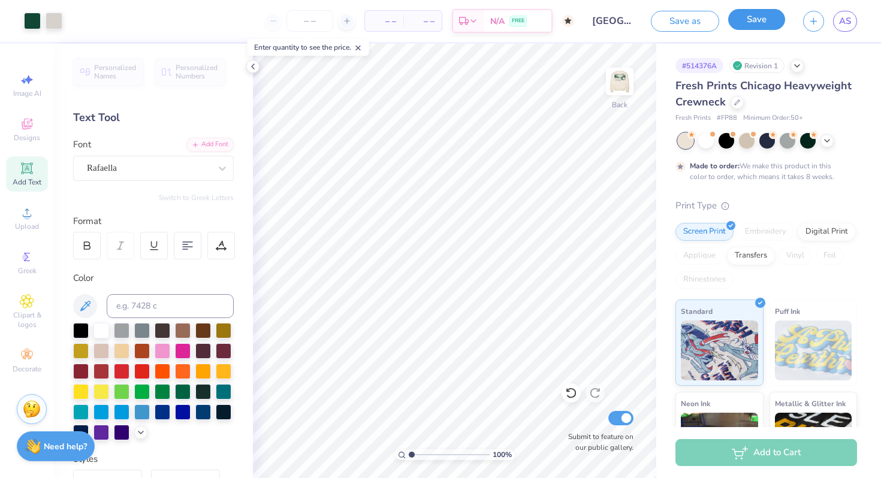
click at [766, 25] on button "Save" at bounding box center [756, 19] width 57 height 21
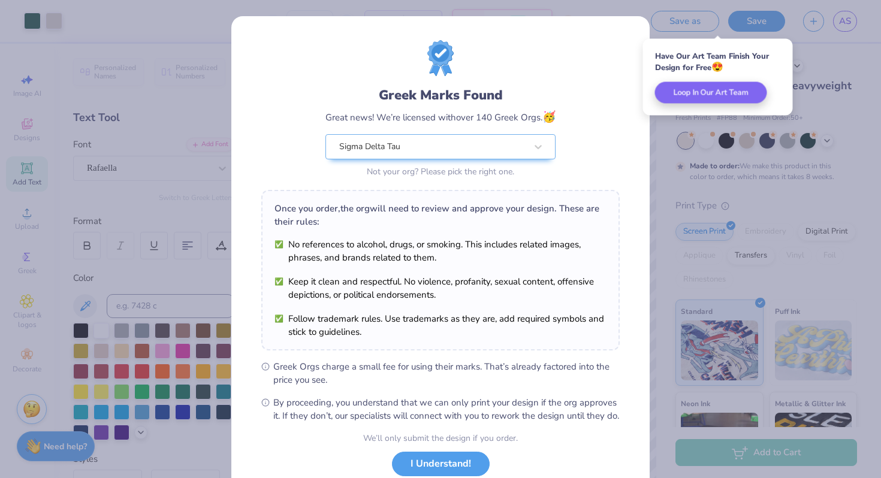
scroll to position [83, 0]
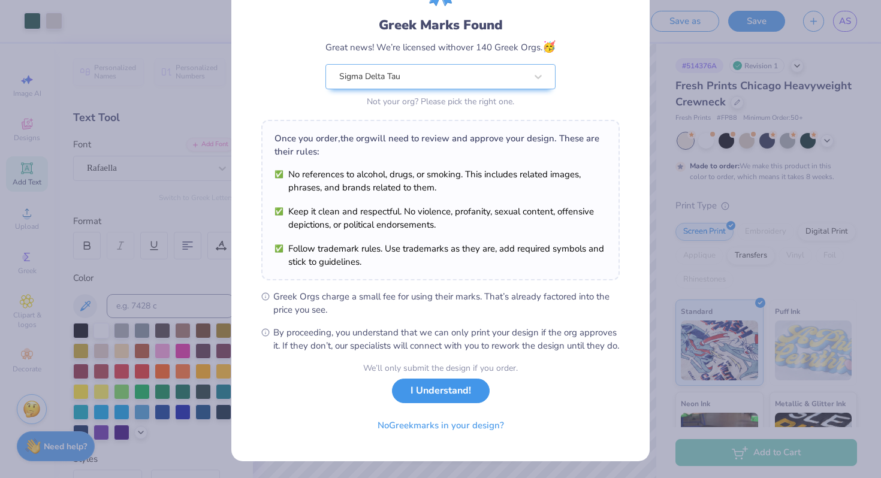
click at [467, 399] on button "I Understand!" at bounding box center [441, 391] width 98 height 25
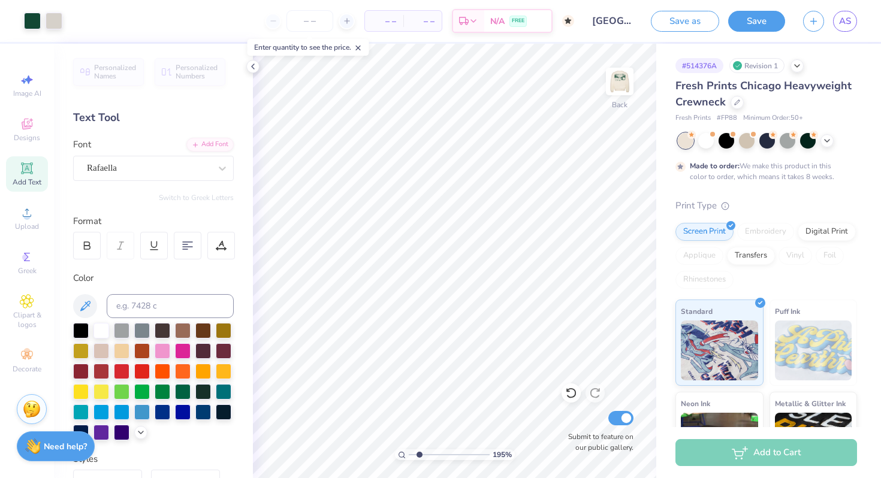
drag, startPoint x: 412, startPoint y: 454, endPoint x: 419, endPoint y: 454, distance: 7.2
click at [419, 454] on input "range" at bounding box center [449, 454] width 81 height 11
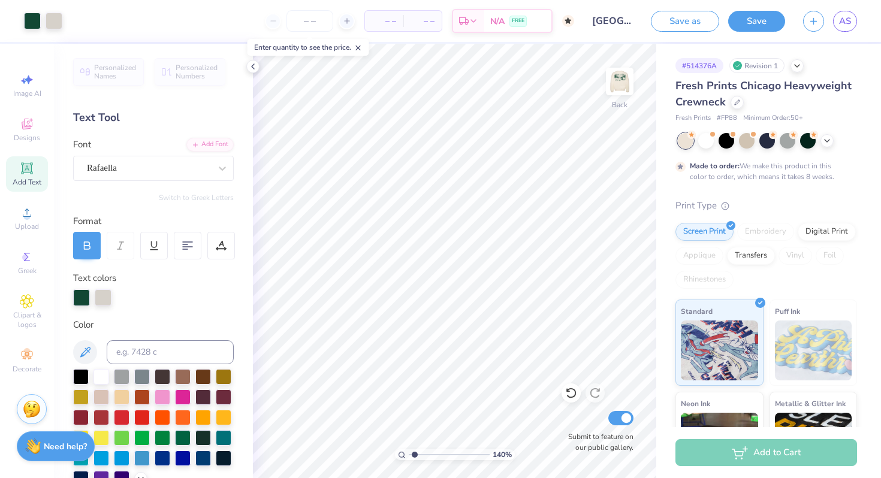
click at [415, 450] on input "range" at bounding box center [449, 454] width 81 height 11
drag, startPoint x: 418, startPoint y: 453, endPoint x: 374, endPoint y: 453, distance: 43.7
click at [409, 453] on input "range" at bounding box center [449, 454] width 81 height 11
click at [573, 389] on icon at bounding box center [571, 393] width 10 height 11
drag, startPoint x: 413, startPoint y: 456, endPoint x: 425, endPoint y: 455, distance: 12.6
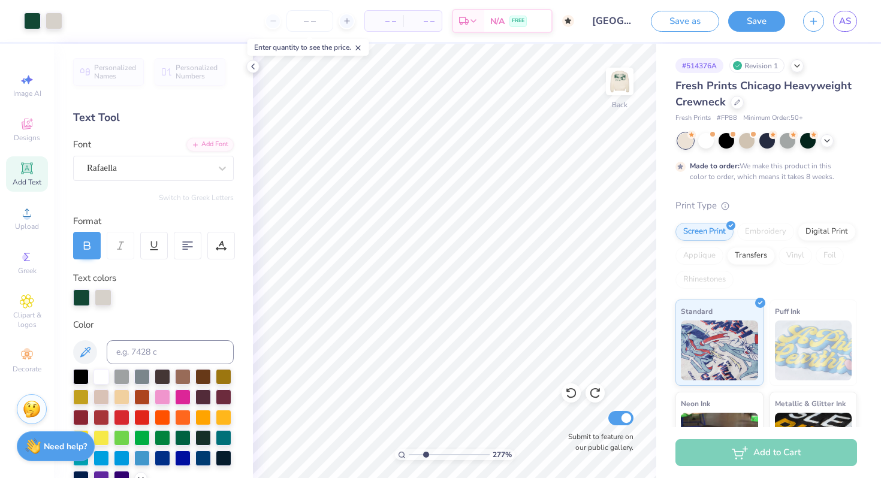
click at [425, 455] on input "range" at bounding box center [449, 454] width 81 height 11
click at [567, 398] on icon at bounding box center [571, 393] width 12 height 12
click at [567, 399] on icon at bounding box center [571, 393] width 12 height 12
click at [567, 400] on div at bounding box center [570, 392] width 19 height 19
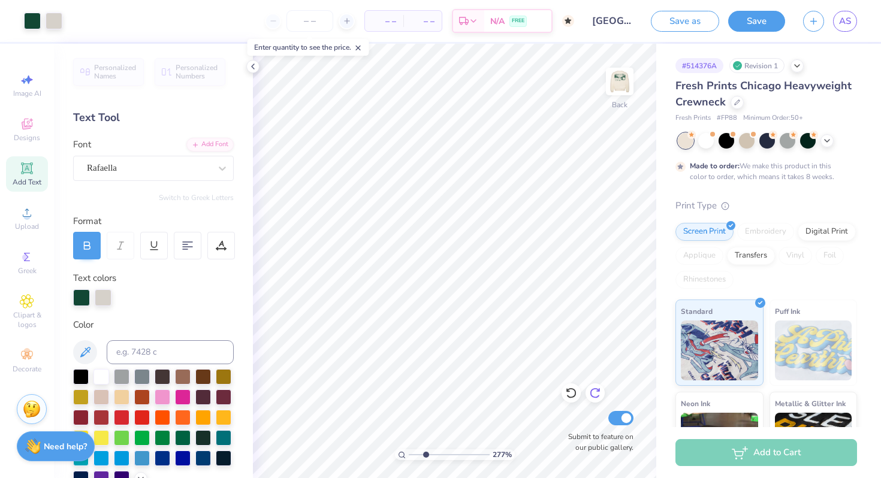
click at [594, 395] on icon at bounding box center [595, 393] width 12 height 12
drag, startPoint x: 425, startPoint y: 455, endPoint x: 381, endPoint y: 454, distance: 43.7
type input "1"
click at [409, 454] on input "range" at bounding box center [449, 454] width 81 height 11
click at [852, 15] on link "AS" at bounding box center [845, 21] width 24 height 21
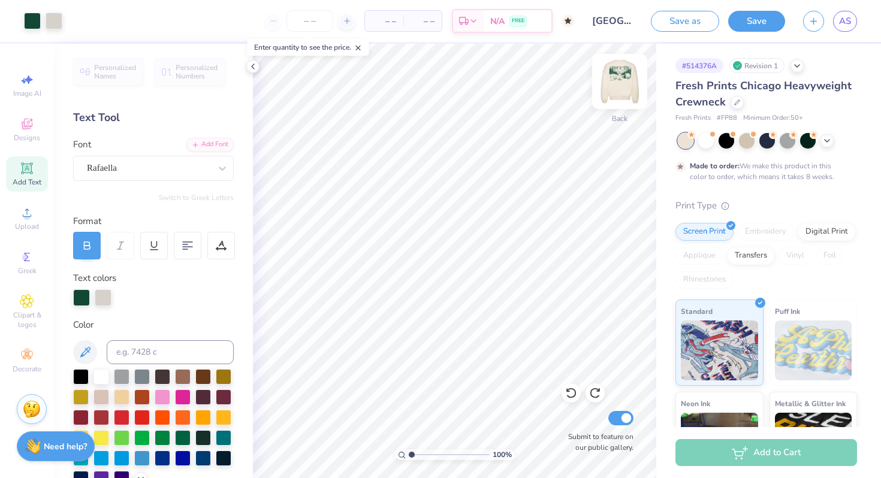
click at [632, 76] on div at bounding box center [619, 81] width 55 height 55
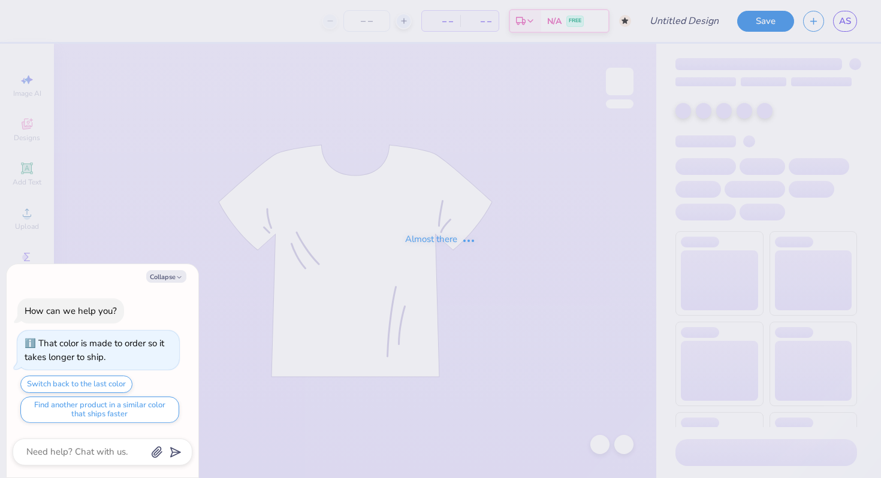
type input "[GEOGRAPHIC_DATA] : [PERSON_NAME]"
click at [177, 277] on icon "button" at bounding box center [179, 277] width 7 height 7
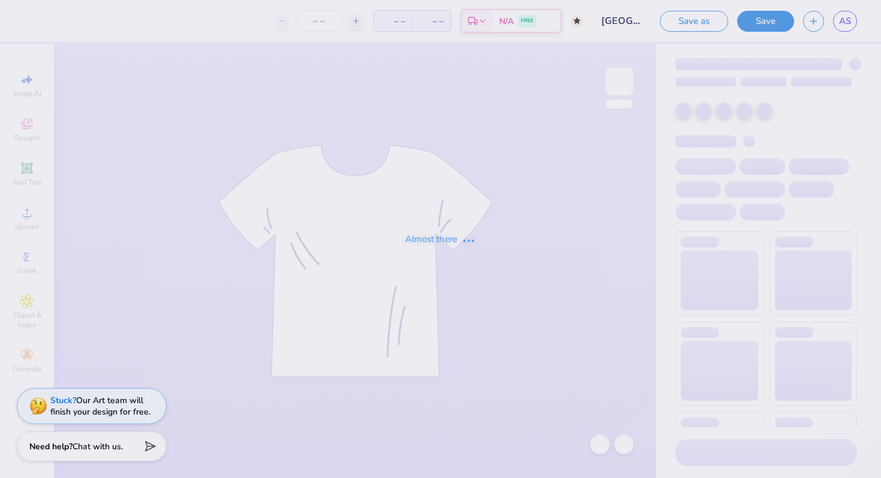
type textarea "x"
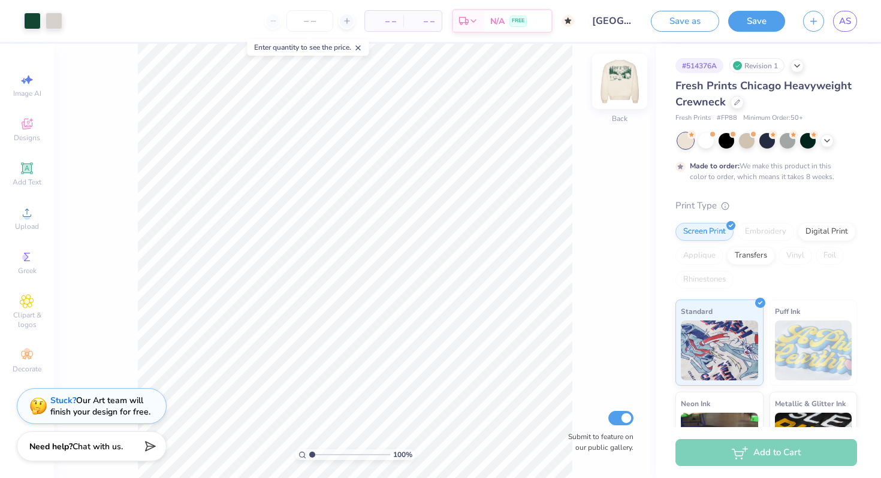
click at [607, 77] on img at bounding box center [620, 82] width 48 height 48
click at [61, 399] on strong "Stuck?" at bounding box center [63, 398] width 26 height 11
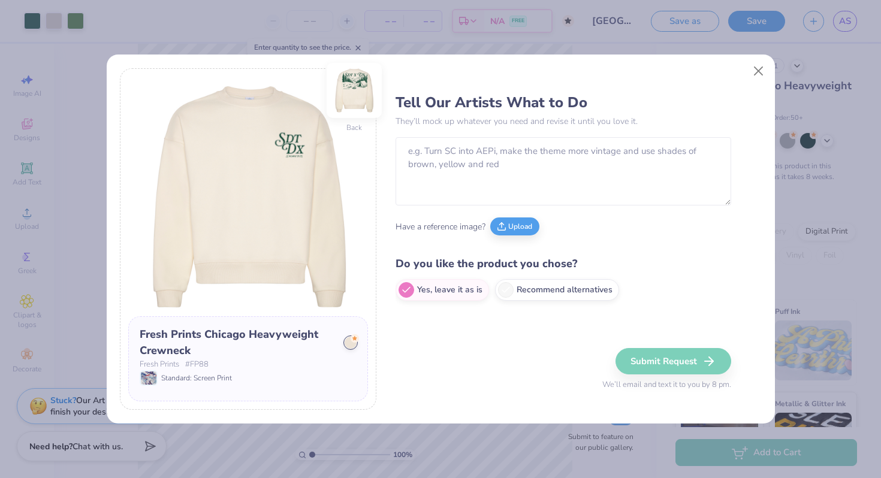
click at [353, 96] on img at bounding box center [354, 90] width 55 height 55
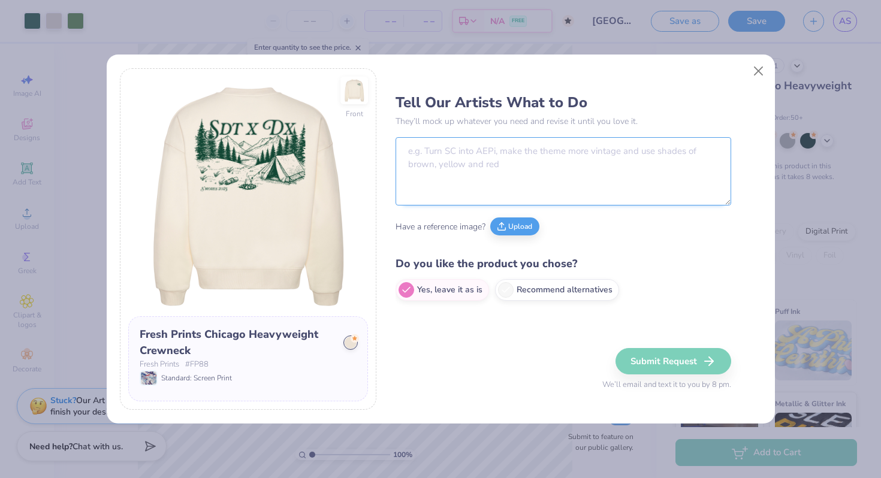
click at [482, 162] on textarea at bounding box center [563, 171] width 336 height 68
click at [527, 231] on button "Upload" at bounding box center [514, 225] width 49 height 18
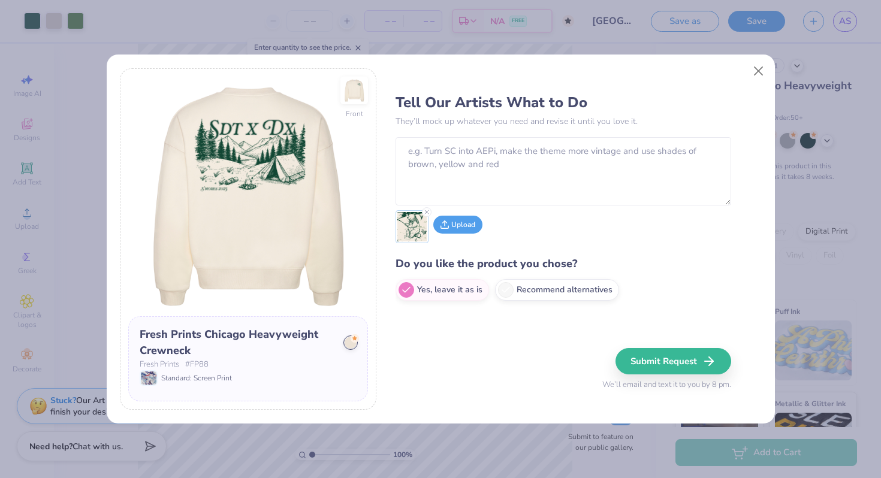
click at [468, 229] on button "Upload" at bounding box center [457, 225] width 49 height 18
click at [425, 213] on icon at bounding box center [426, 211] width 7 height 7
click at [467, 227] on button "Upload" at bounding box center [457, 225] width 49 height 18
click at [464, 214] on icon at bounding box center [464, 211] width 7 height 7
click at [475, 169] on textarea at bounding box center [563, 171] width 336 height 68
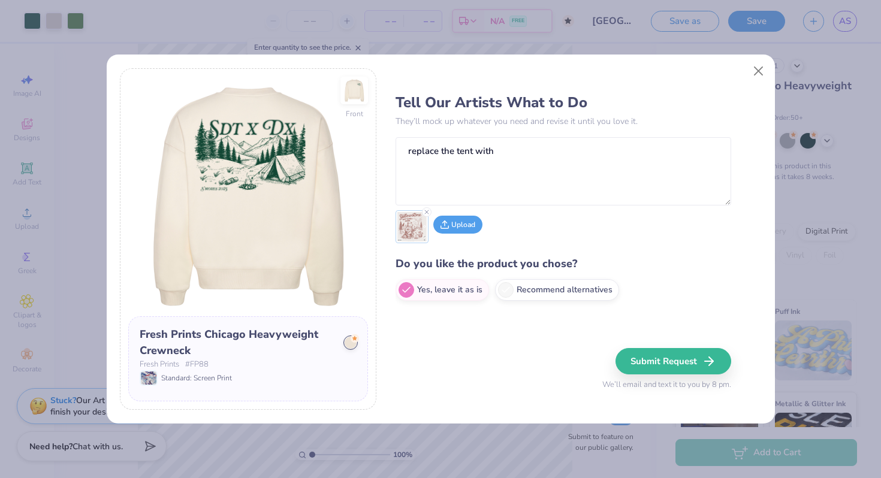
click at [460, 228] on button "Upload" at bounding box center [457, 225] width 49 height 18
click at [531, 169] on textarea "replace the tent with" at bounding box center [563, 171] width 336 height 68
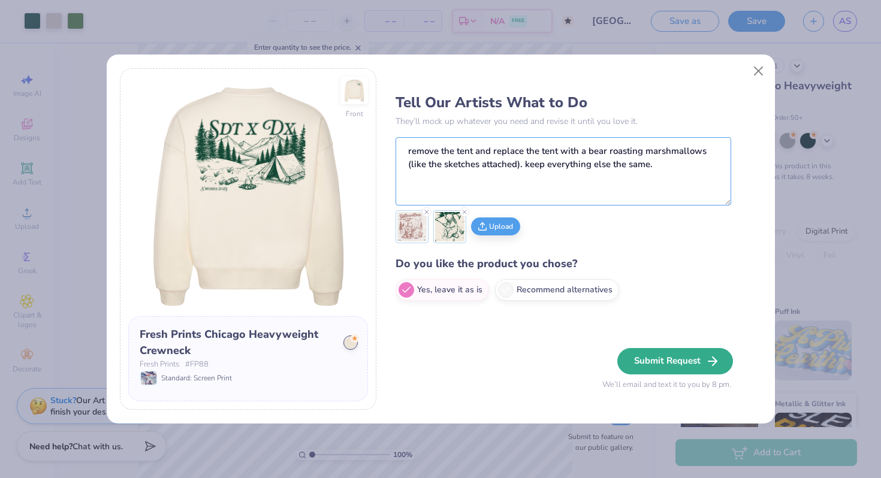
type textarea "remove the tent and replace the tent with a bear roasting marshmallows (like th…"
click at [670, 353] on button "Submit Request" at bounding box center [675, 361] width 116 height 26
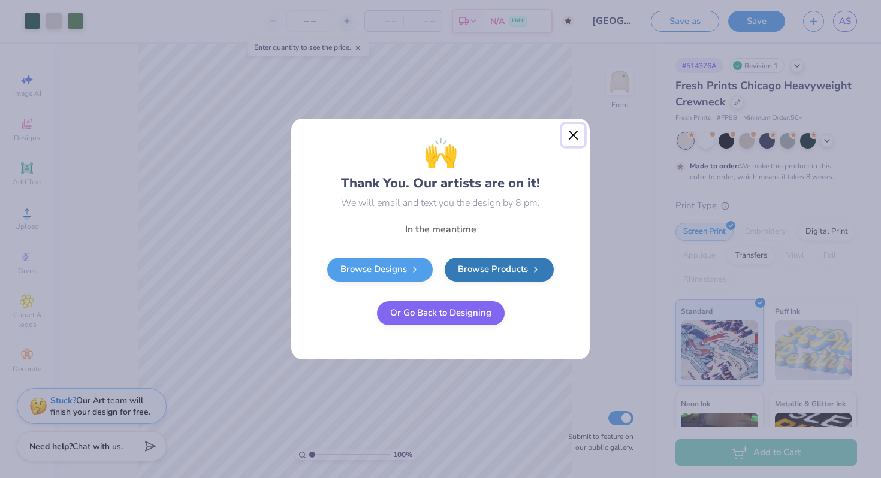
click at [572, 137] on button "Close" at bounding box center [573, 135] width 23 height 23
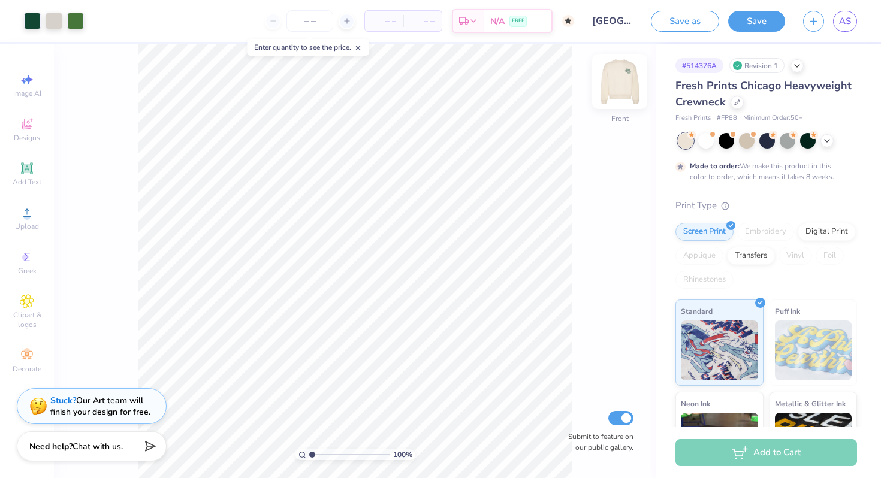
click at [611, 84] on img at bounding box center [620, 82] width 48 height 48
